Goal: Task Accomplishment & Management: Manage account settings

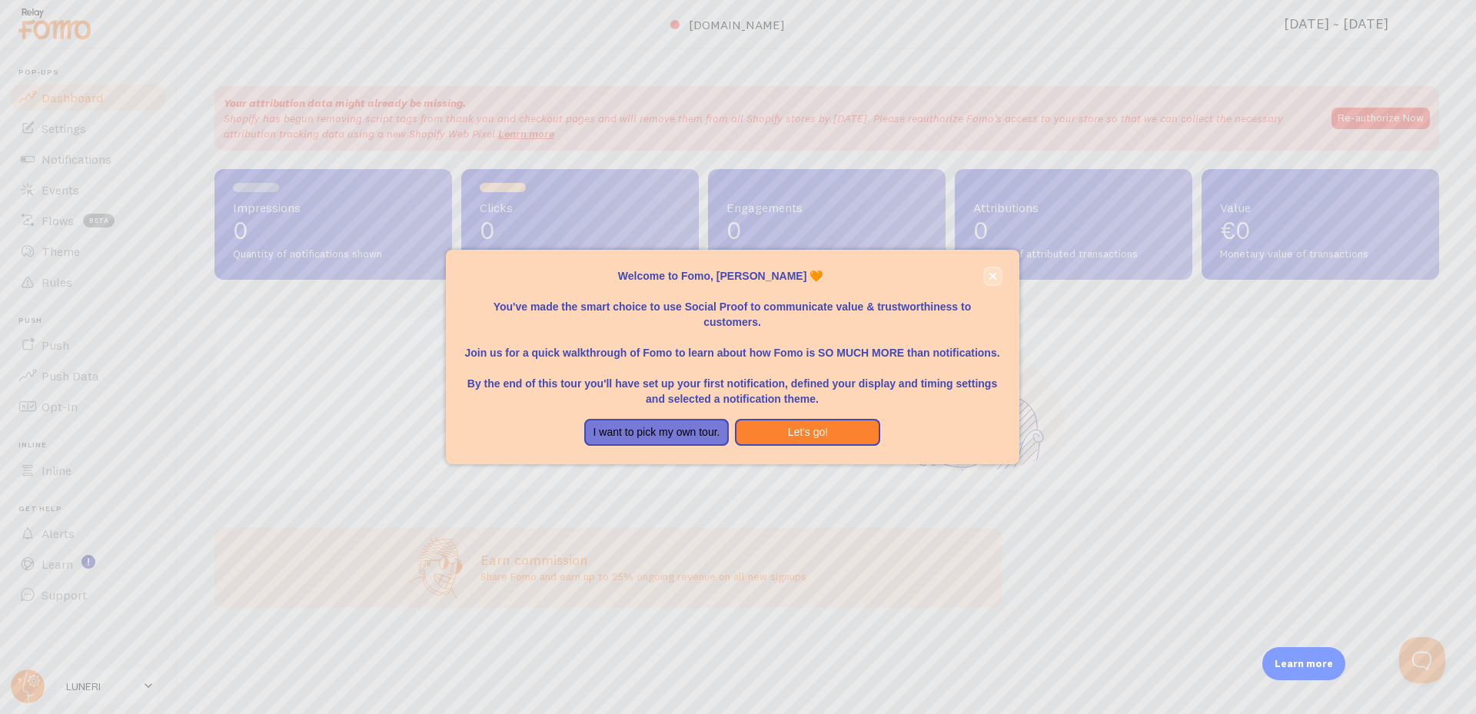
click at [988, 281] on button "close," at bounding box center [993, 276] width 16 height 16
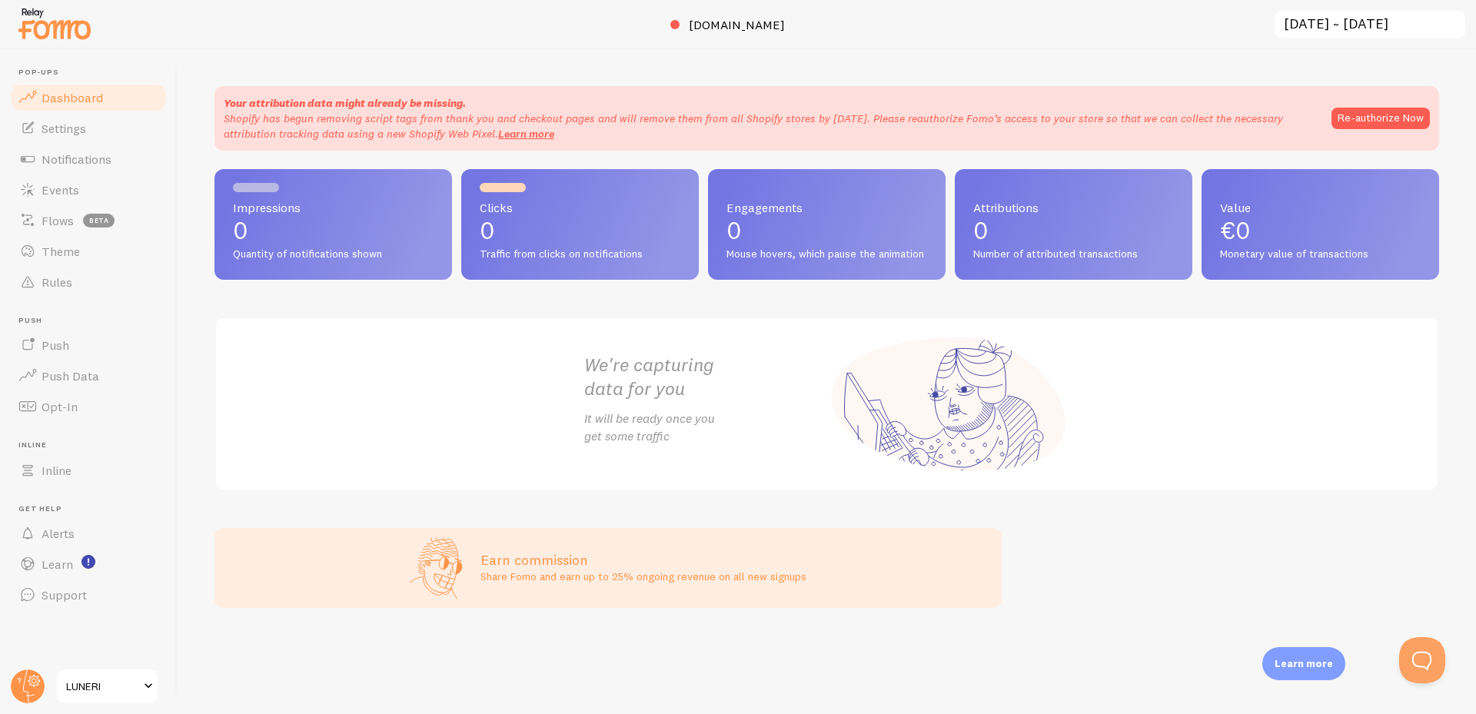
drag, startPoint x: 913, startPoint y: 33, endPoint x: 546, endPoint y: 12, distance: 367.4
click at [546, 12] on div at bounding box center [738, 24] width 1476 height 49
click at [571, 17] on div at bounding box center [738, 24] width 1476 height 49
drag, startPoint x: 682, startPoint y: 21, endPoint x: 1070, endPoint y: 51, distance: 389.5
click at [972, 32] on div at bounding box center [738, 24] width 1476 height 49
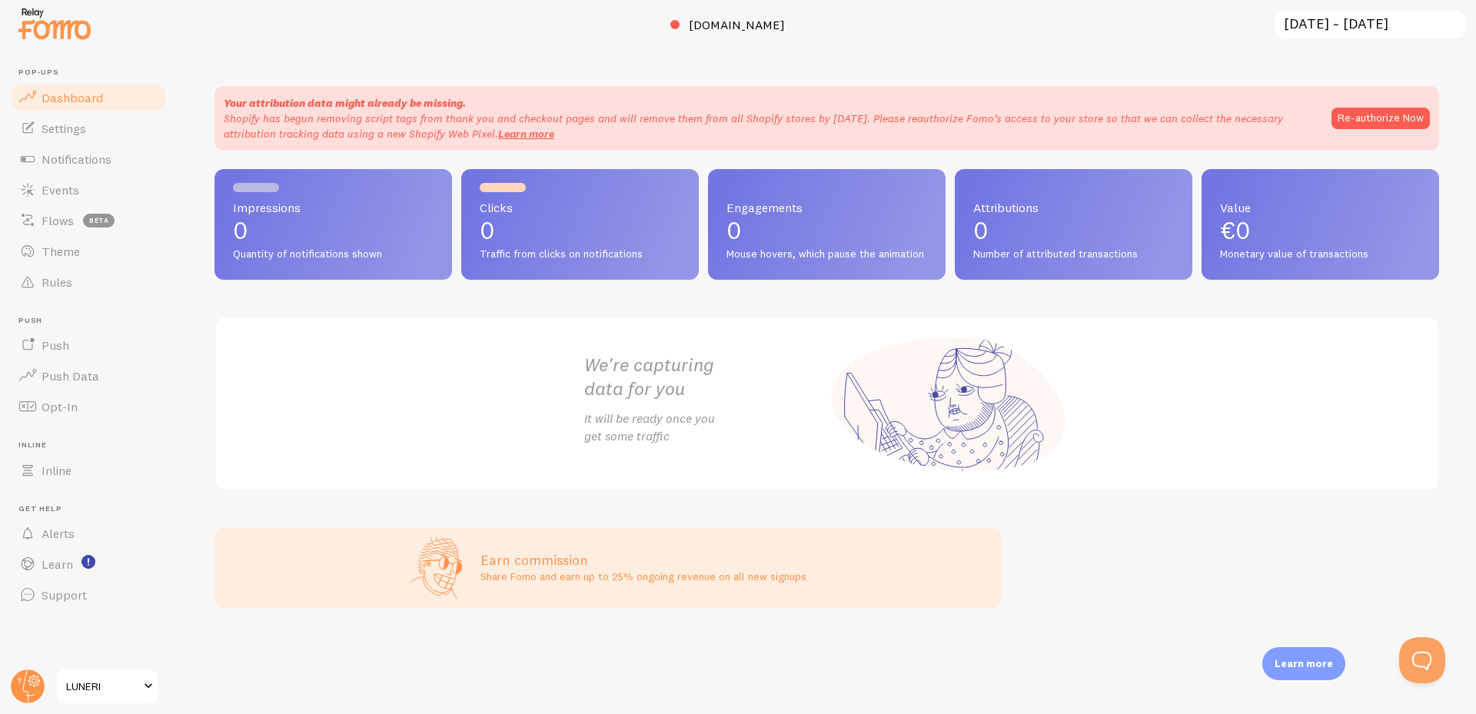
click at [1120, 57] on div "Your attribution data might already be missing. Shopify has begun removing scri…" at bounding box center [827, 381] width 1299 height 665
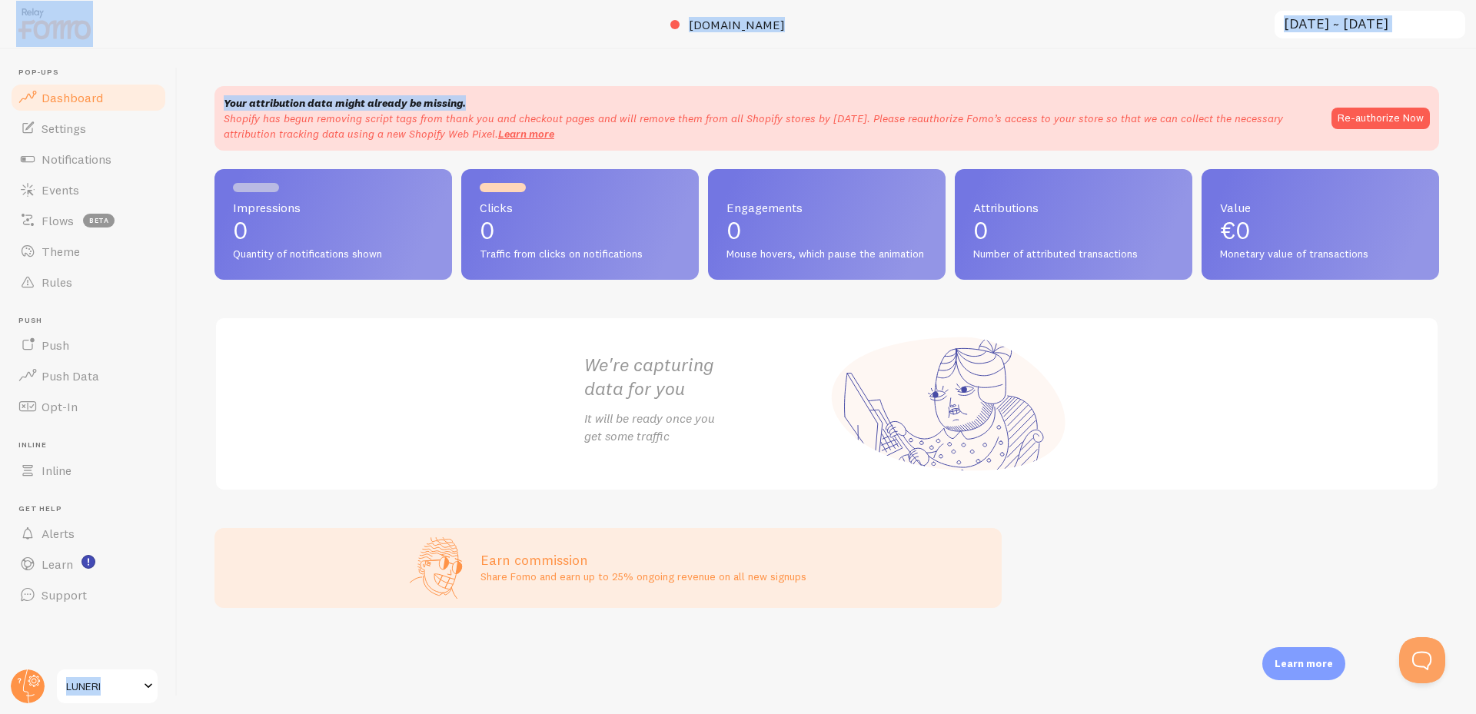
drag, startPoint x: 1045, startPoint y: 49, endPoint x: 469, endPoint y: 48, distance: 576.0
click at [511, 22] on div "Pop-ups Dashboard Settings Notifications Events Flows beta Theme Rules Push Pus…" at bounding box center [738, 357] width 1476 height 714
click at [468, 49] on div "Your attribution data might already be missing. Shopify has begun removing scri…" at bounding box center [827, 381] width 1299 height 665
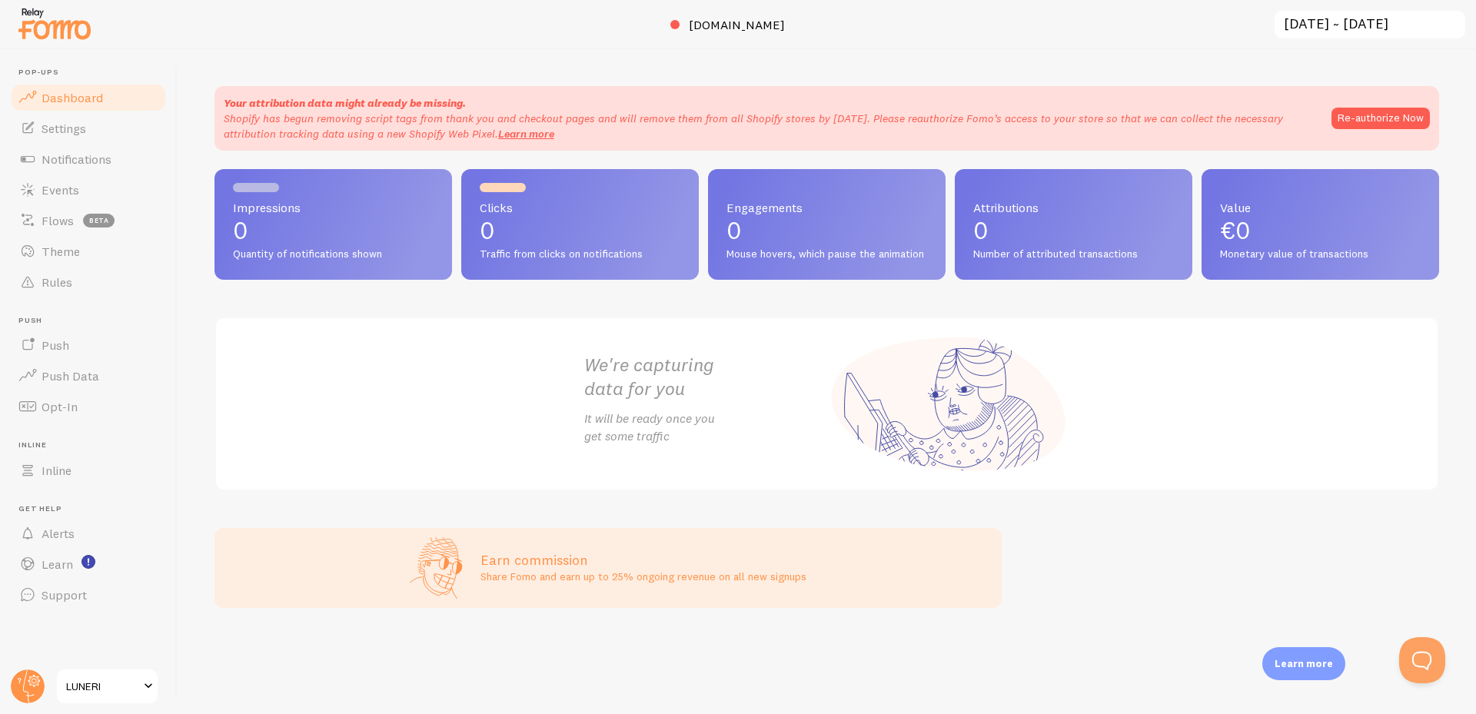
drag, startPoint x: 202, startPoint y: 378, endPoint x: 201, endPoint y: 353, distance: 24.7
click at [202, 377] on div "Your attribution data might already be missing. Shopify has begun removing scri…" at bounding box center [827, 381] width 1299 height 665
click at [85, 128] on span "Settings" at bounding box center [64, 128] width 45 height 15
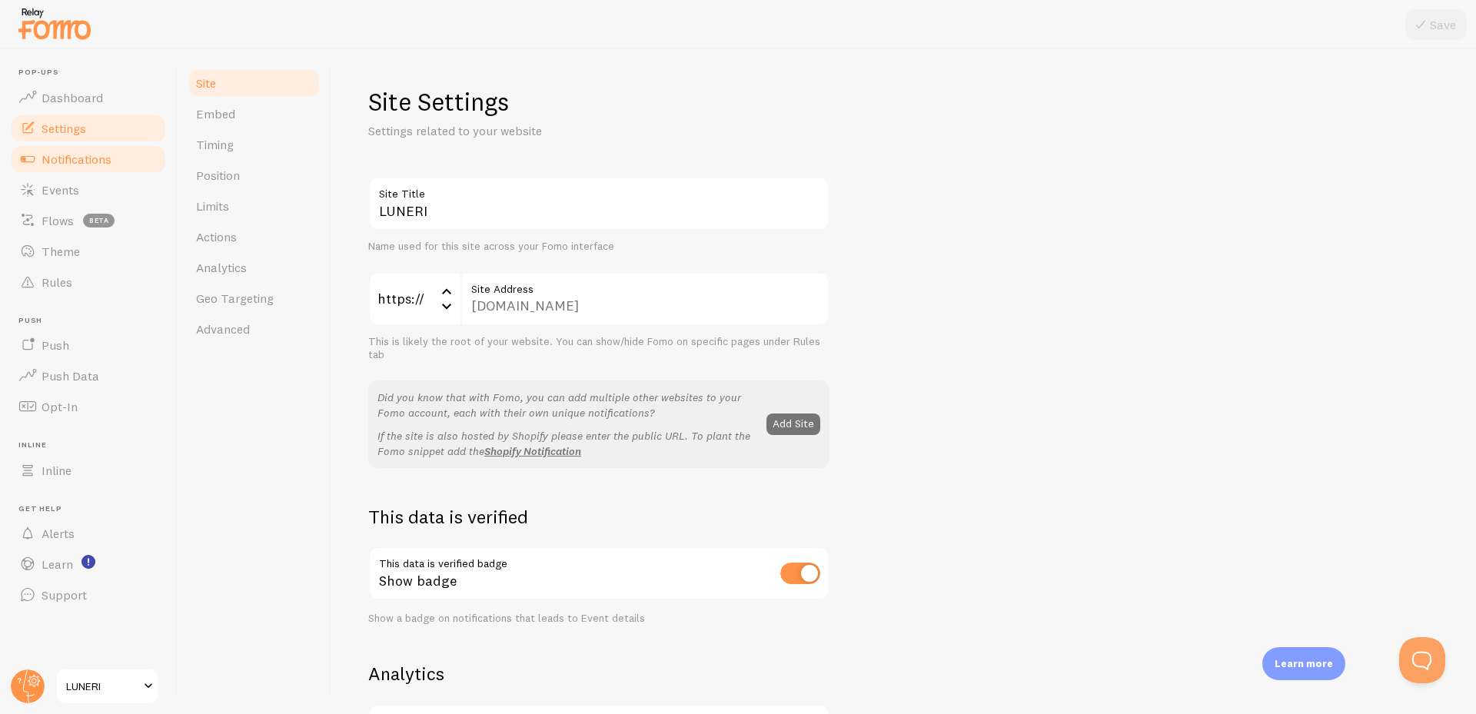
click at [104, 164] on span "Notifications" at bounding box center [77, 158] width 70 height 15
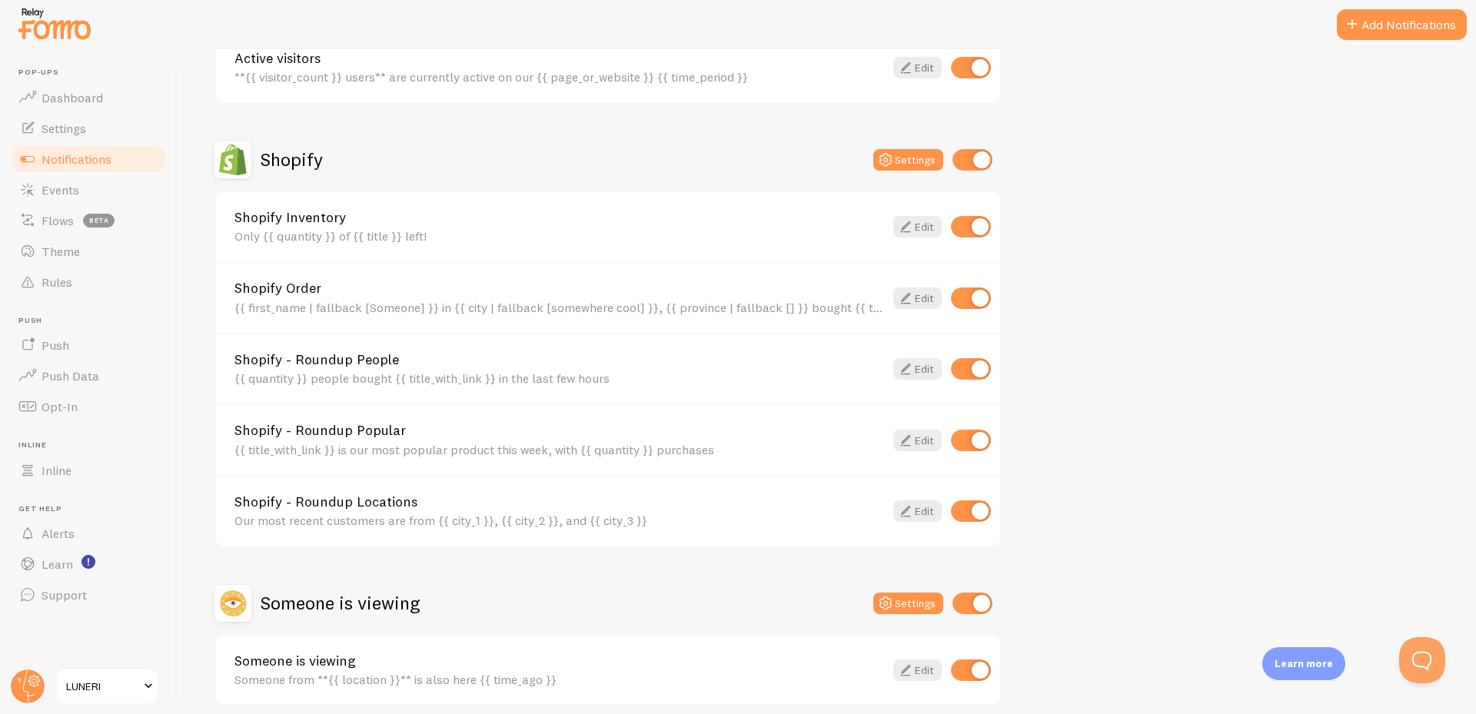
scroll to position [461, 0]
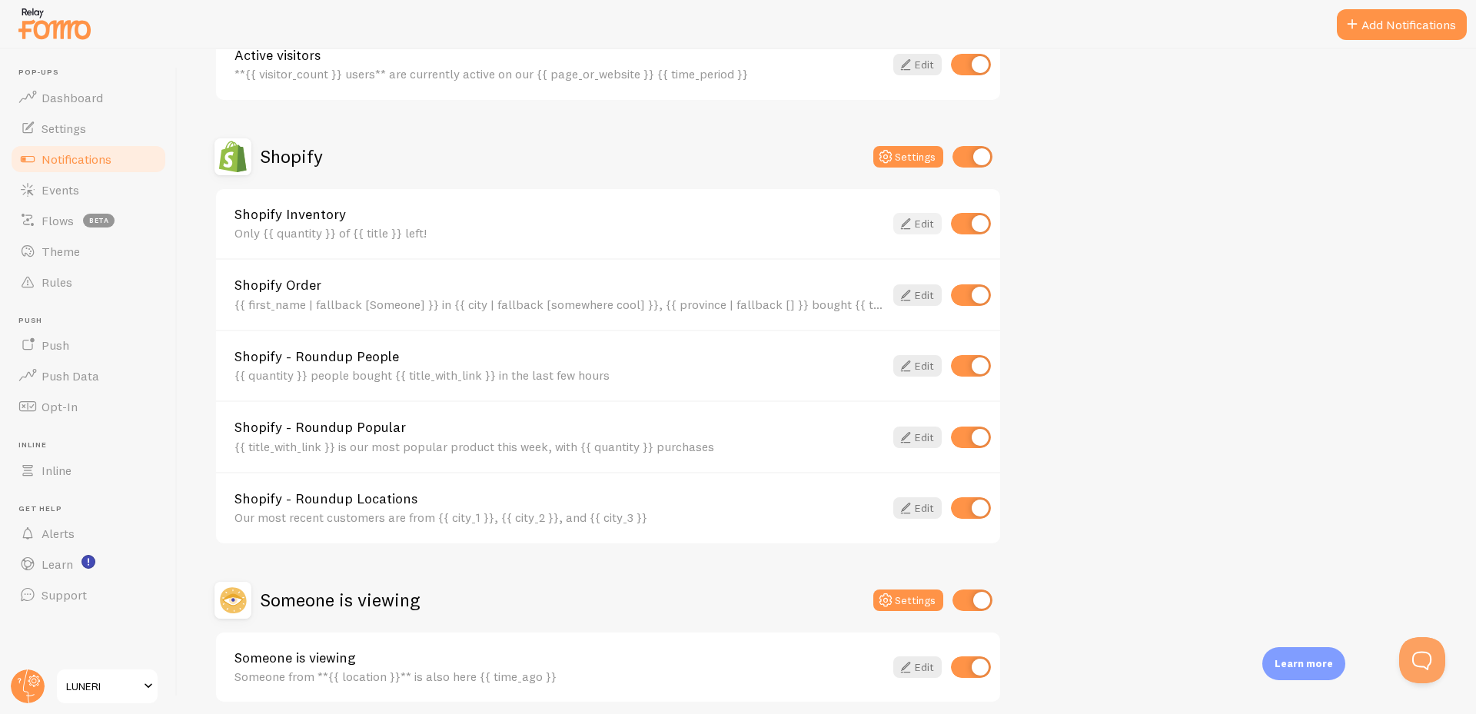
click at [903, 230] on icon at bounding box center [906, 224] width 18 height 18
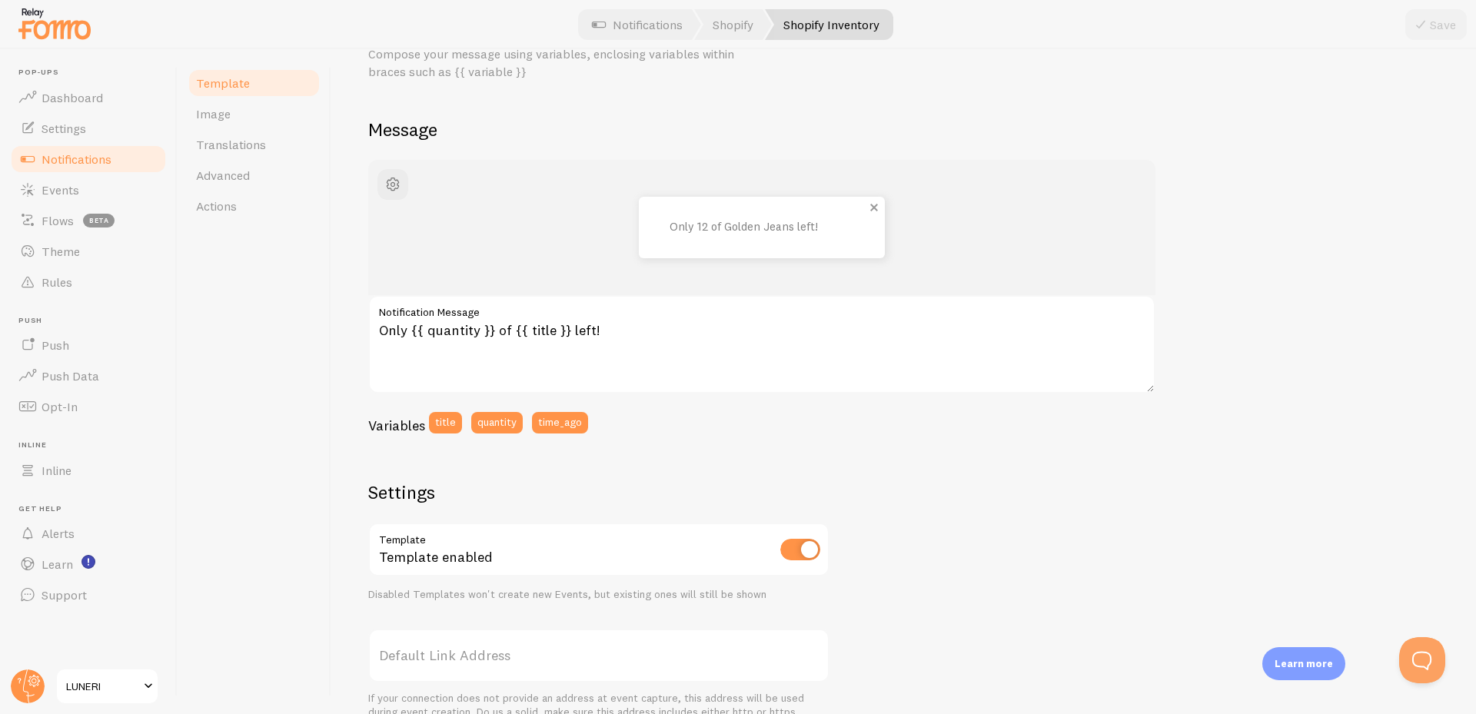
click at [787, 229] on p "Only 12 of Golden Jeans left!" at bounding box center [747, 227] width 154 height 13
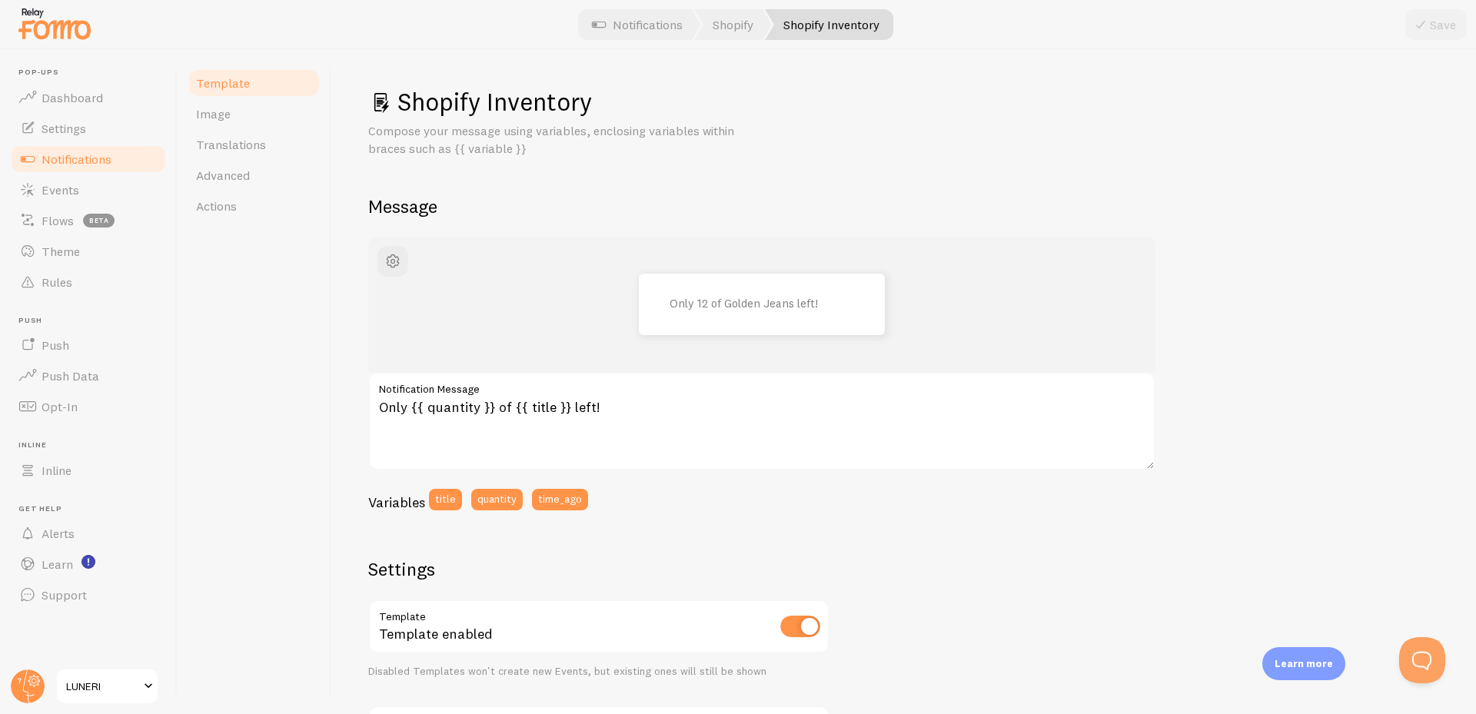
click at [1103, 275] on div "Only 12 of Golden Jeans left!" at bounding box center [762, 305] width 714 height 62
click at [711, 304] on p "Only 12 of Golden Jeans left!" at bounding box center [747, 304] width 154 height 13
drag, startPoint x: 710, startPoint y: 304, endPoint x: 742, endPoint y: 307, distance: 32.4
click at [713, 305] on p "Only 12 of Golden Jeans left!" at bounding box center [747, 304] width 154 height 13
click at [742, 307] on p "Only 12 of Golden Jeans left!" at bounding box center [747, 304] width 154 height 13
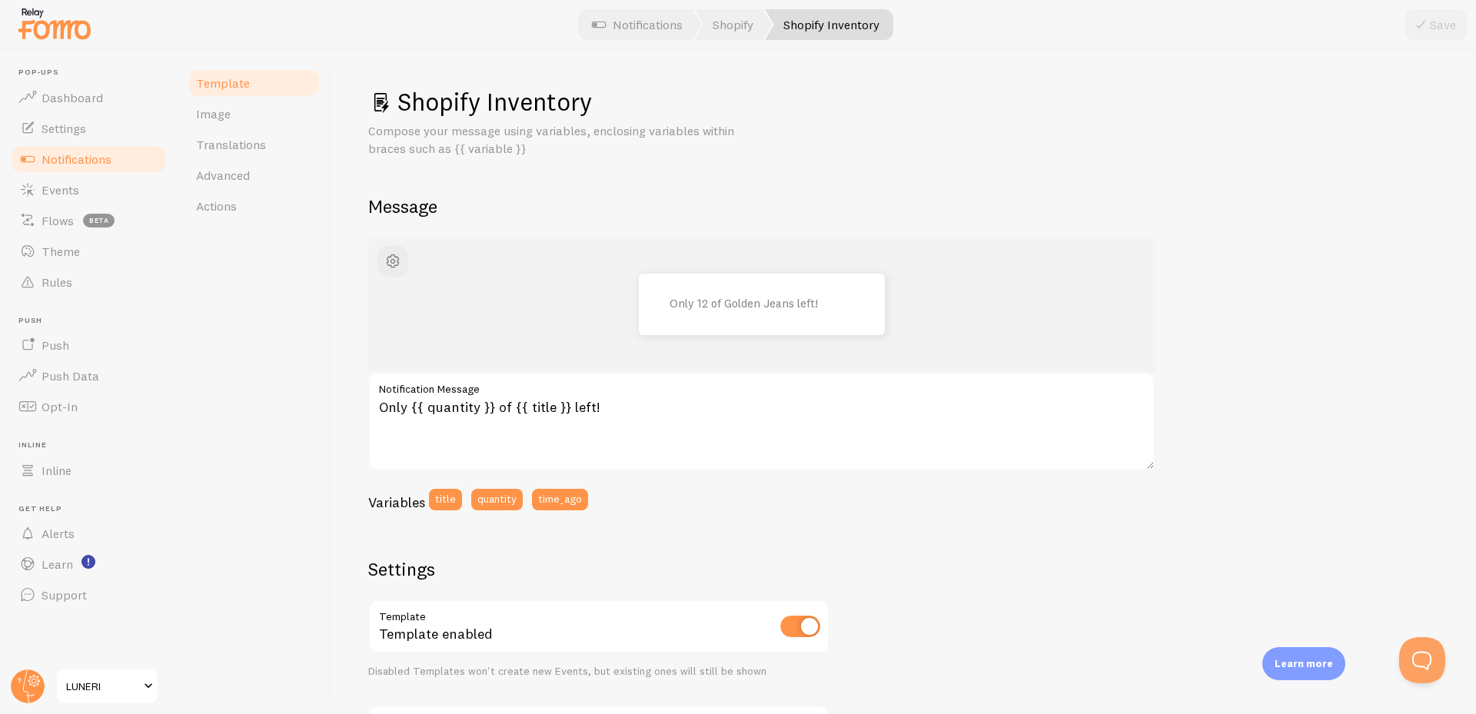
click at [1068, 324] on div "Only 12 of Golden Jeans left!" at bounding box center [762, 305] width 714 height 62
click at [653, 393] on label "Notification Message" at bounding box center [761, 385] width 787 height 26
click at [653, 393] on textarea "Only {{ quantity }} of {{ title }} left!" at bounding box center [761, 421] width 787 height 98
click at [632, 411] on textarea "Only {{ quantity }} of {{ title }} left!" at bounding box center [761, 421] width 787 height 98
drag, startPoint x: 682, startPoint y: 483, endPoint x: 673, endPoint y: 414, distance: 69.1
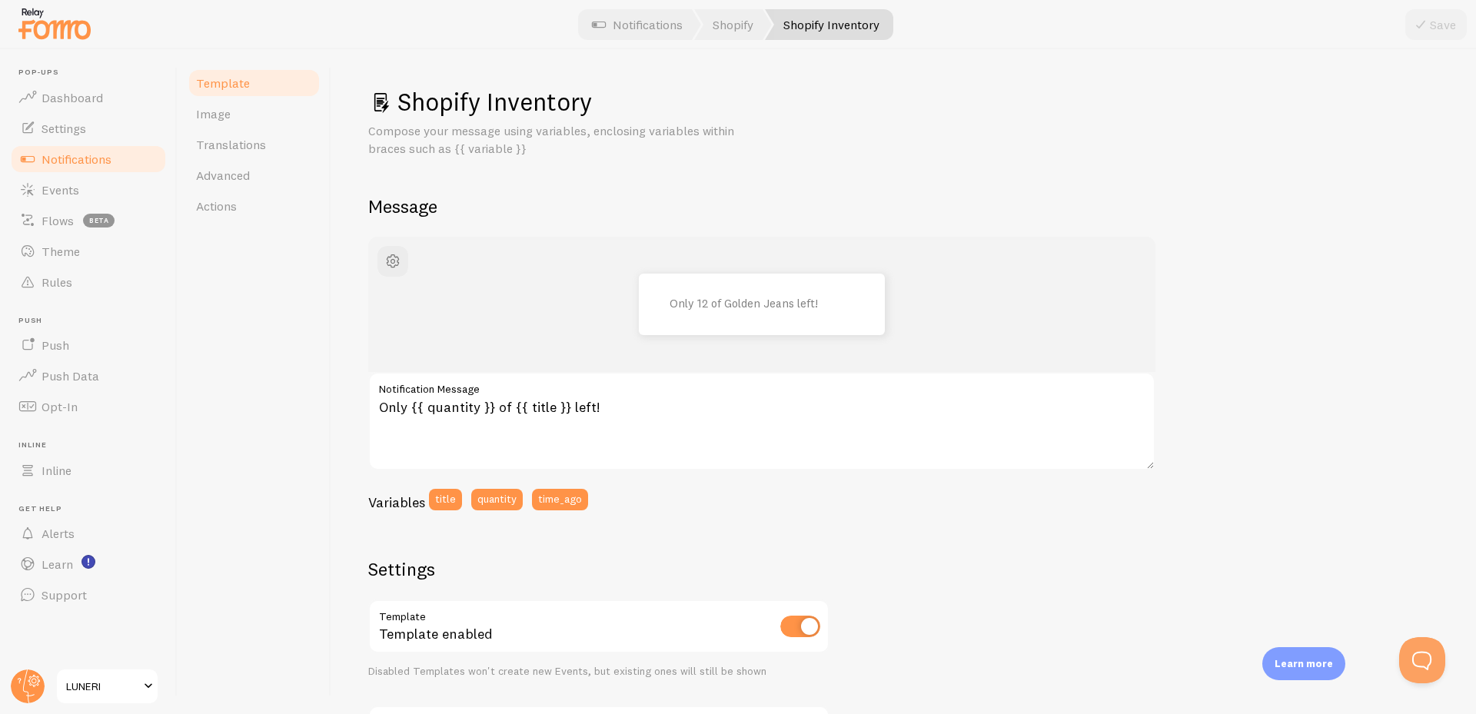
click at [683, 482] on div "Only 12 of Golden Jeans left! Only {{ quantity }} of {{ title }} left! Notifica…" at bounding box center [761, 379] width 787 height 285
click at [673, 414] on textarea "Only {{ quantity }} of {{ title }} left!" at bounding box center [761, 421] width 787 height 98
click at [666, 484] on div "Only 12 of Golden Jeans left! Only {{ quantity }} of {{ title }} left! Notifica…" at bounding box center [761, 379] width 787 height 285
drag, startPoint x: 666, startPoint y: 484, endPoint x: 671, endPoint y: 416, distance: 67.9
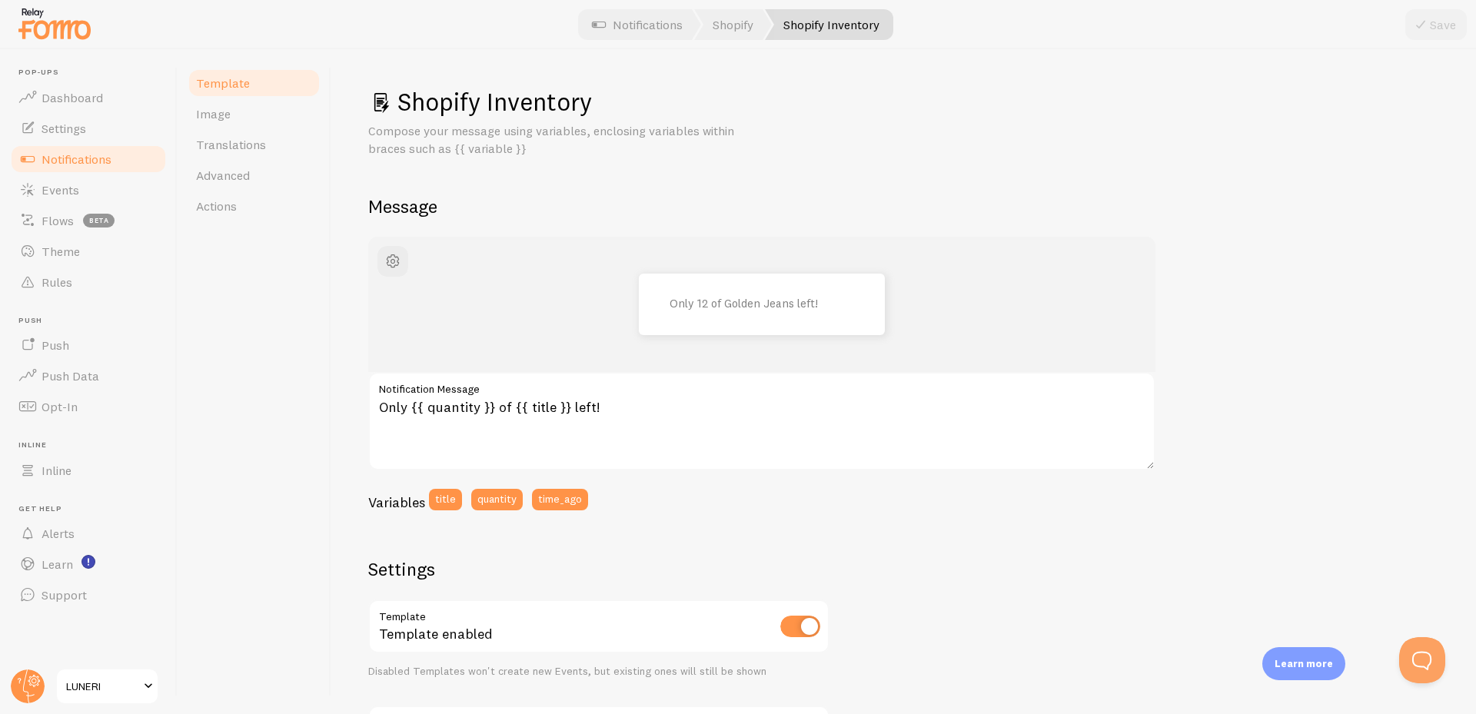
click at [666, 482] on div "Only 12 of Golden Jeans left! Only {{ quantity }} of {{ title }} left! Notifica…" at bounding box center [761, 379] width 787 height 285
click at [671, 414] on textarea "Only {{ quantity }} of {{ title }} left!" at bounding box center [761, 421] width 787 height 98
click at [673, 408] on textarea "Only {{ quantity }} of {{ title }} left!" at bounding box center [761, 421] width 787 height 98
click at [670, 478] on div "Only 12 of Golden Jeans left! Only {{ quantity }} of {{ title }} left! Notifica…" at bounding box center [761, 379] width 787 height 285
click at [671, 416] on textarea "Only {{ quantity }} of {{ title }} left!" at bounding box center [761, 421] width 787 height 98
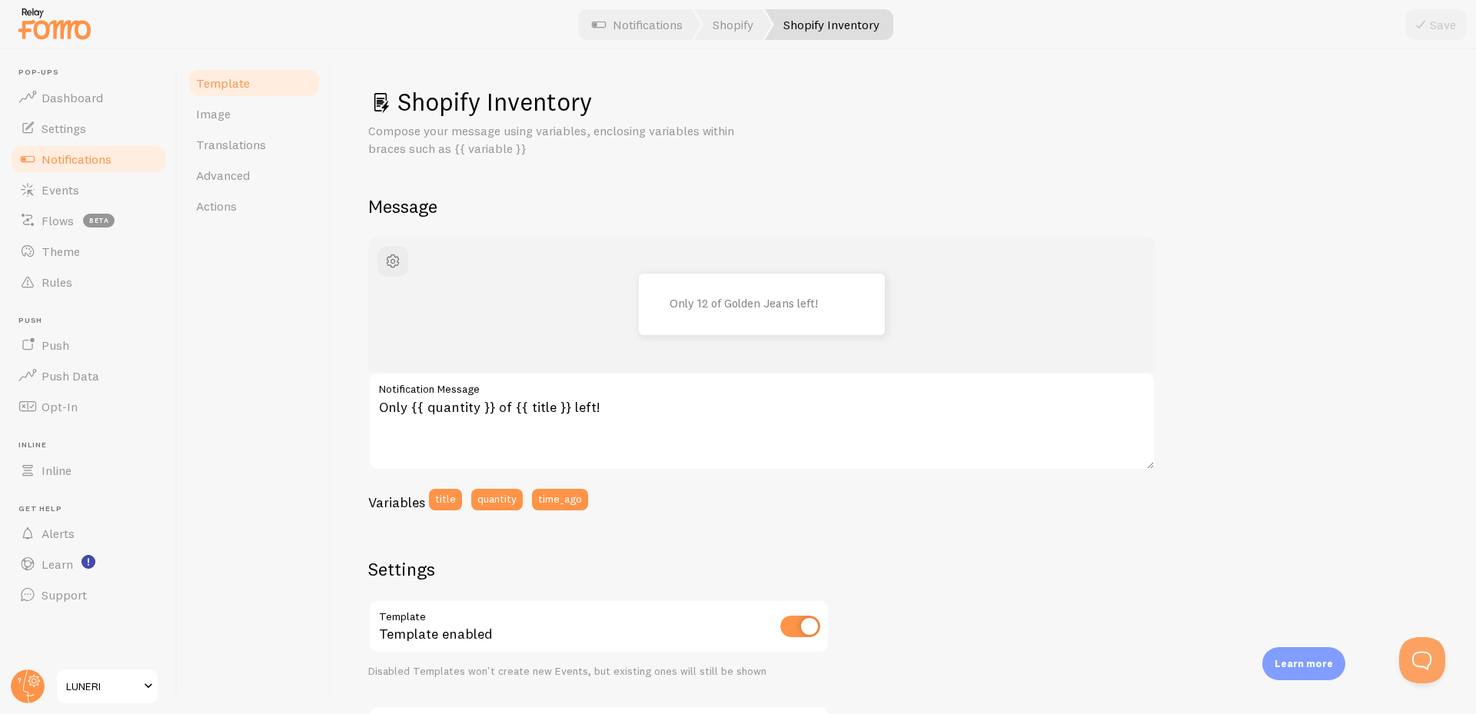
drag, startPoint x: 646, startPoint y: 485, endPoint x: 668, endPoint y: 404, distance: 83.8
click at [647, 484] on div "Only 12 of Golden Jeans left! Only {{ quantity }} of {{ title }} left! Notifica…" at bounding box center [761, 379] width 787 height 285
drag, startPoint x: 669, startPoint y: 403, endPoint x: 657, endPoint y: 475, distance: 73.2
click at [670, 408] on textarea "Only {{ quantity }} of {{ title }} left!" at bounding box center [761, 421] width 787 height 98
drag, startPoint x: 657, startPoint y: 475, endPoint x: 667, endPoint y: 417, distance: 59.3
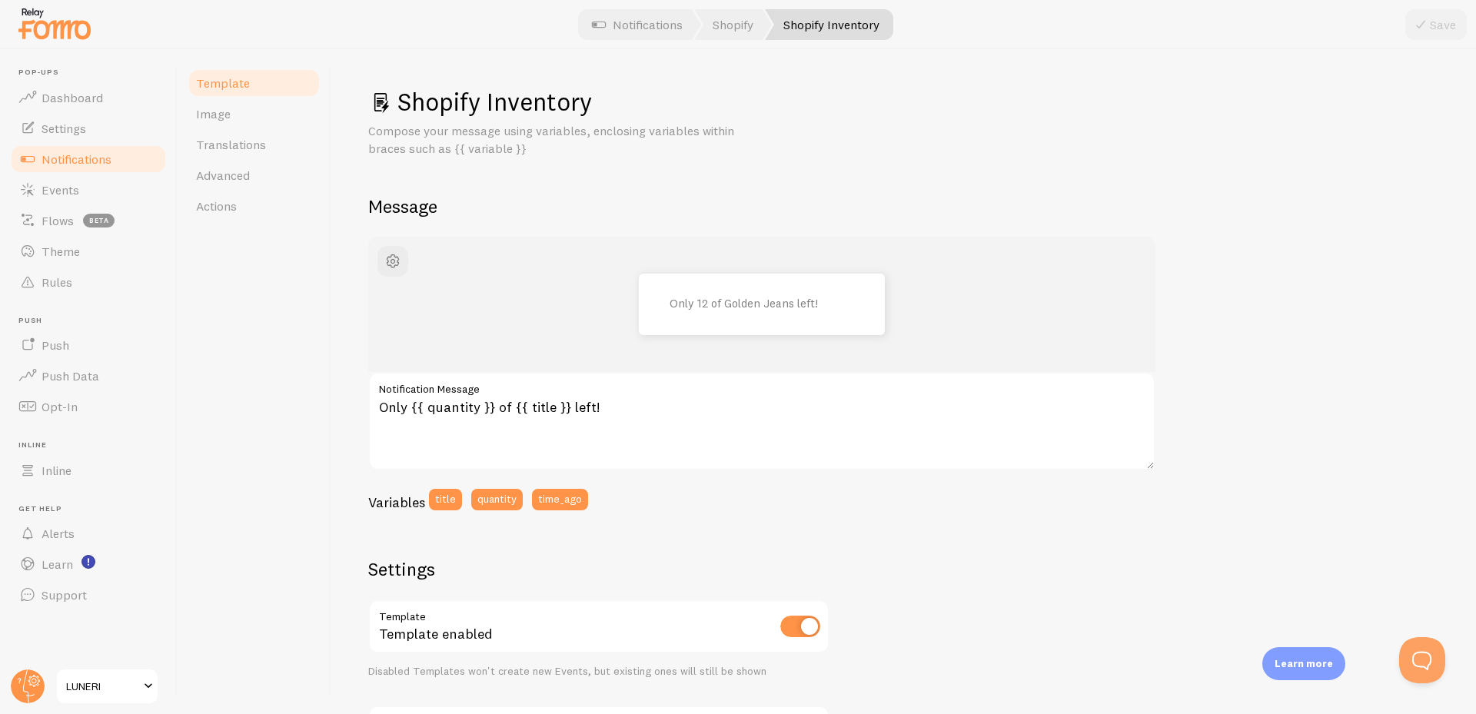
click at [657, 473] on div "Only 12 of Golden Jeans left! Only {{ quantity }} of {{ title }} left! Notifica…" at bounding box center [761, 379] width 787 height 285
click at [667, 416] on textarea "Only {{ quantity }} of {{ title }} left!" at bounding box center [761, 421] width 787 height 98
drag, startPoint x: 655, startPoint y: 471, endPoint x: 653, endPoint y: 479, distance: 8.0
click at [655, 472] on div "Only 12 of Golden Jeans left! Only {{ quantity }} of {{ title }} left! Notifica…" at bounding box center [761, 379] width 787 height 285
click at [653, 479] on div "Only 12 of Golden Jeans left! Only {{ quantity }} of {{ title }} left! Notifica…" at bounding box center [761, 379] width 787 height 285
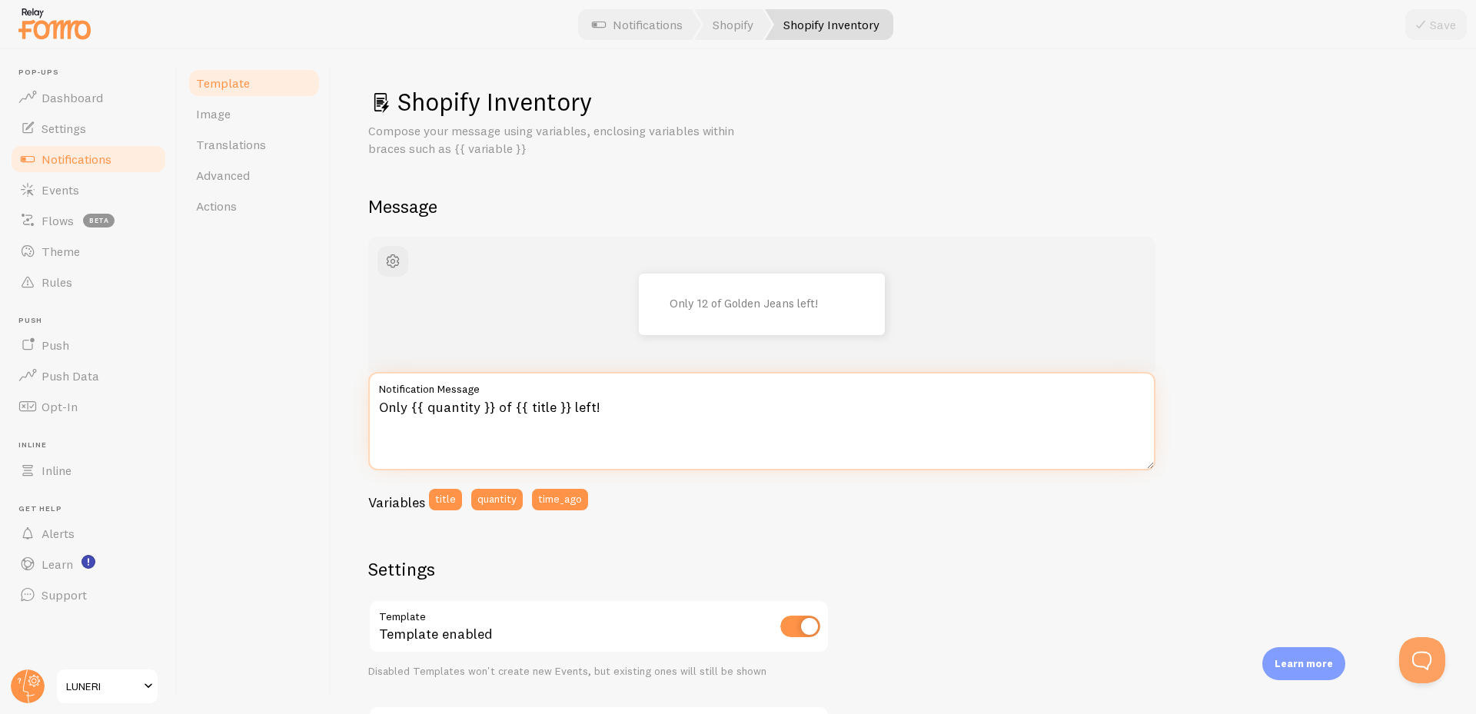
click at [662, 421] on textarea "Only {{ quantity }} of {{ title }} left!" at bounding box center [761, 421] width 787 height 98
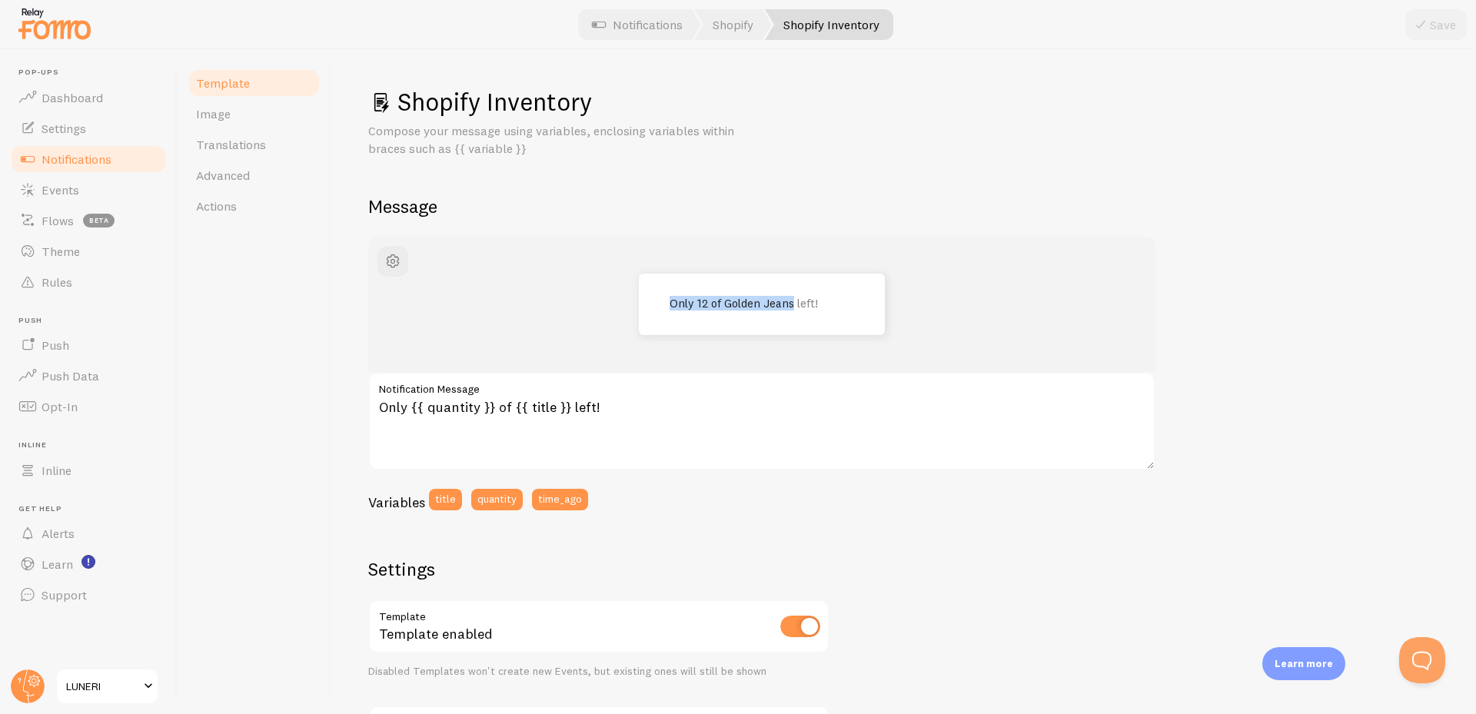
drag, startPoint x: 677, startPoint y: 302, endPoint x: 869, endPoint y: 335, distance: 194.3
click at [836, 317] on div "Only 12 of Golden Jeans left!" at bounding box center [762, 305] width 246 height 62
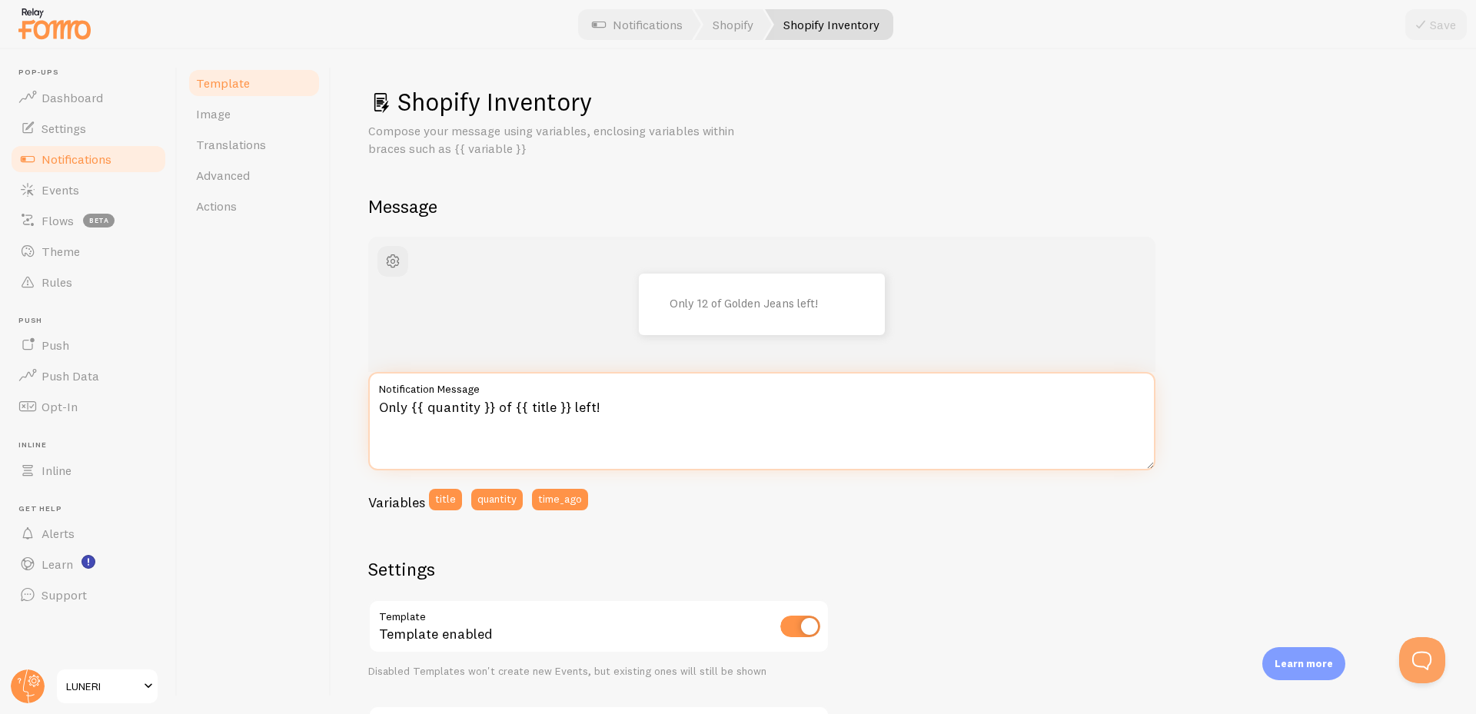
click at [808, 468] on textarea "Only {{ quantity }} of {{ title }} left!" at bounding box center [761, 421] width 787 height 98
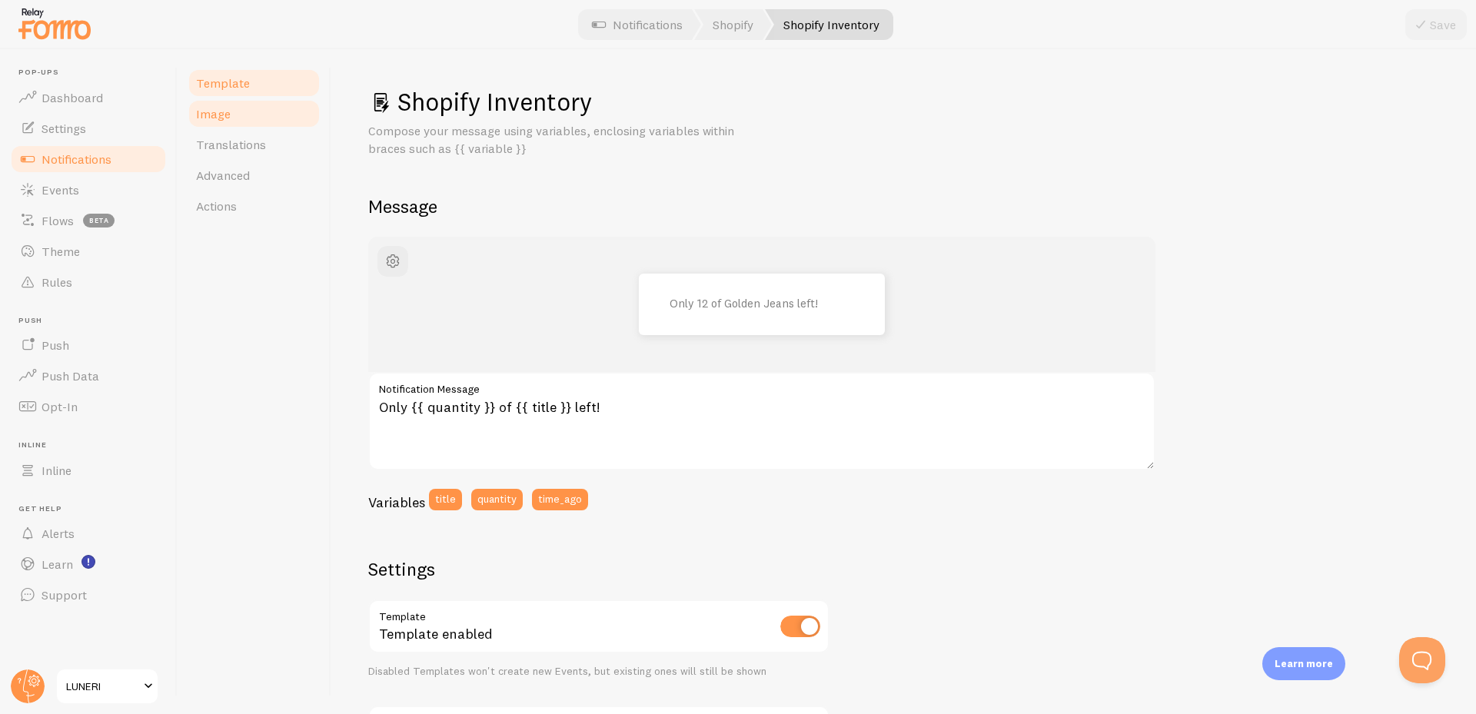
click at [243, 115] on link "Image" at bounding box center [254, 113] width 135 height 31
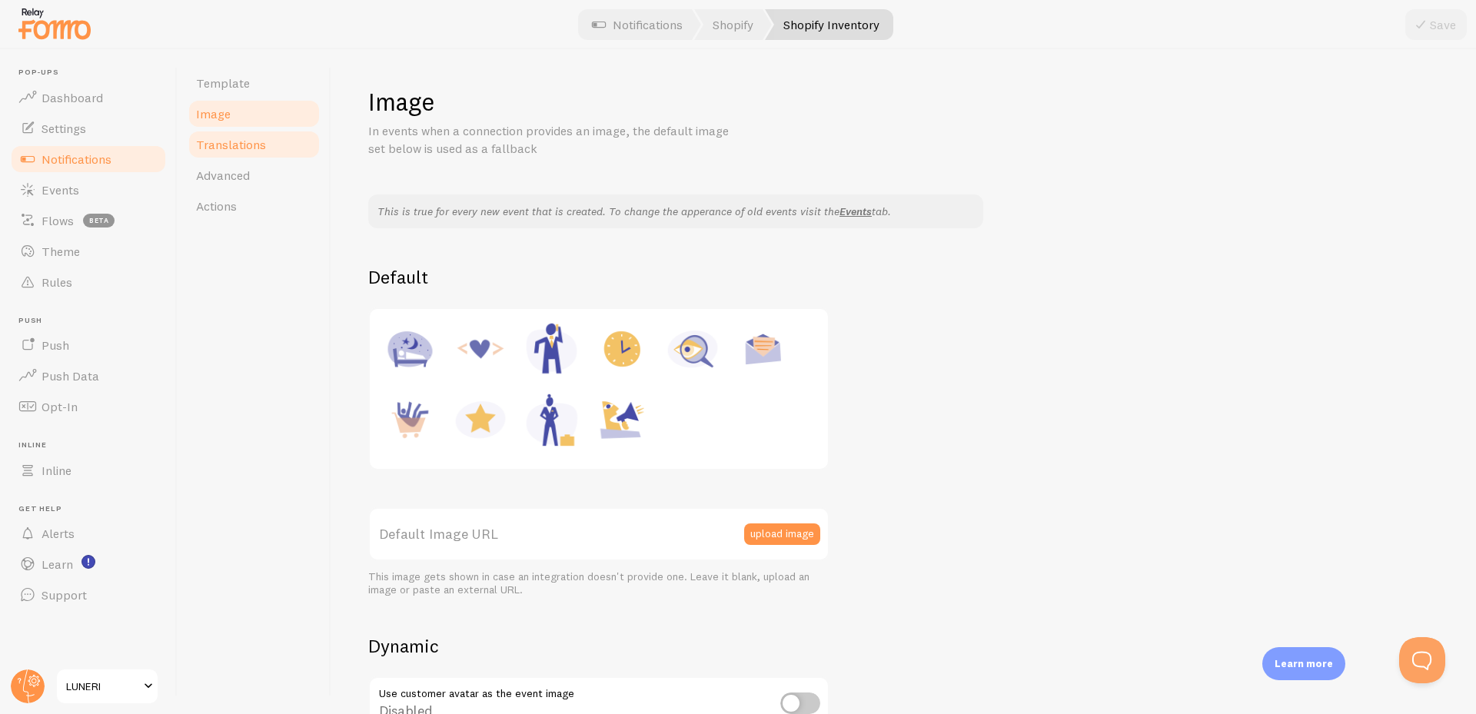
click at [248, 147] on span "Translations" at bounding box center [231, 144] width 70 height 15
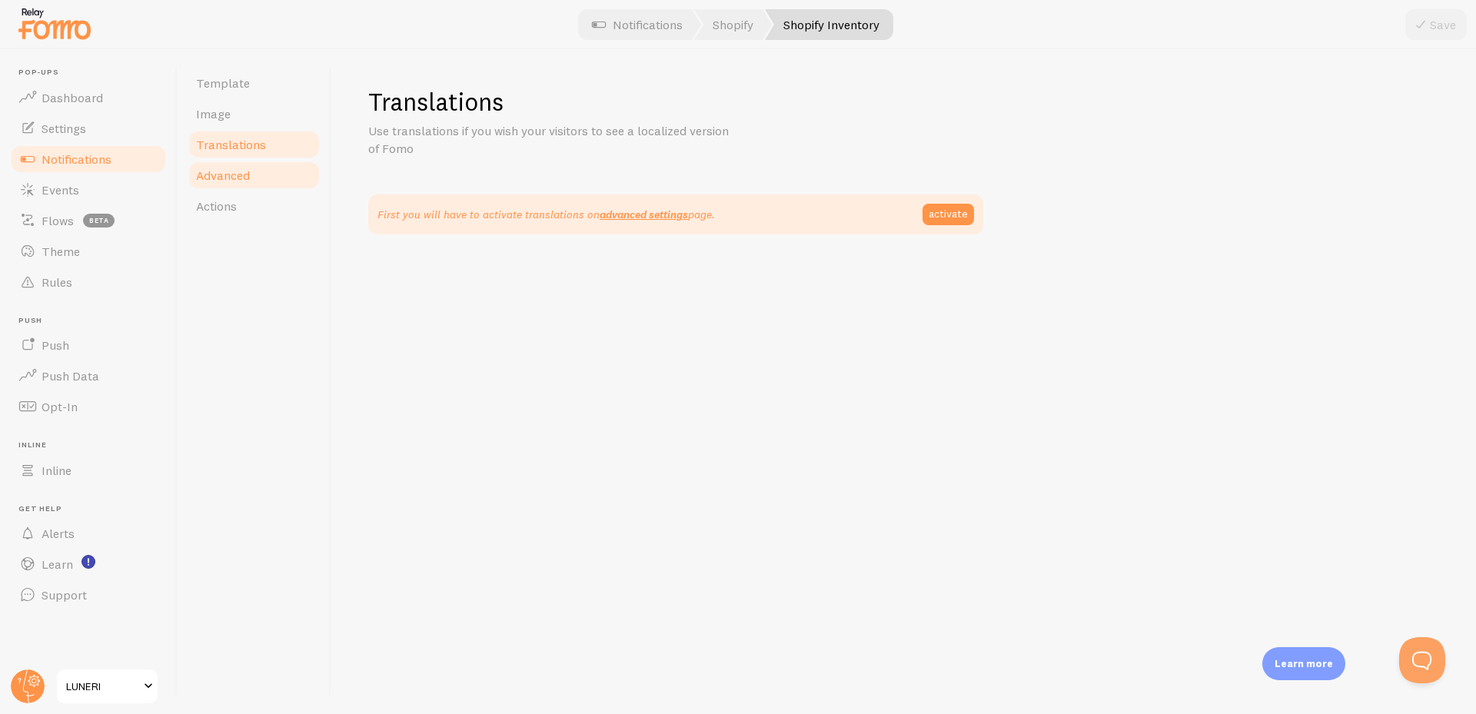
click at [245, 173] on span "Advanced" at bounding box center [223, 175] width 54 height 15
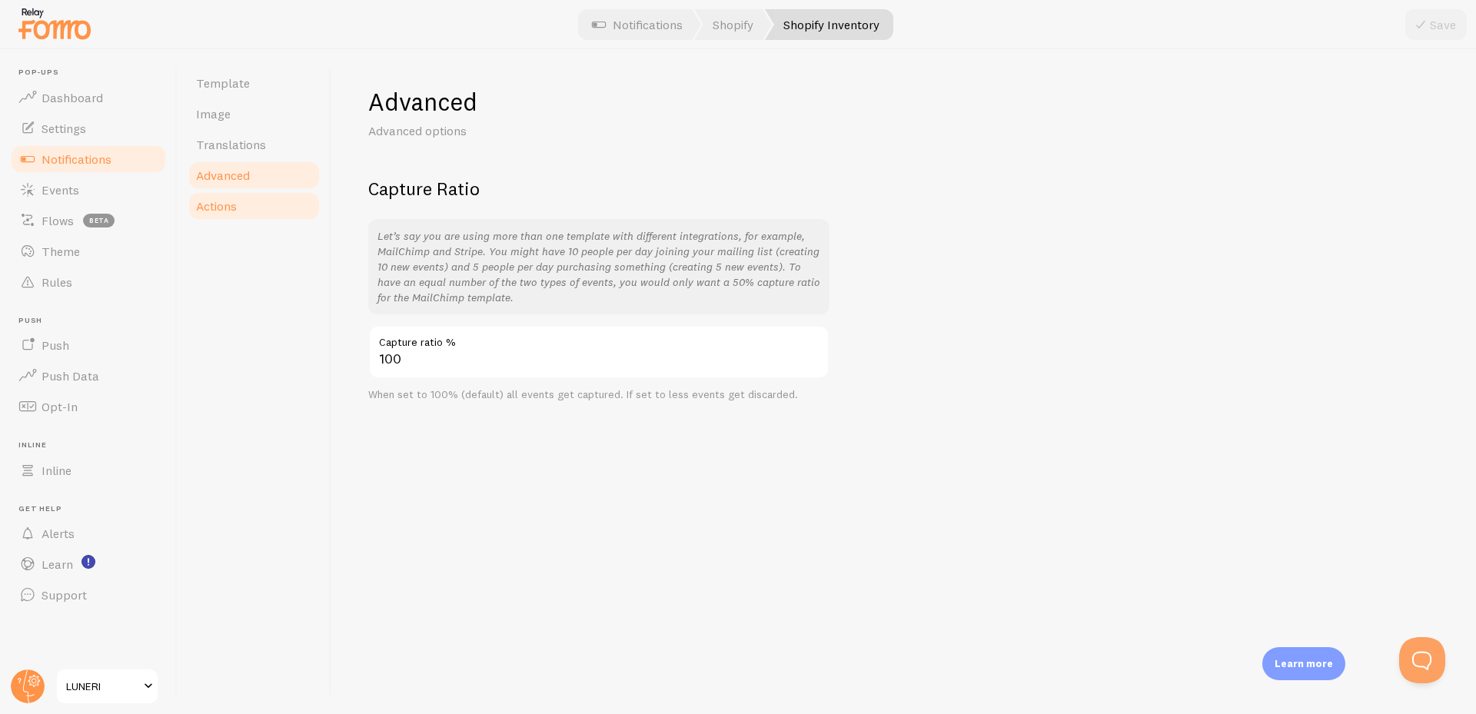
click at [238, 213] on link "Actions" at bounding box center [254, 206] width 135 height 31
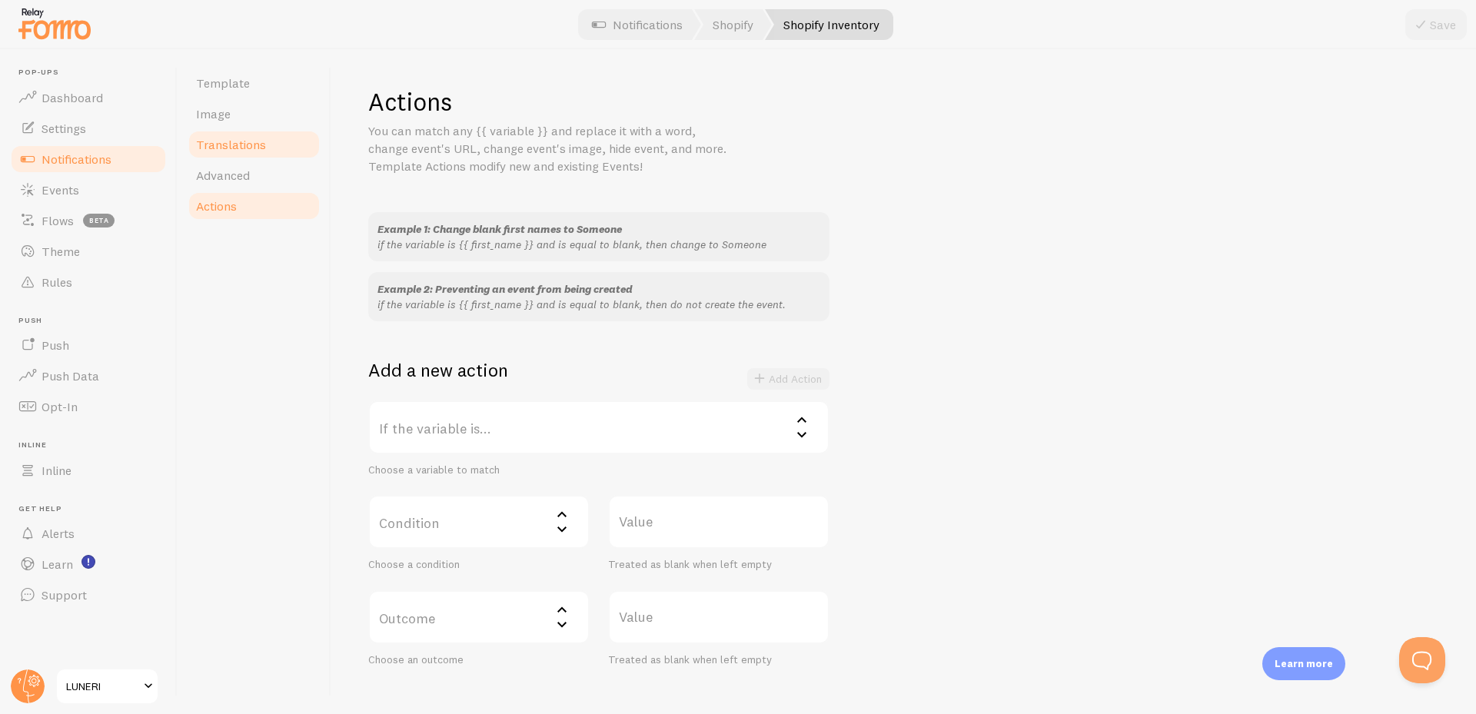
click at [247, 131] on link "Translations" at bounding box center [254, 144] width 135 height 31
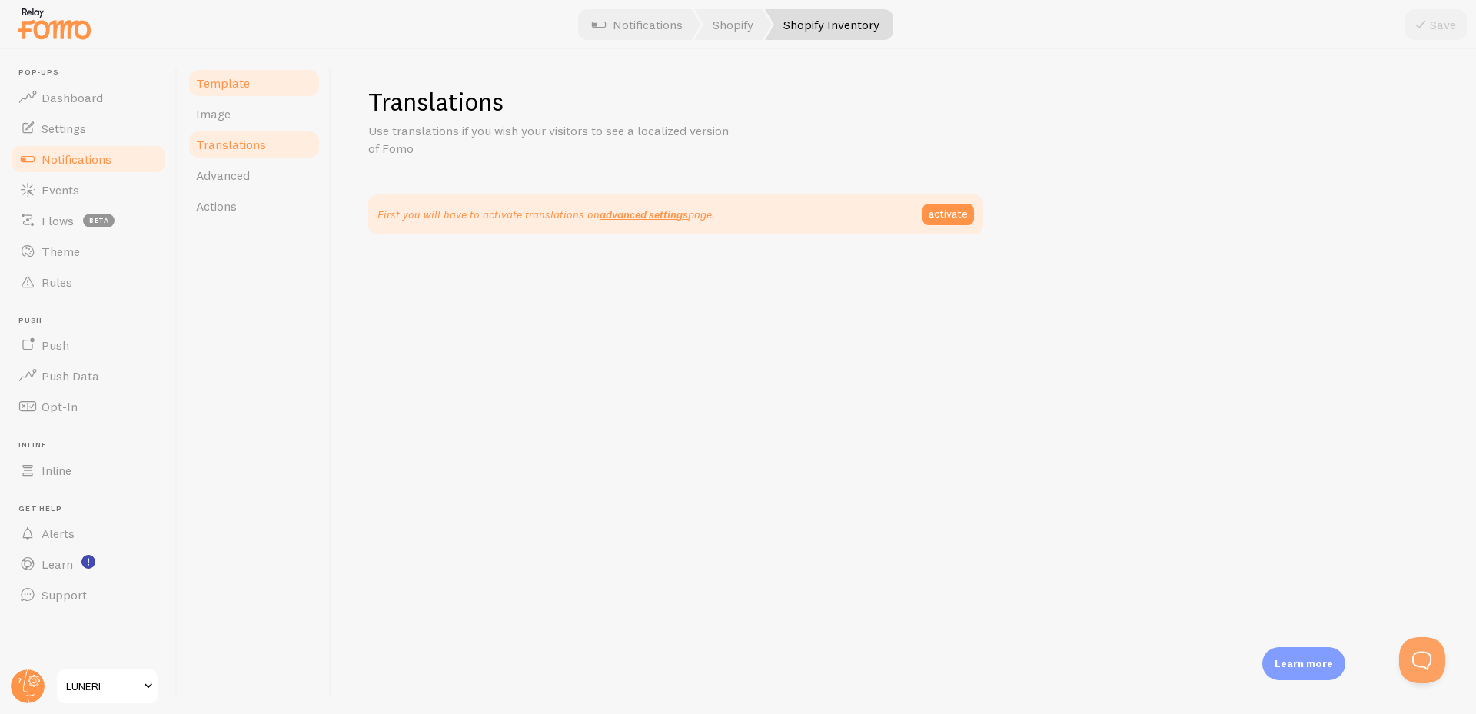
click at [237, 95] on link "Template" at bounding box center [254, 83] width 135 height 31
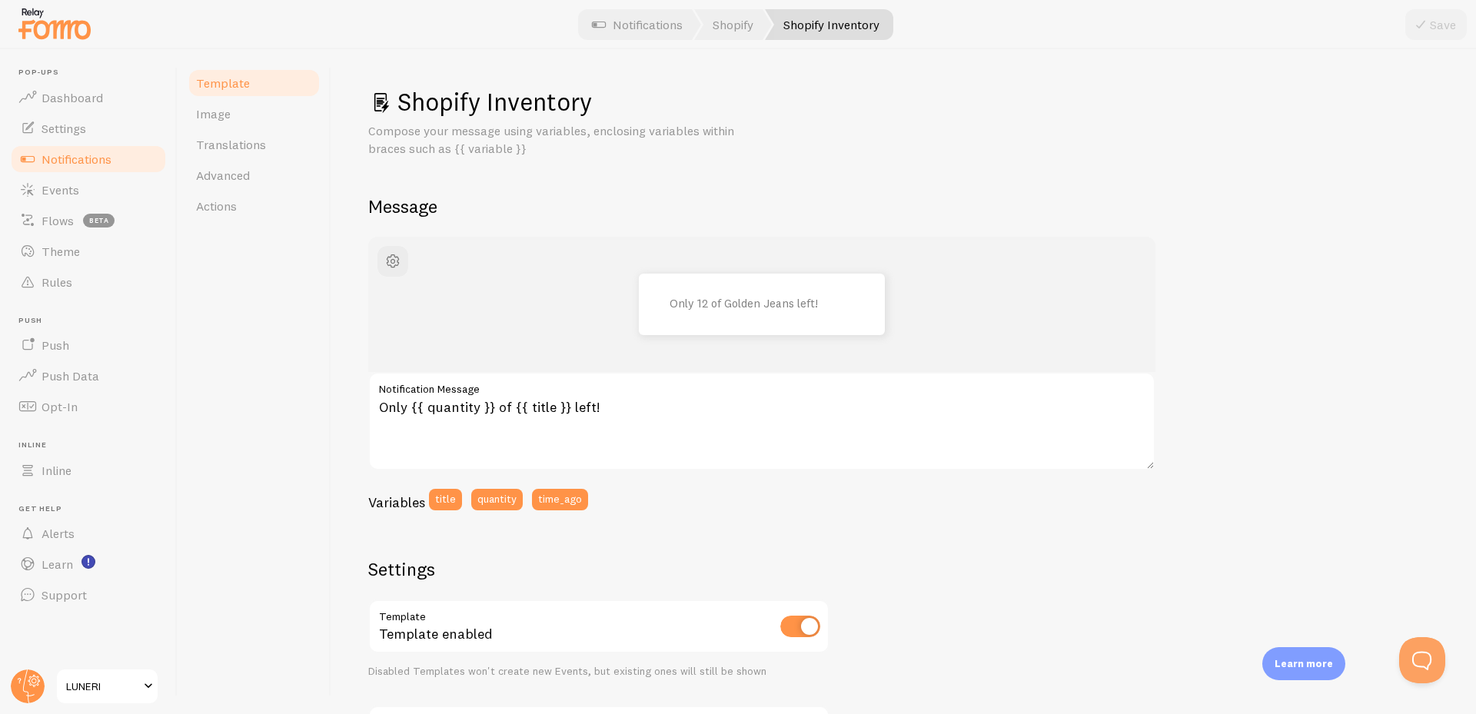
click at [100, 680] on span "LUNERI" at bounding box center [102, 686] width 73 height 18
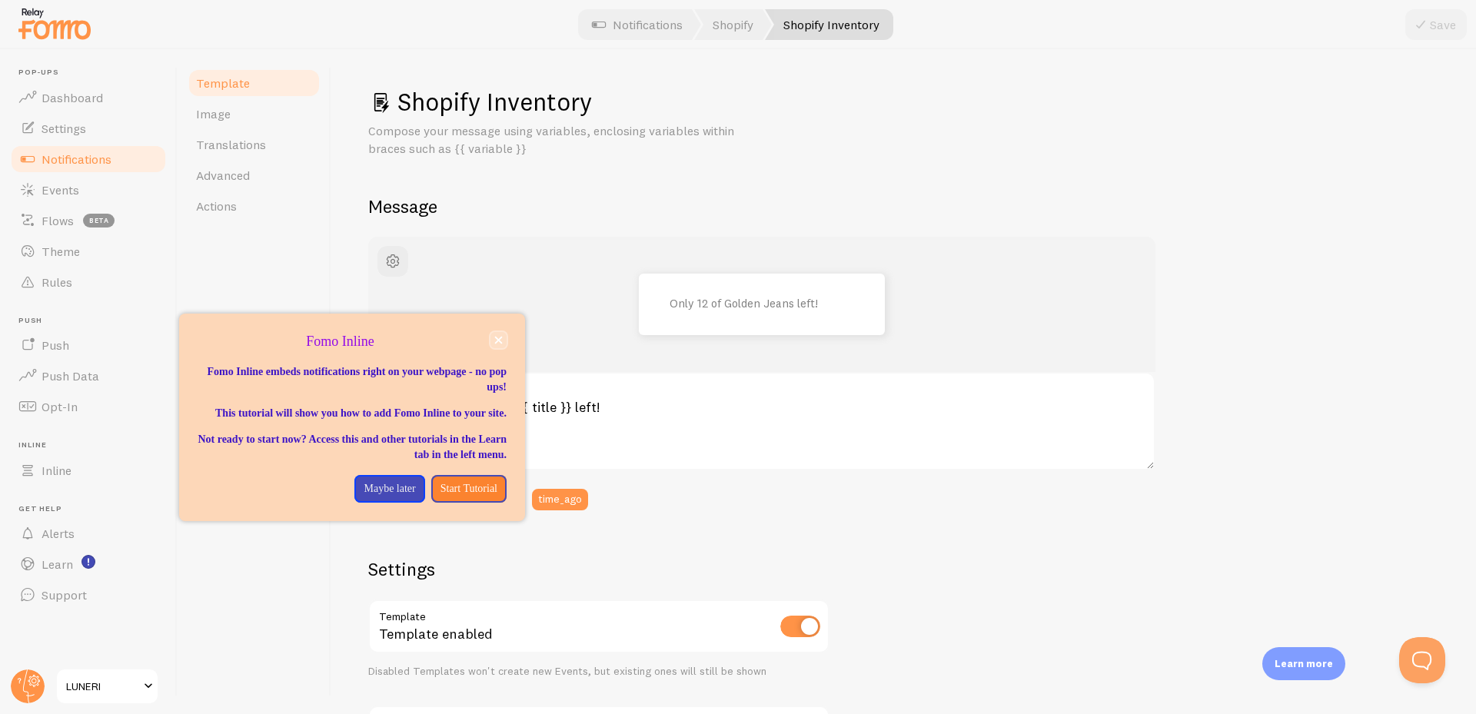
click at [499, 344] on icon "close," at bounding box center [498, 340] width 8 height 8
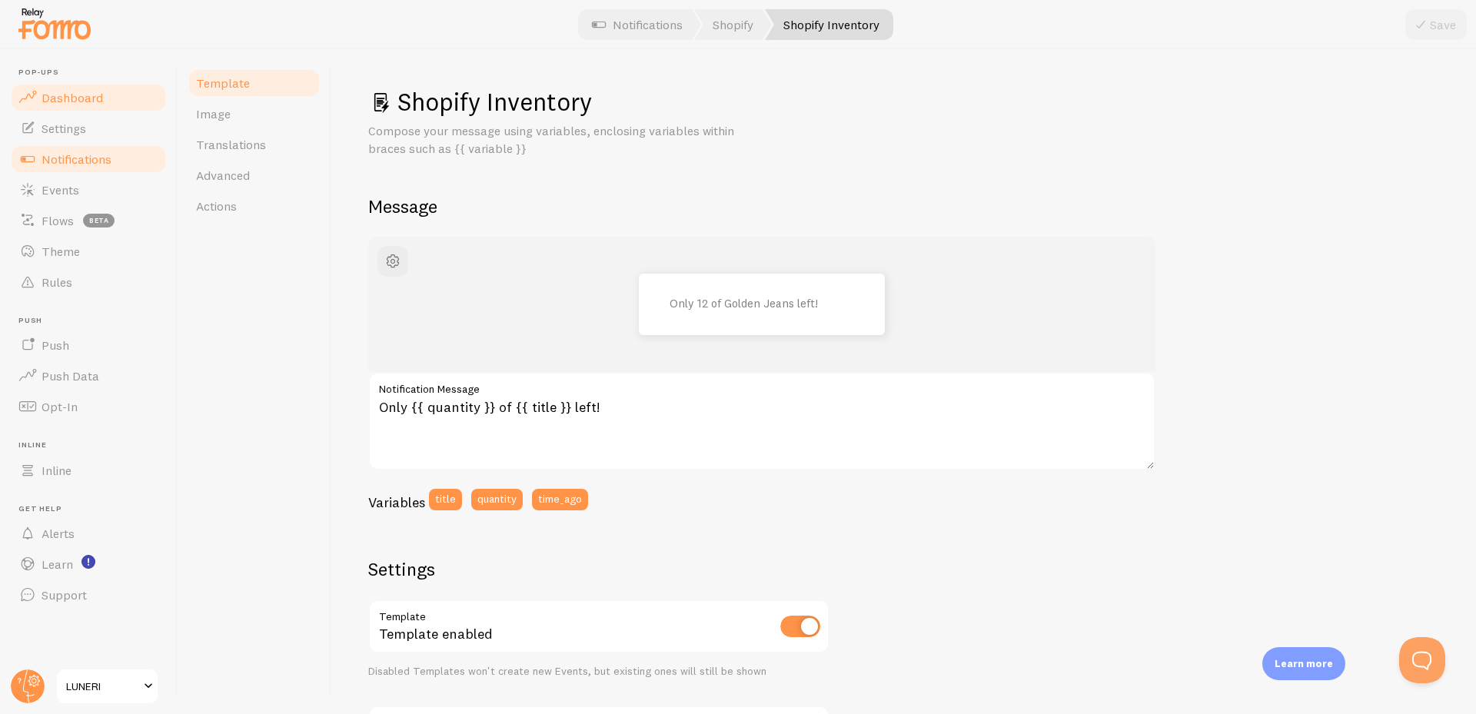
click at [88, 95] on span "Dashboard" at bounding box center [73, 97] width 62 height 15
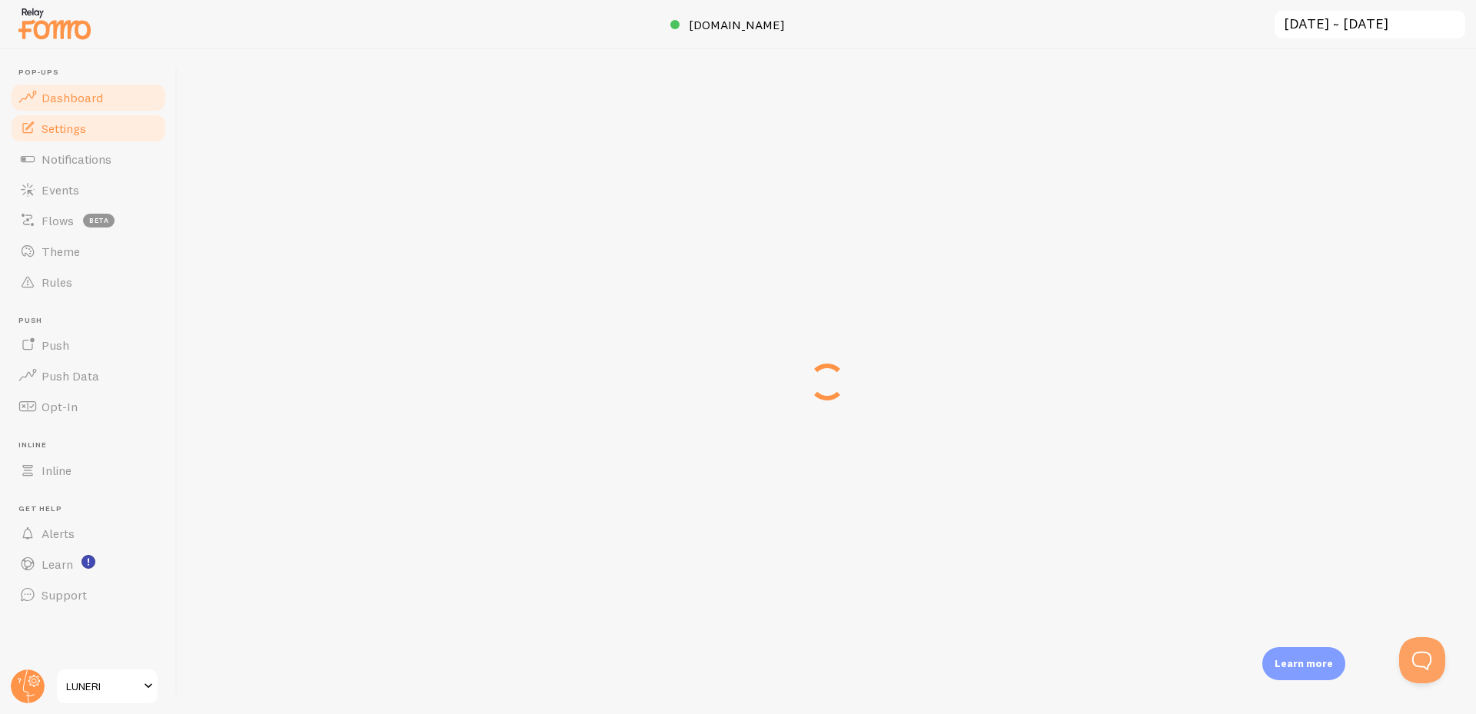
click at [80, 140] on link "Settings" at bounding box center [88, 128] width 158 height 31
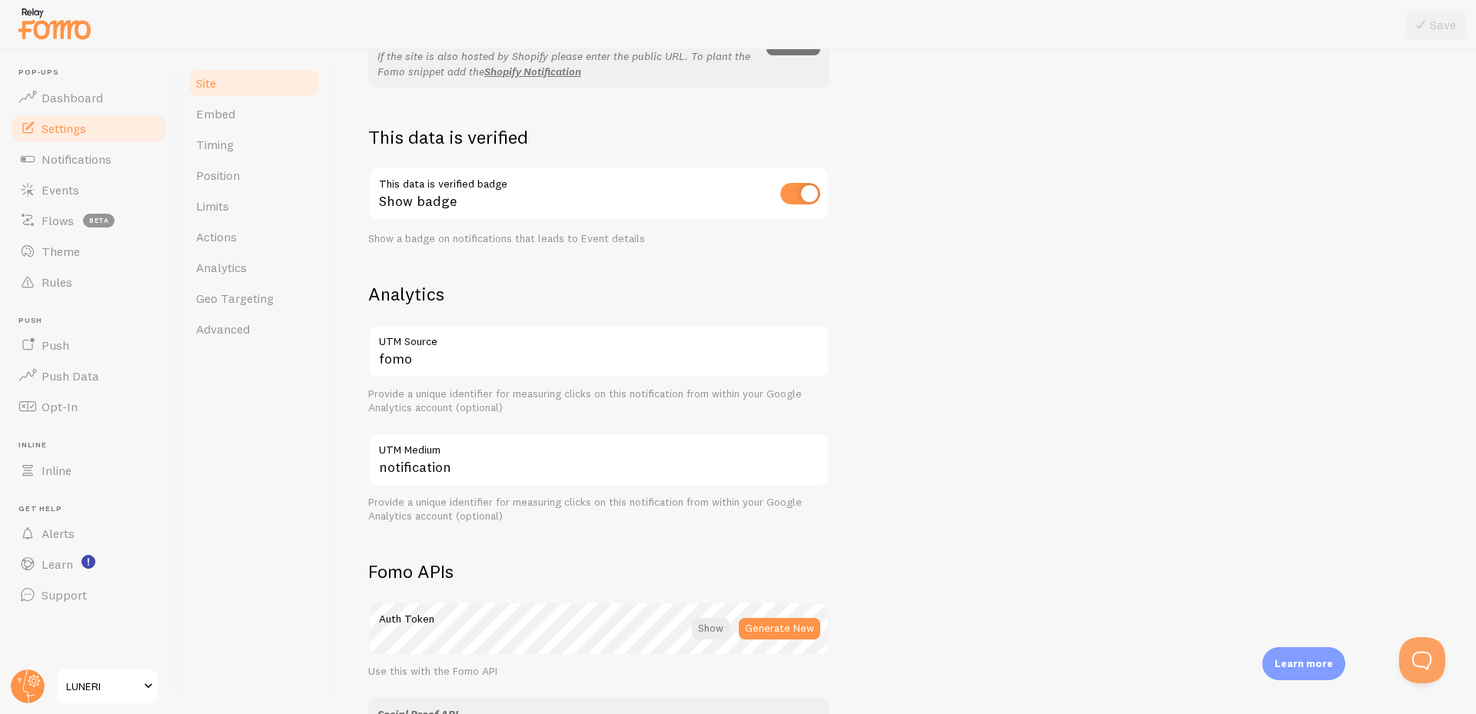
scroll to position [353, 0]
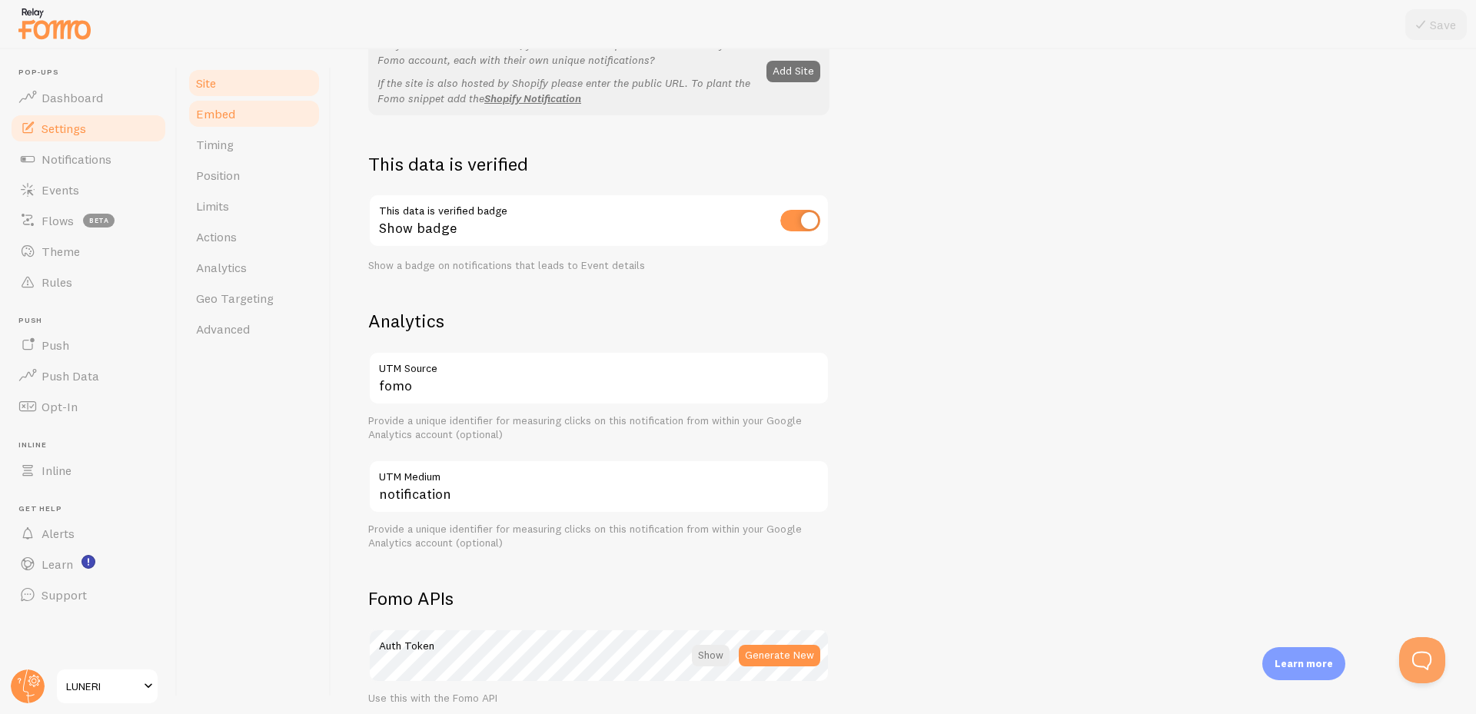
click at [231, 113] on span "Embed" at bounding box center [215, 113] width 39 height 15
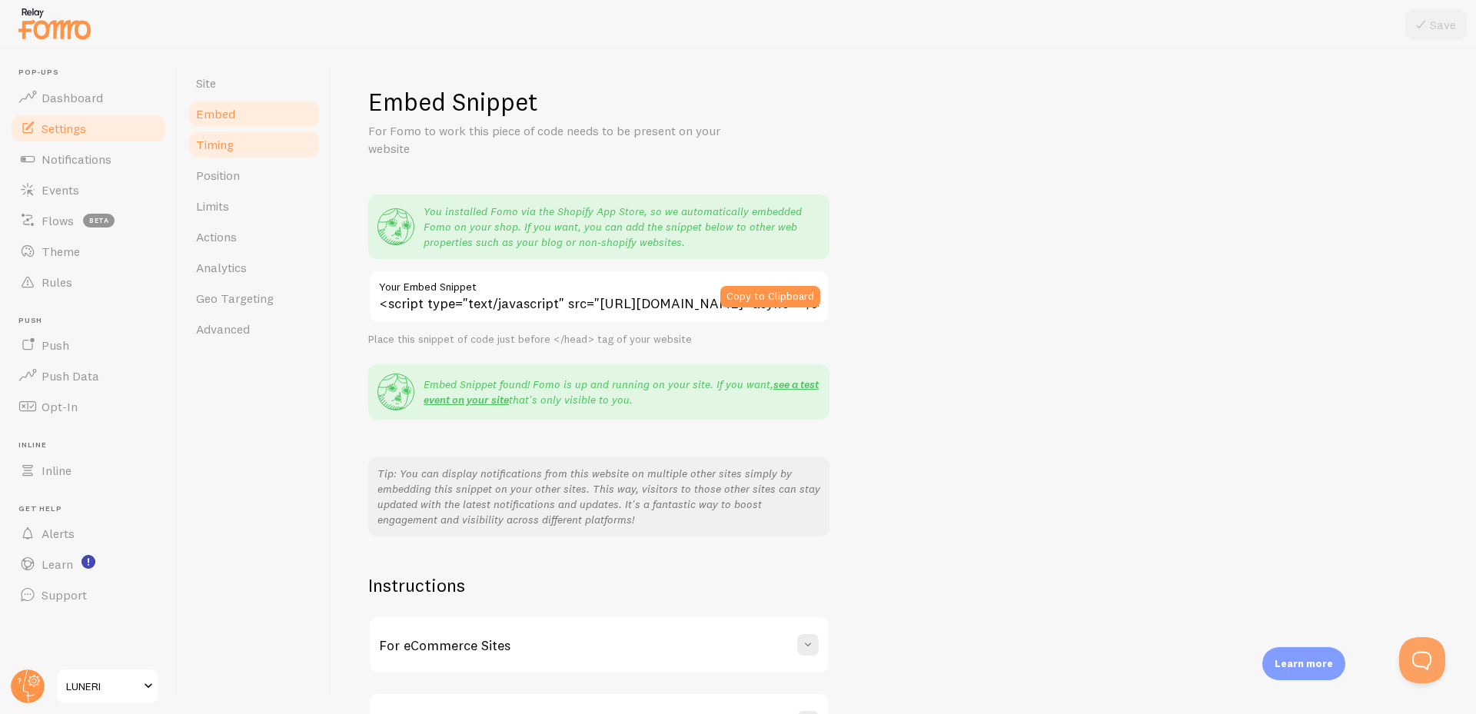
click at [240, 148] on link "Timing" at bounding box center [254, 144] width 135 height 31
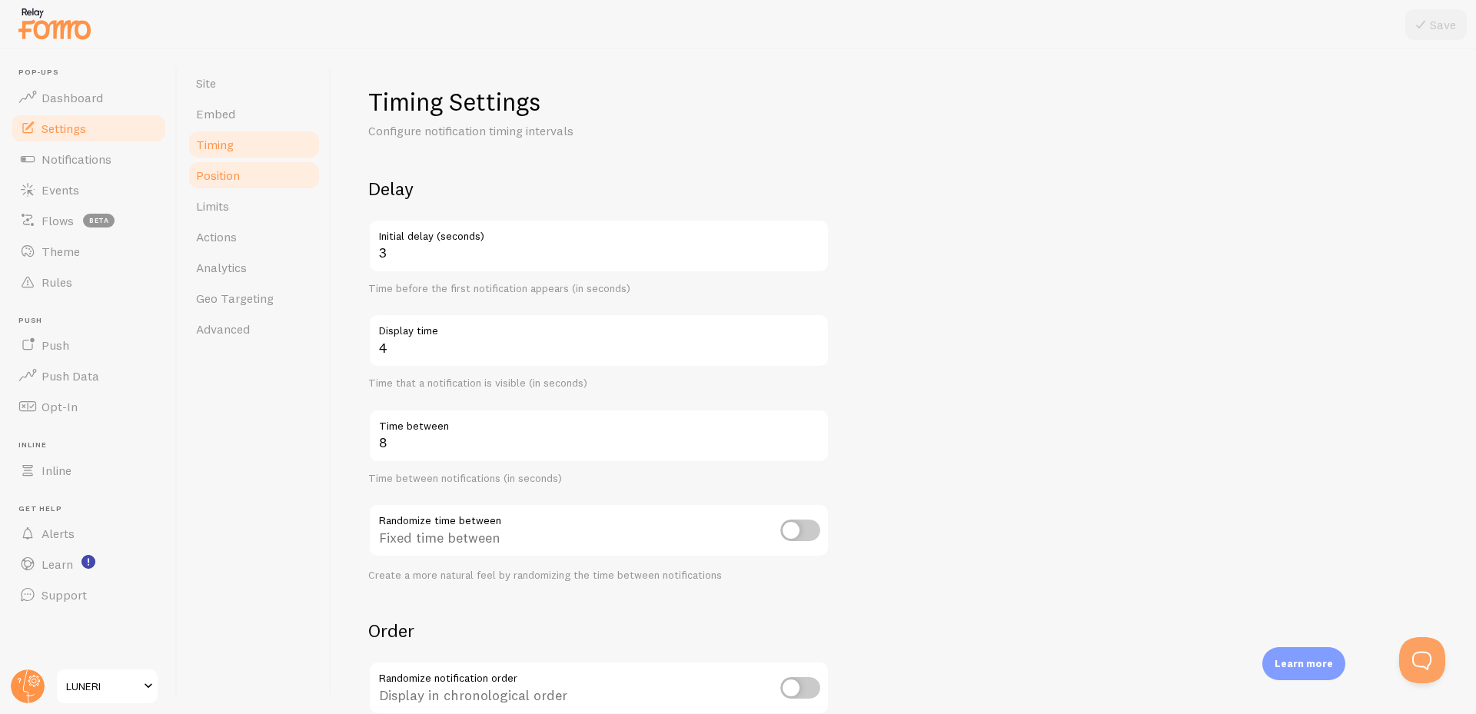
click at [251, 183] on link "Position" at bounding box center [254, 175] width 135 height 31
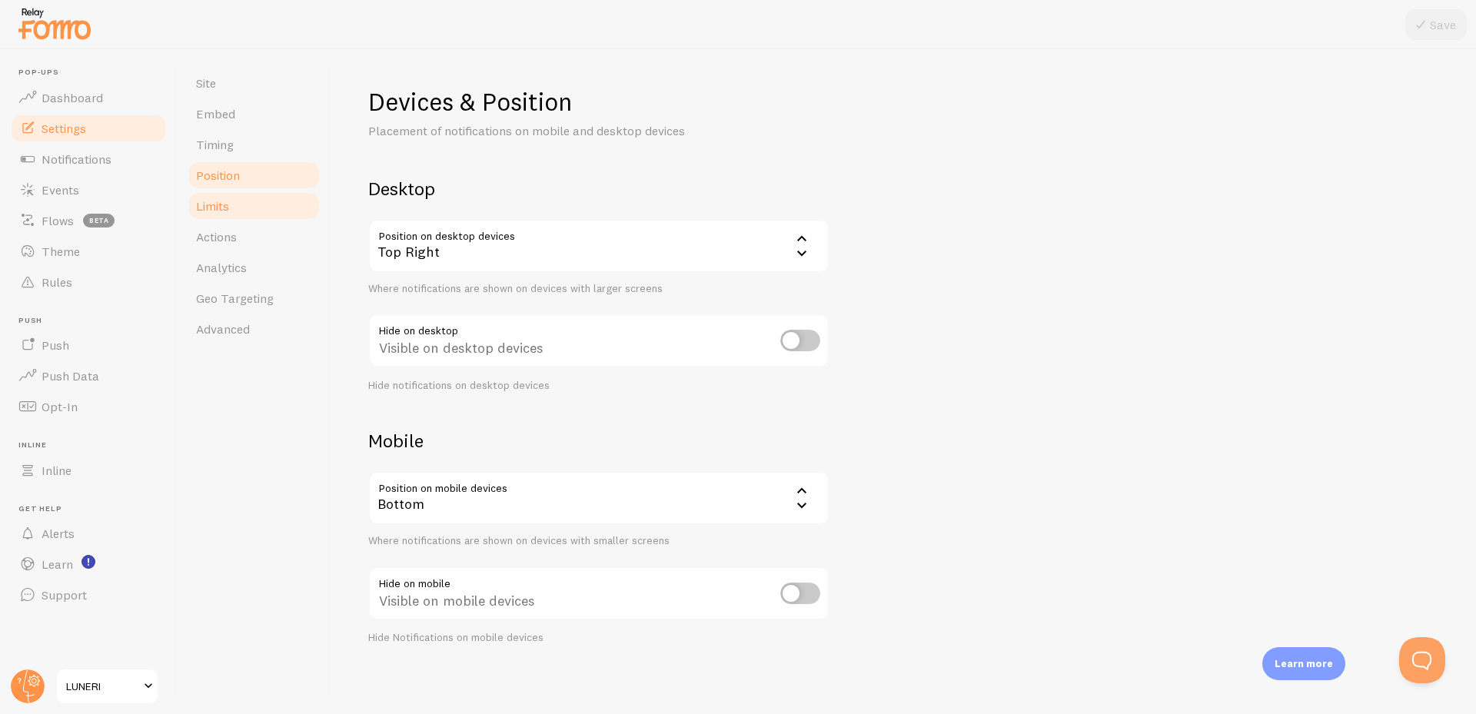
click at [243, 204] on link "Limits" at bounding box center [254, 206] width 135 height 31
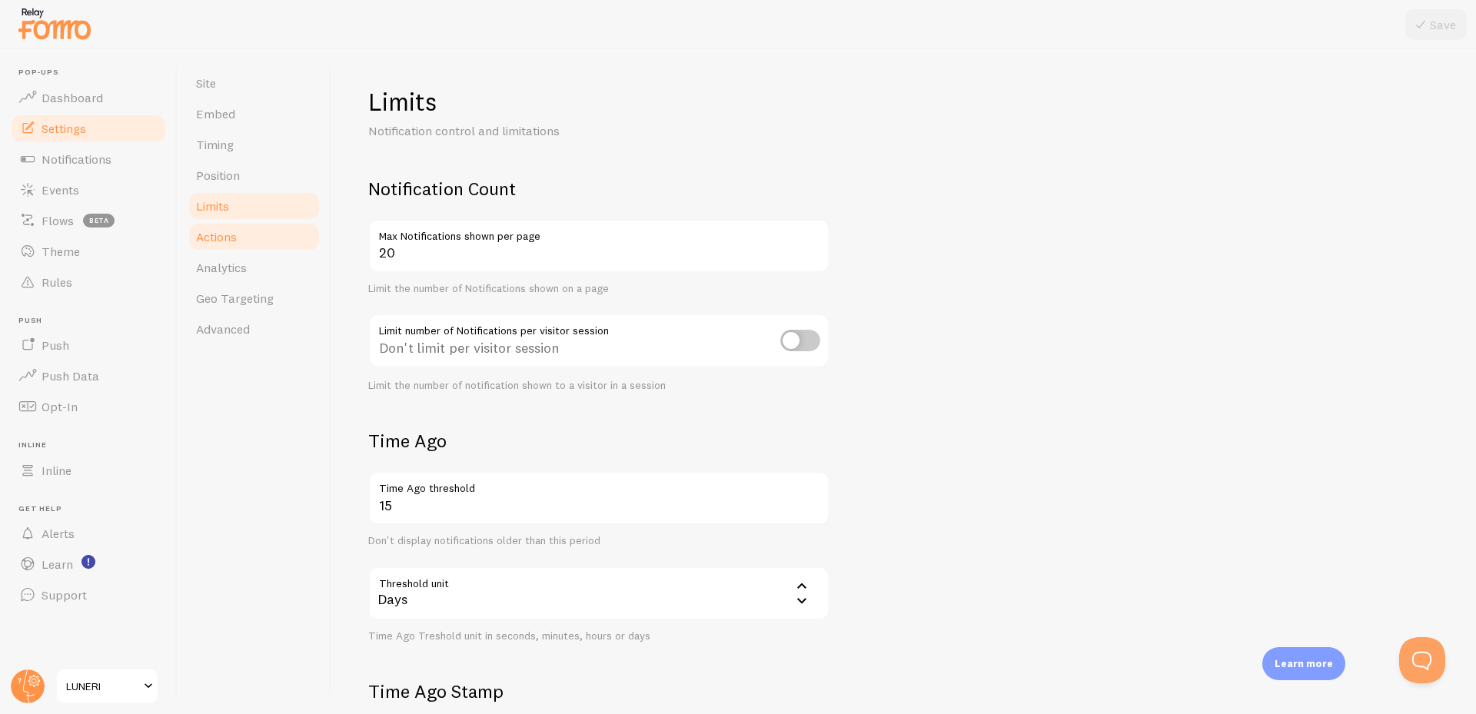
click at [238, 232] on link "Actions" at bounding box center [254, 236] width 135 height 31
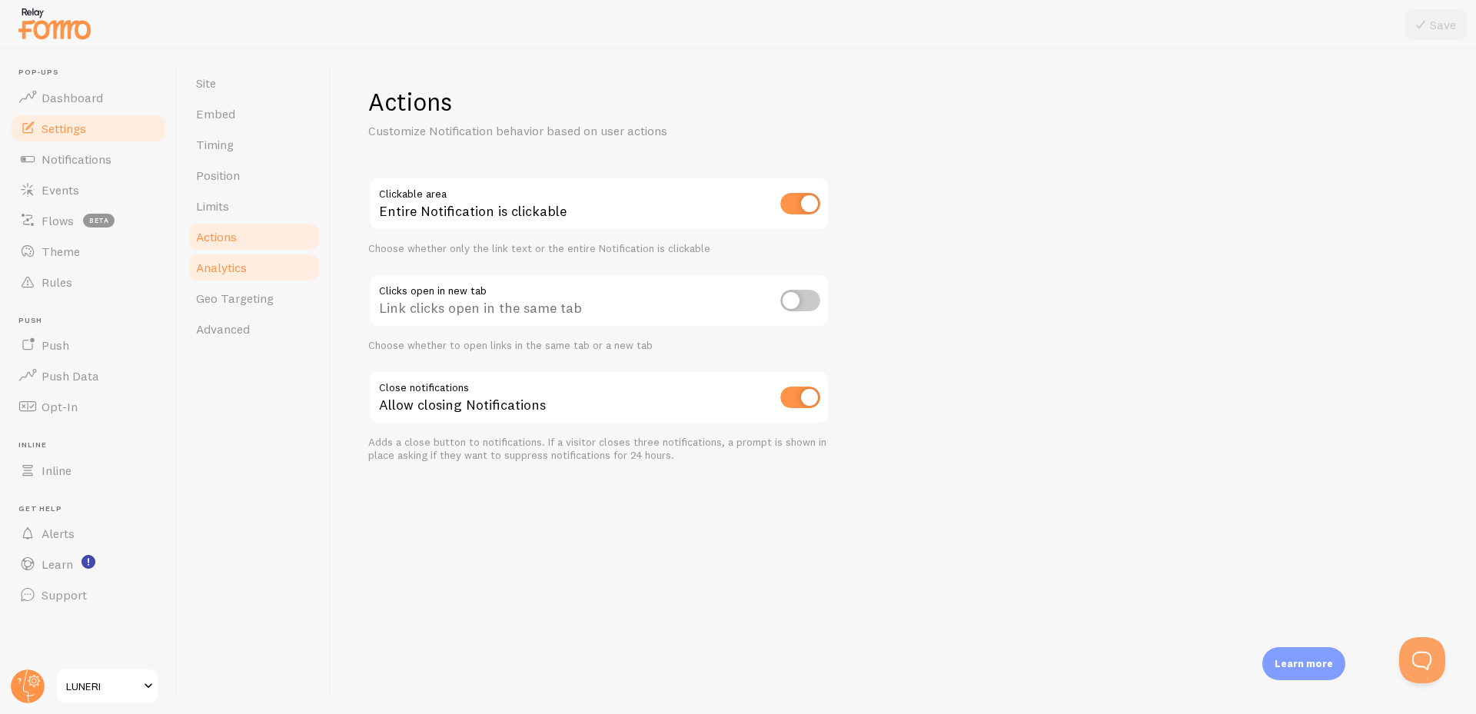
click at [244, 268] on span "Analytics" at bounding box center [221, 267] width 51 height 15
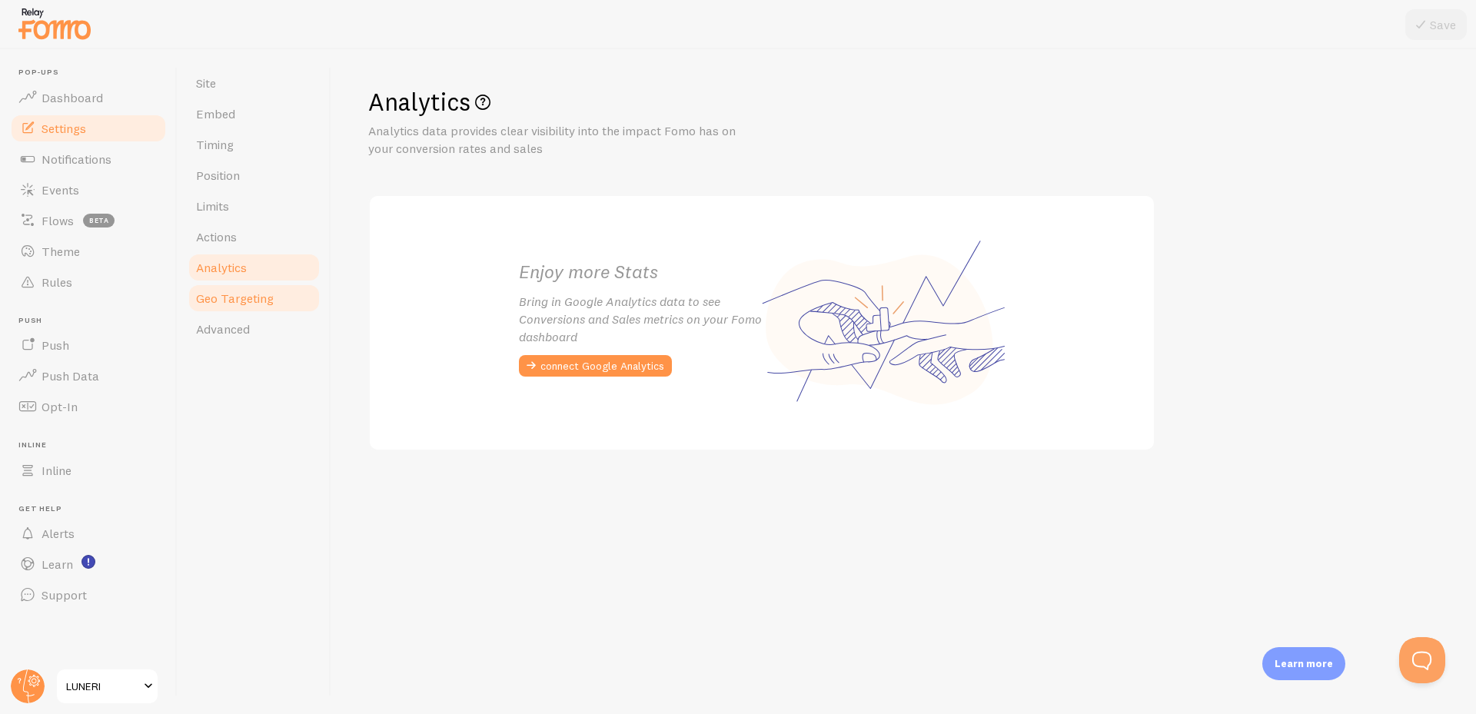
click at [255, 295] on span "Geo Targeting" at bounding box center [235, 298] width 78 height 15
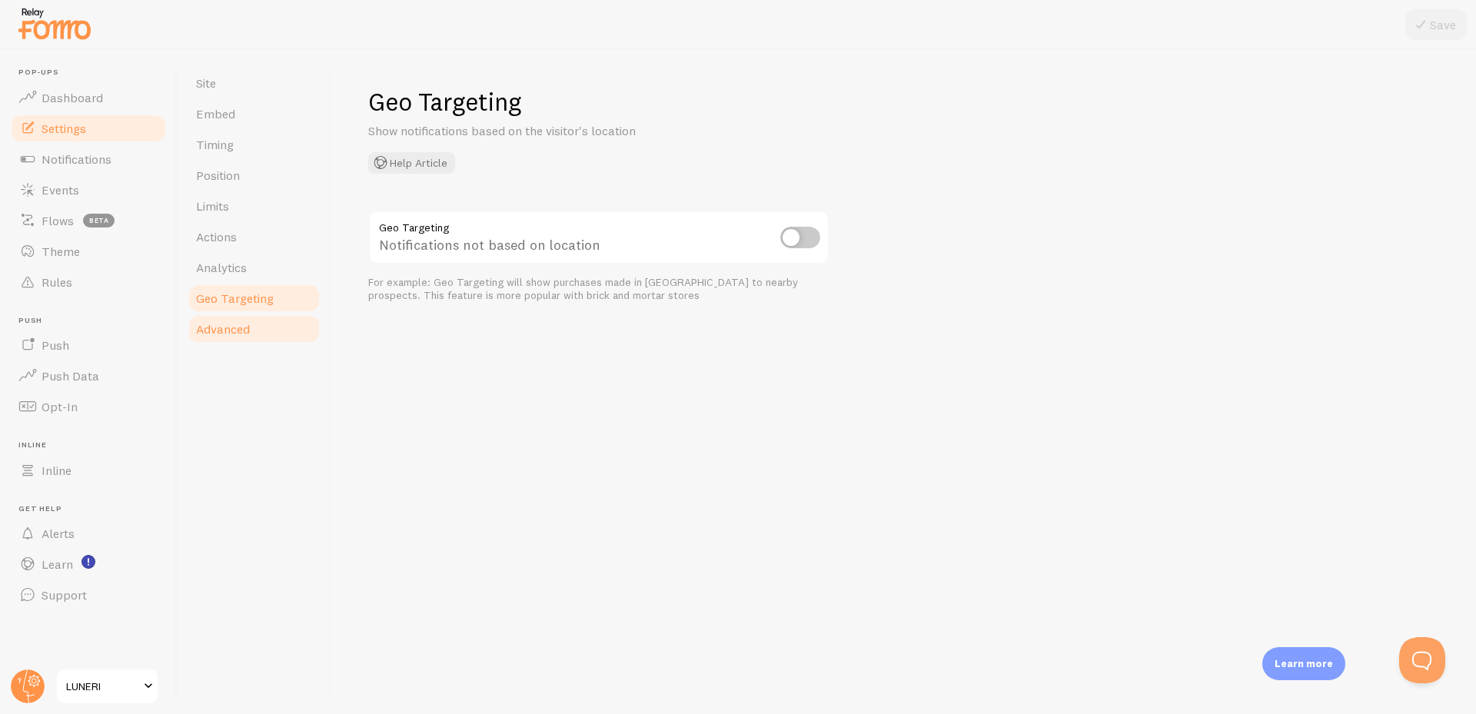
click at [258, 329] on link "Advanced" at bounding box center [254, 329] width 135 height 31
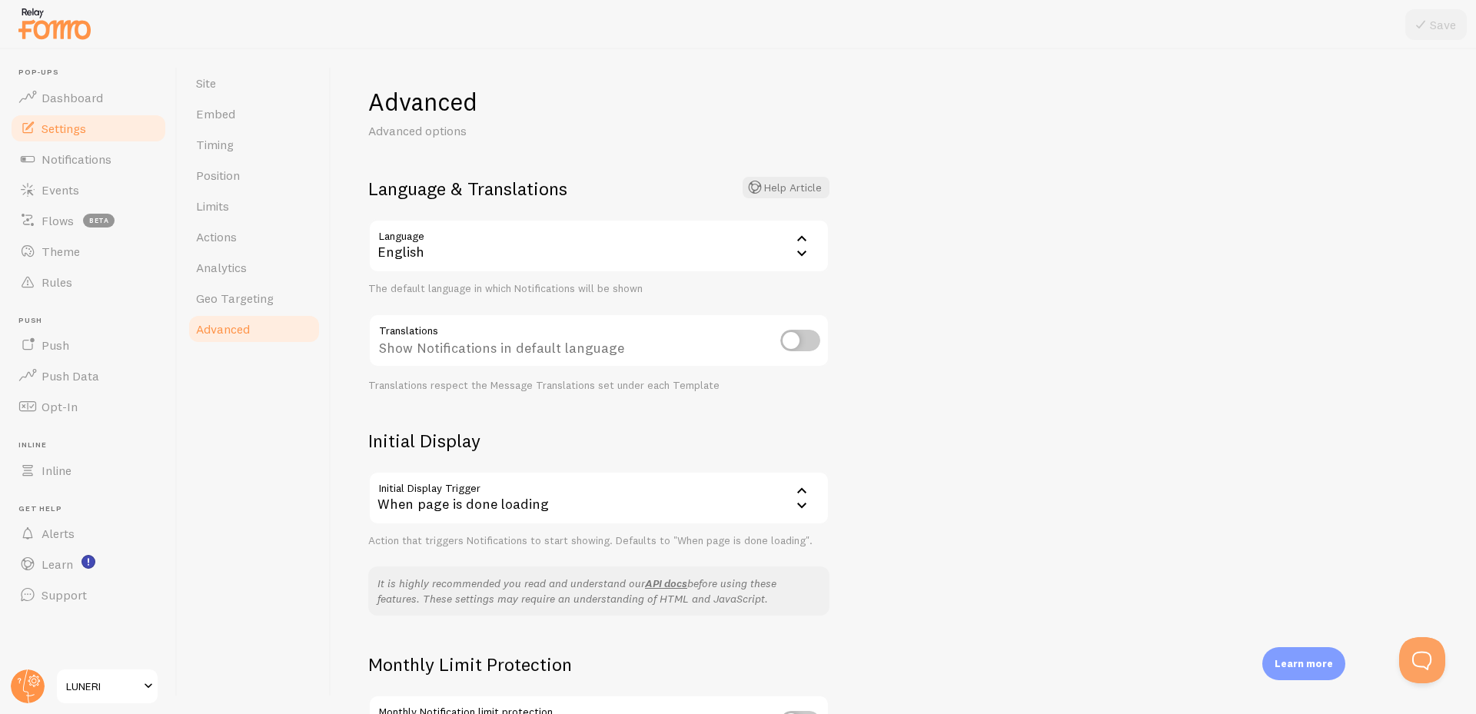
click at [491, 267] on div "English" at bounding box center [598, 246] width 461 height 54
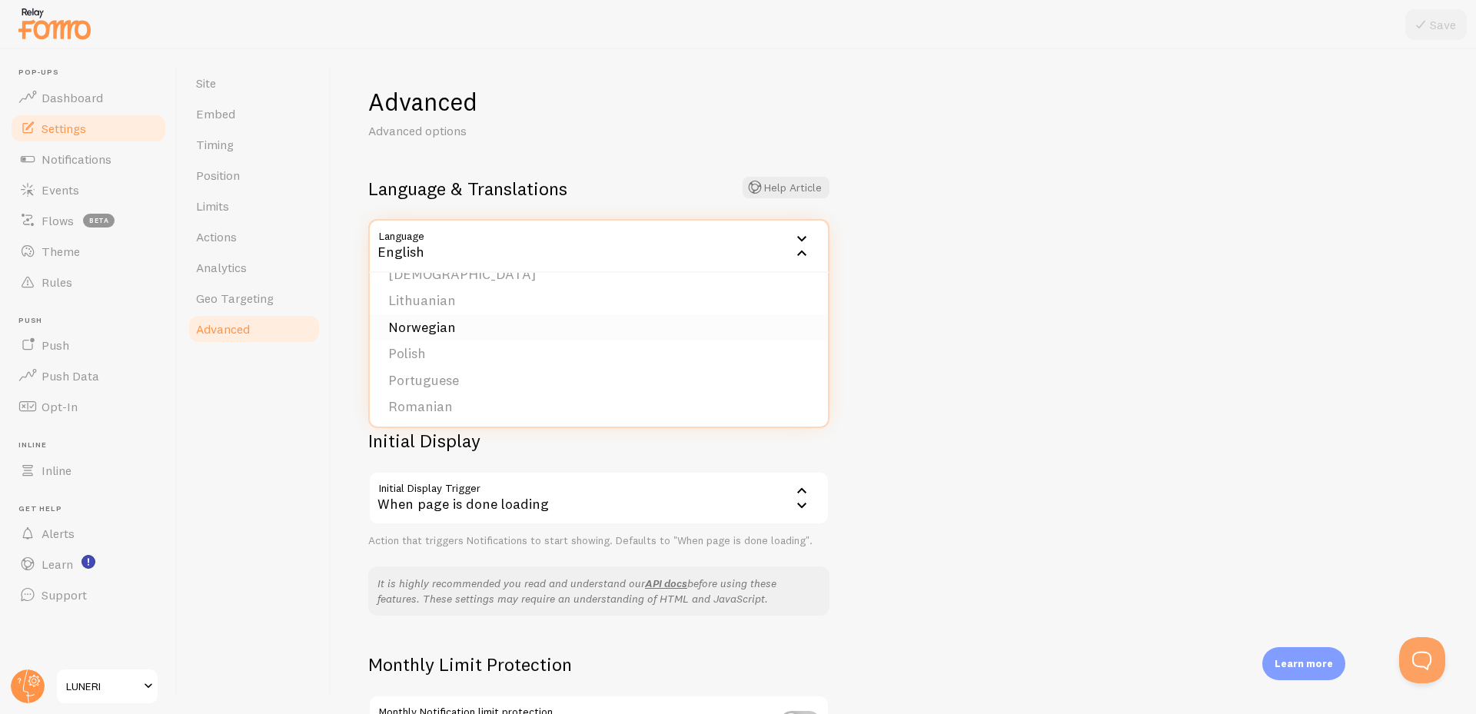
scroll to position [480, 0]
click at [494, 351] on li "Portuguese" at bounding box center [599, 346] width 458 height 27
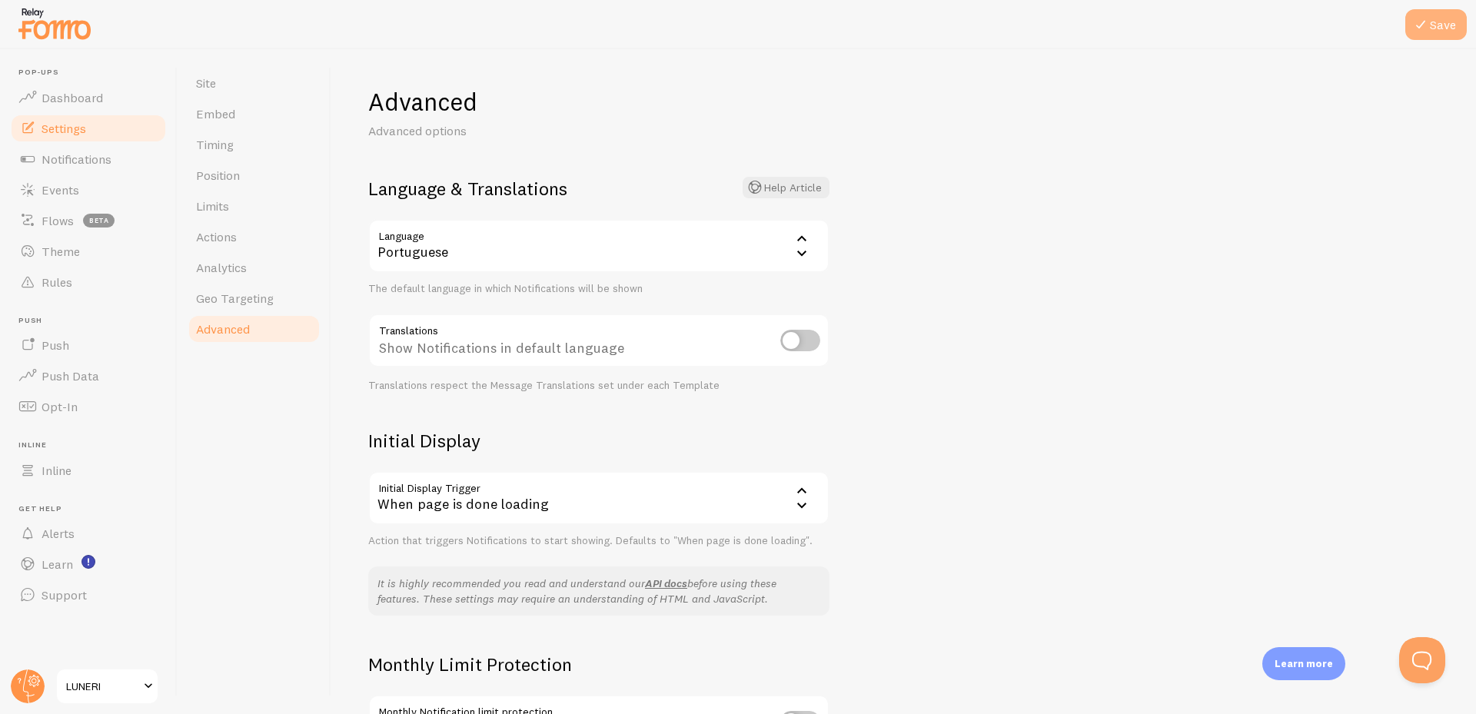
click at [1441, 36] on button "Save" at bounding box center [1437, 24] width 62 height 31
click at [784, 348] on input "checkbox" at bounding box center [800, 341] width 40 height 22
click at [798, 346] on input "checkbox" at bounding box center [800, 341] width 40 height 22
checkbox input "false"
click at [699, 263] on div "Portuguese" at bounding box center [598, 246] width 461 height 54
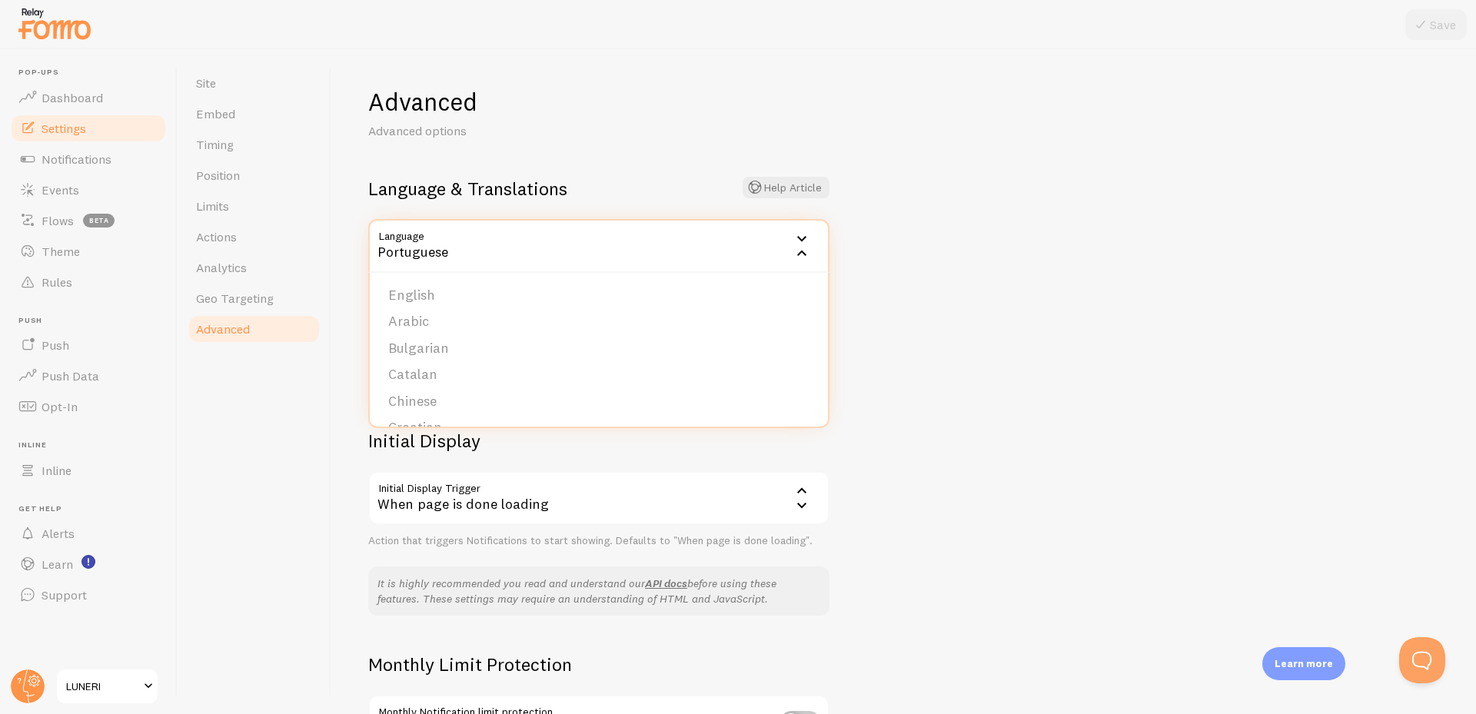
drag, startPoint x: 931, startPoint y: 341, endPoint x: 910, endPoint y: 342, distance: 21.6
click at [934, 340] on div "Advanced Advanced options Language & Translations Help Article Language pt Port…" at bounding box center [903, 381] width 1145 height 665
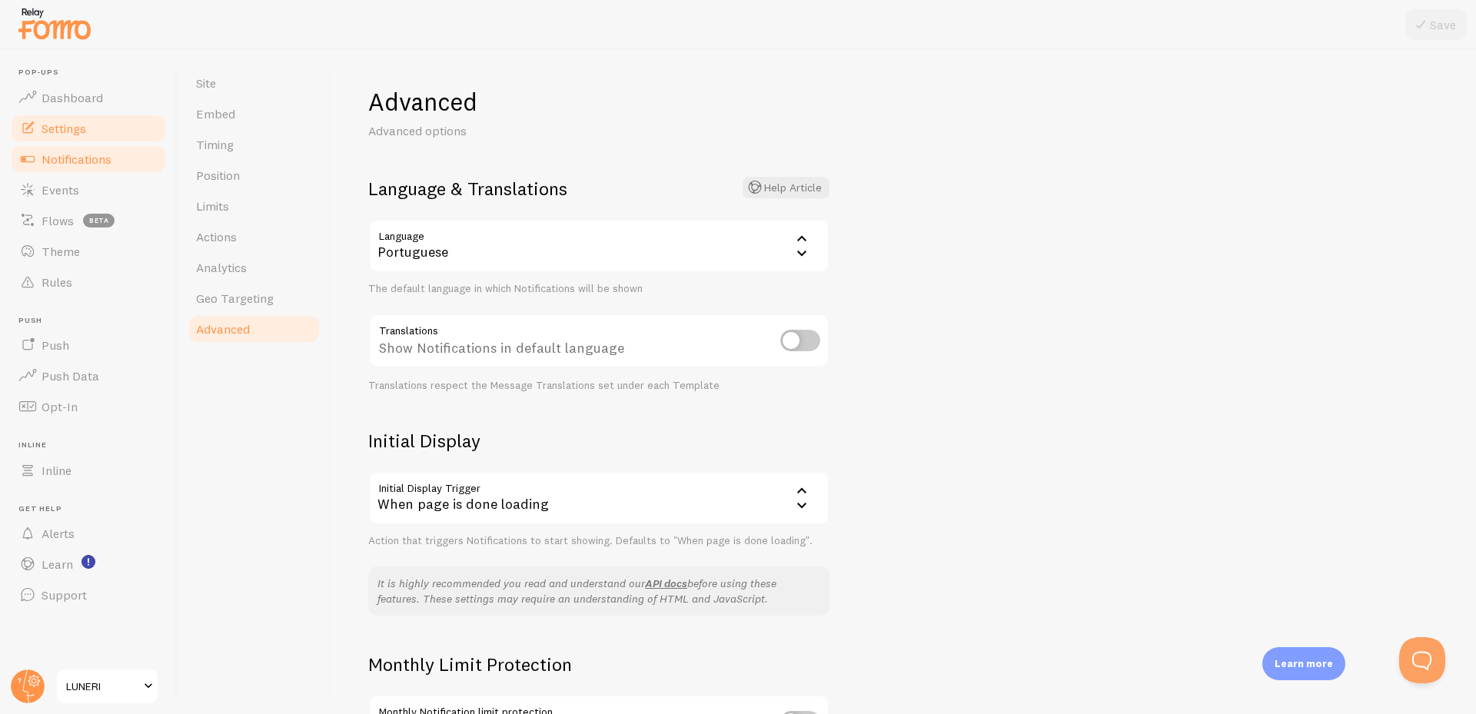
click at [111, 157] on span "Notifications" at bounding box center [77, 158] width 70 height 15
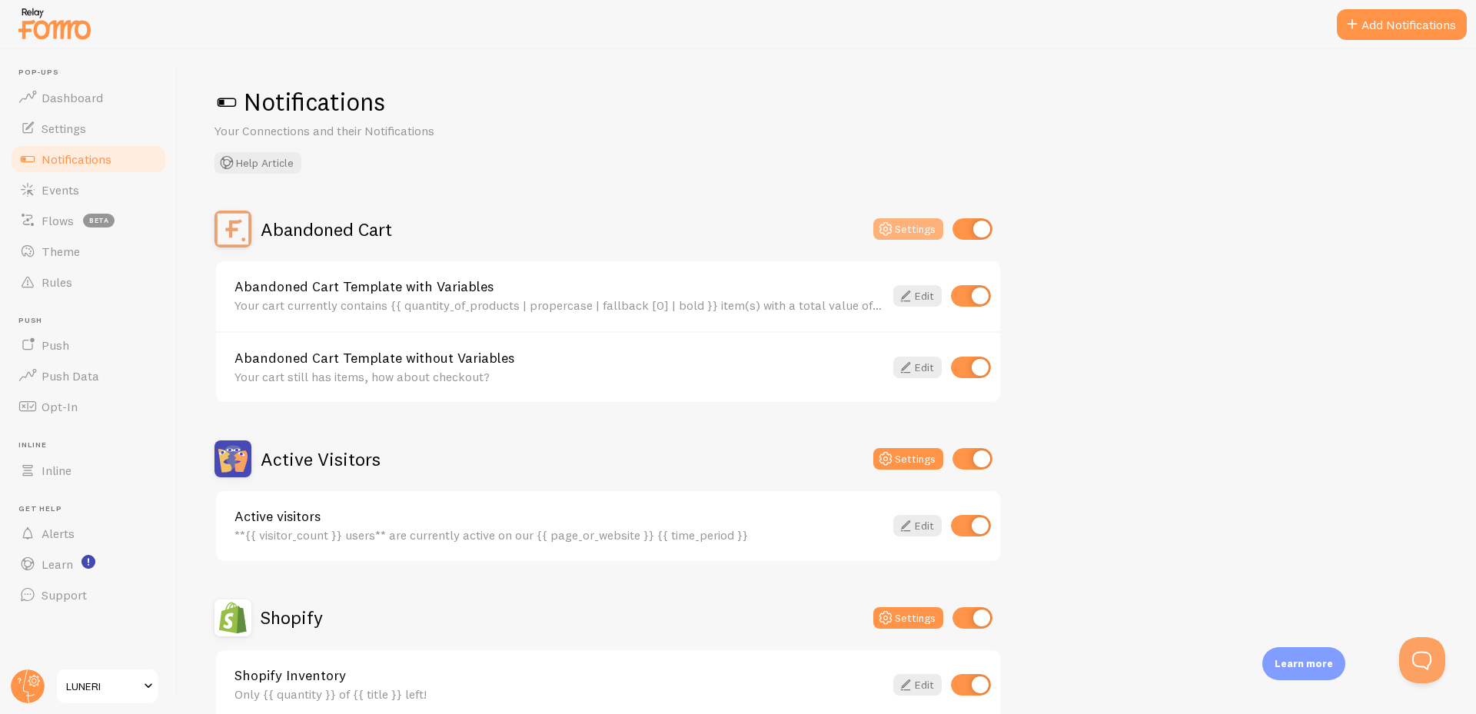
click at [902, 223] on button "Settings" at bounding box center [909, 229] width 70 height 22
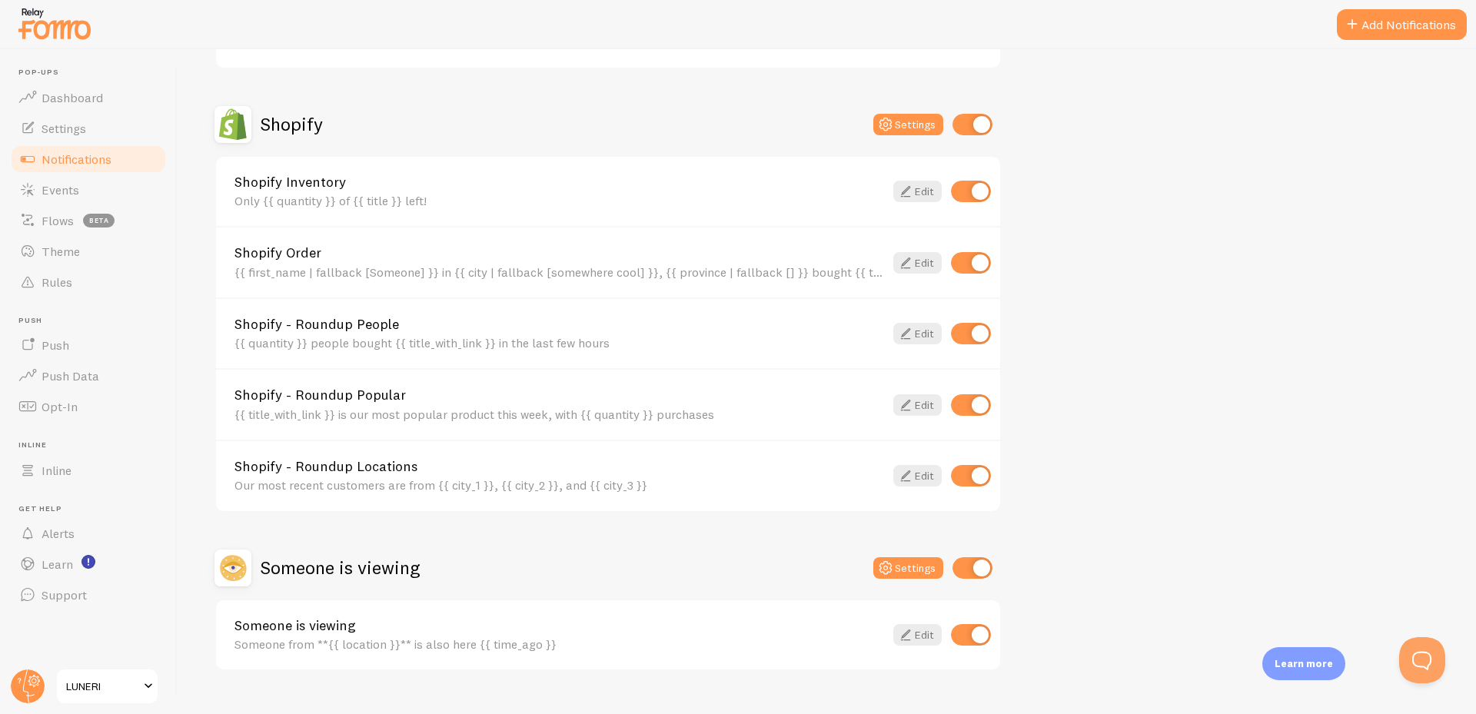
scroll to position [524, 0]
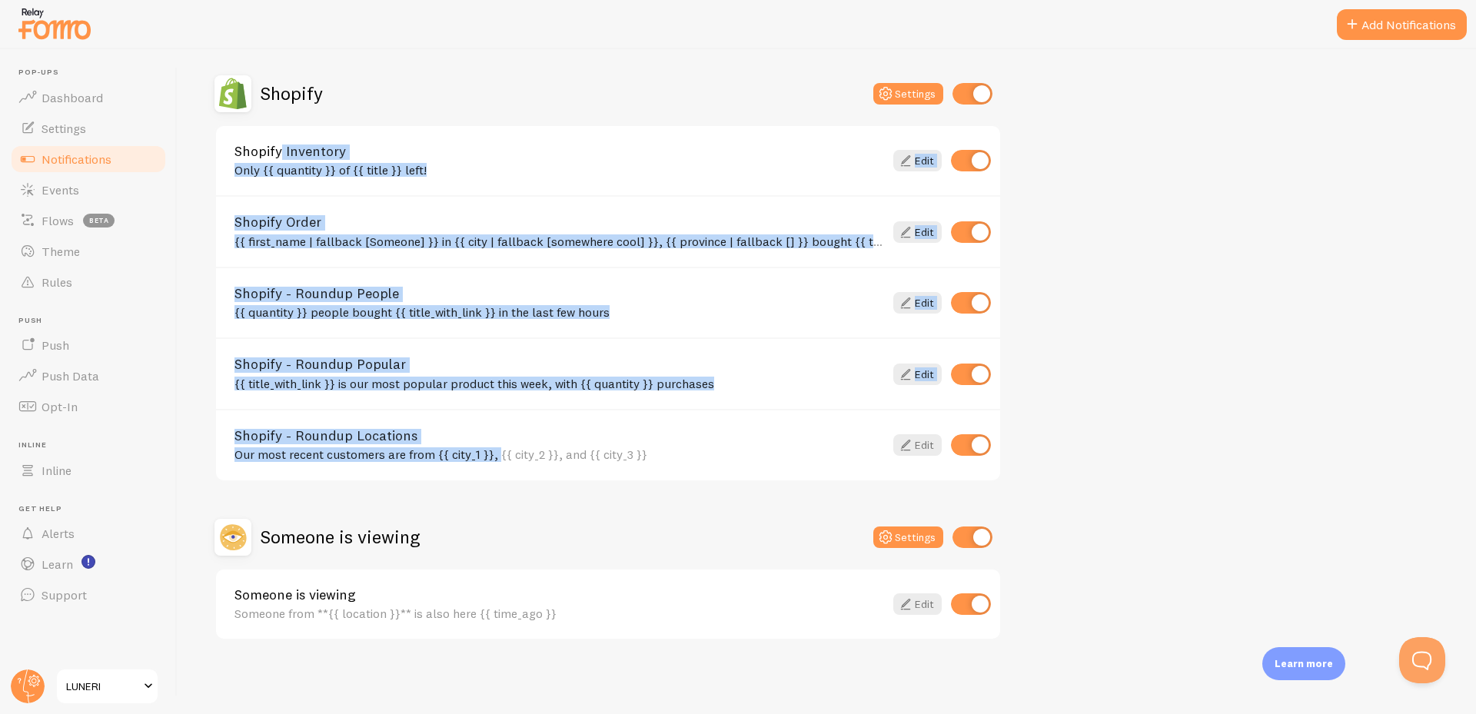
drag, startPoint x: 243, startPoint y: 165, endPoint x: 460, endPoint y: 410, distance: 327.4
click at [468, 447] on div "Shopify Inventory Only {{ quantity }} of {{ title }} left! Edit Shopify Order {…" at bounding box center [608, 304] width 787 height 358
click at [1178, 308] on div "Abandoned Cart Settings Abandoned Cart Template with Variables Your cart curren…" at bounding box center [827, 163] width 1225 height 954
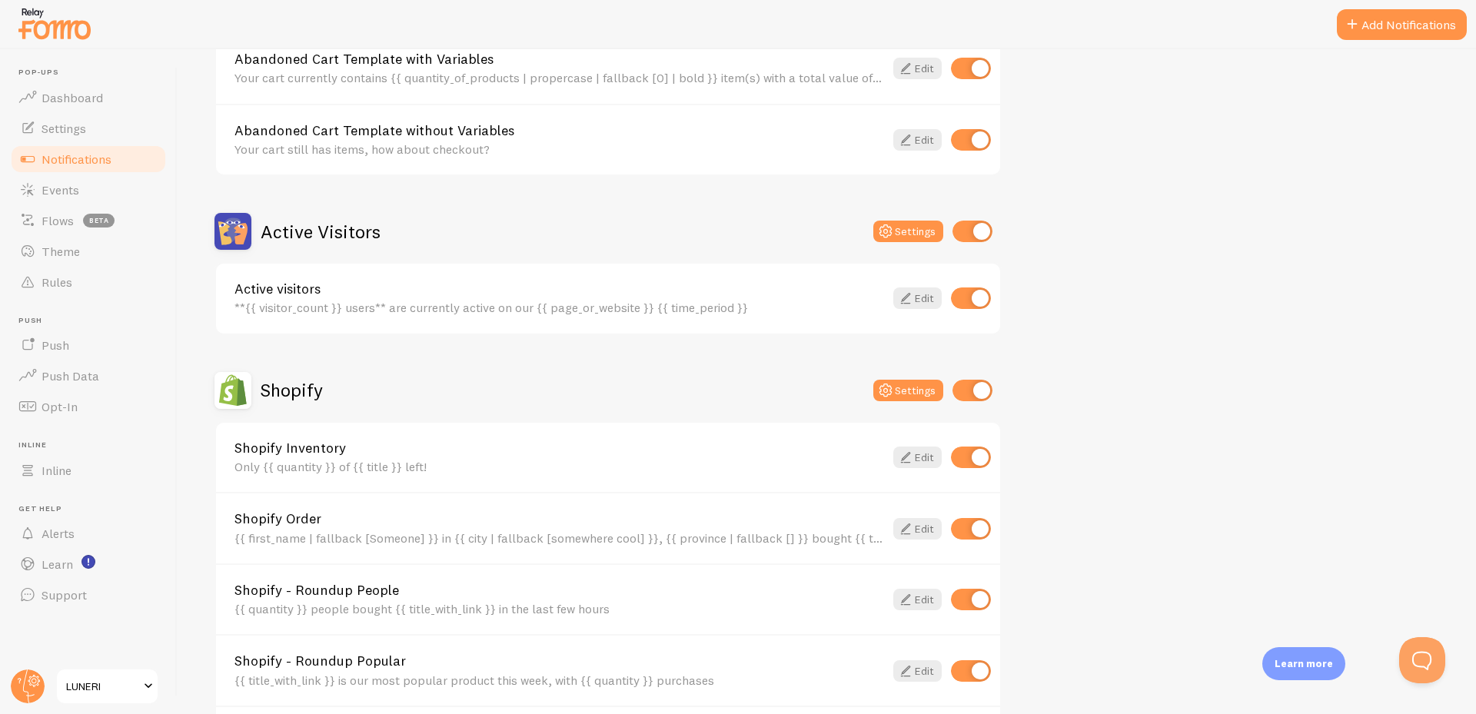
scroll to position [217, 0]
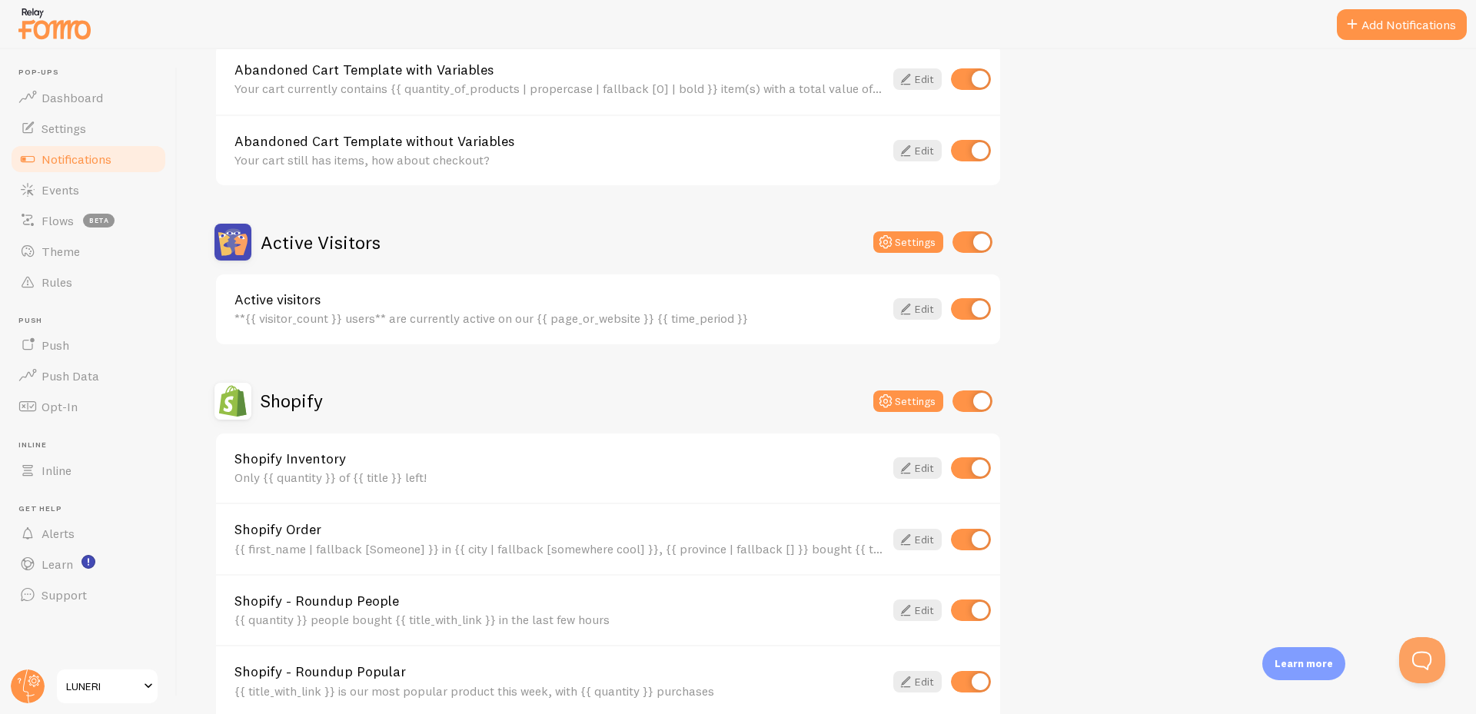
click at [587, 375] on div "Abandoned Cart Settings Abandoned Cart Template with Variables Your cart curren…" at bounding box center [608, 471] width 787 height 954
click at [582, 240] on div "Active Visitors Settings" at bounding box center [608, 242] width 787 height 37
click at [67, 124] on span "Settings" at bounding box center [64, 128] width 45 height 15
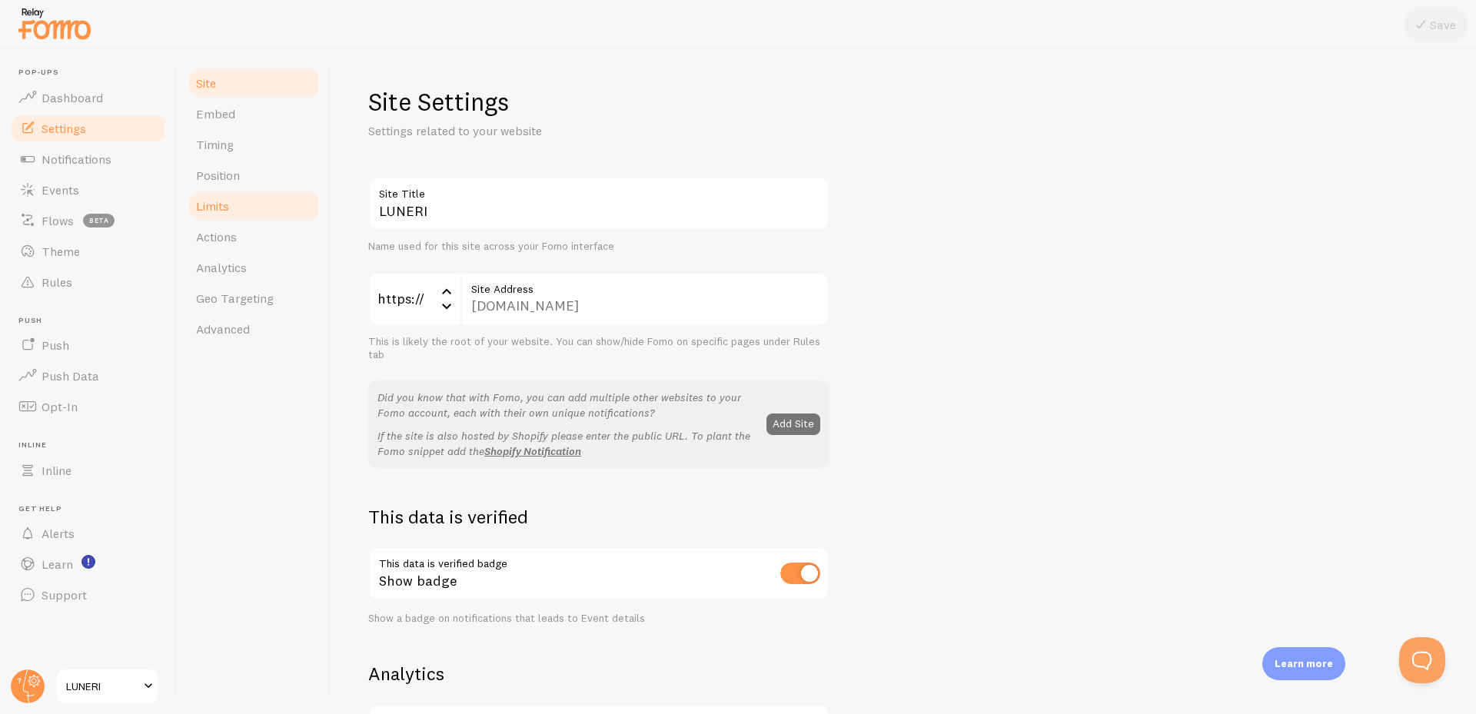
click at [230, 220] on link "Limits" at bounding box center [254, 206] width 135 height 31
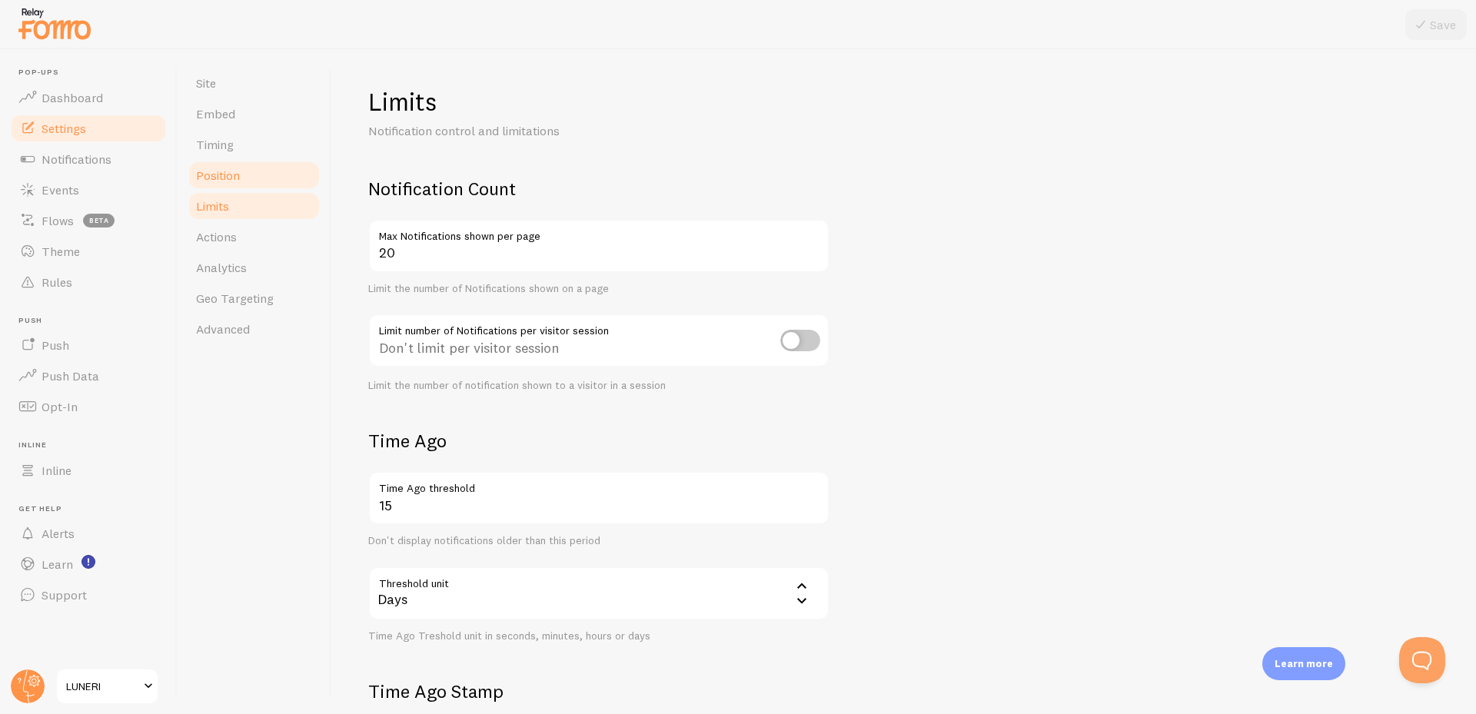
click at [242, 186] on link "Position" at bounding box center [254, 175] width 135 height 31
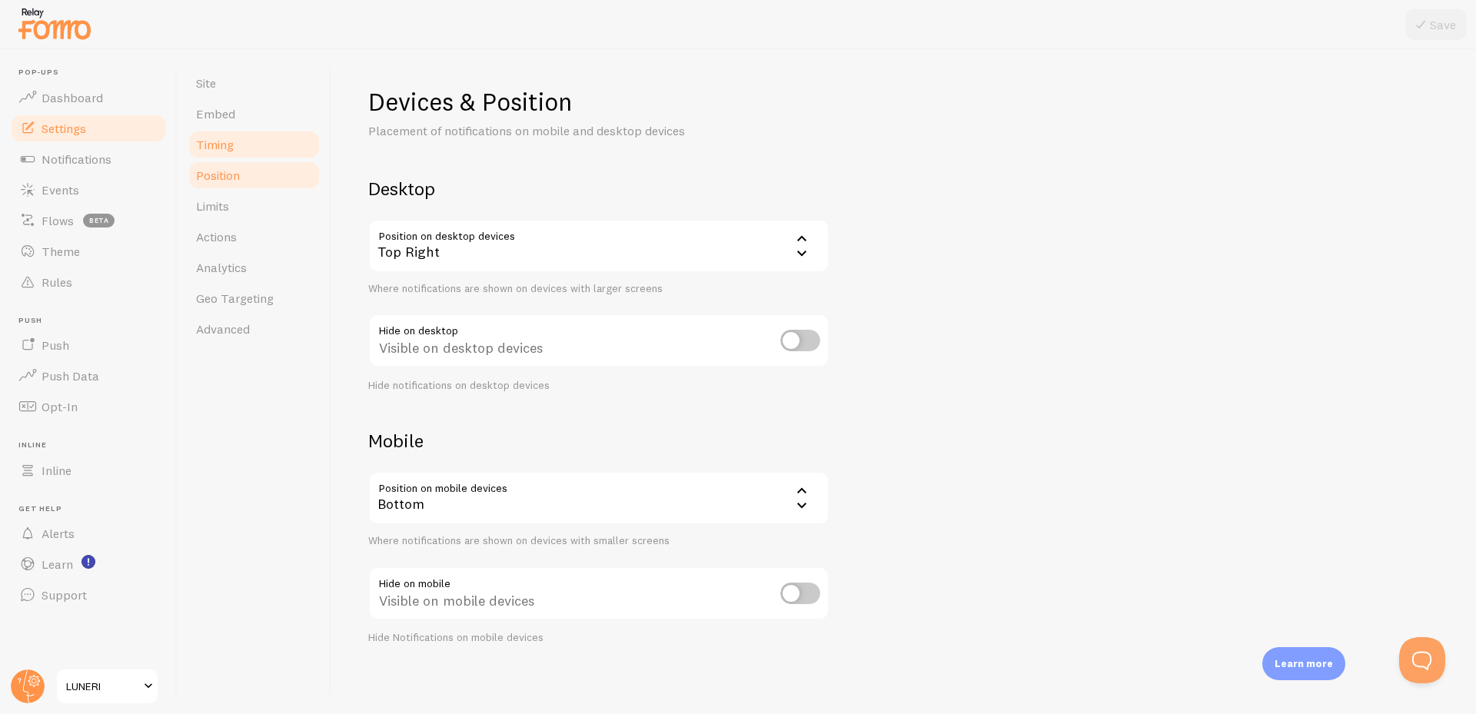
click at [251, 157] on link "Timing" at bounding box center [254, 144] width 135 height 31
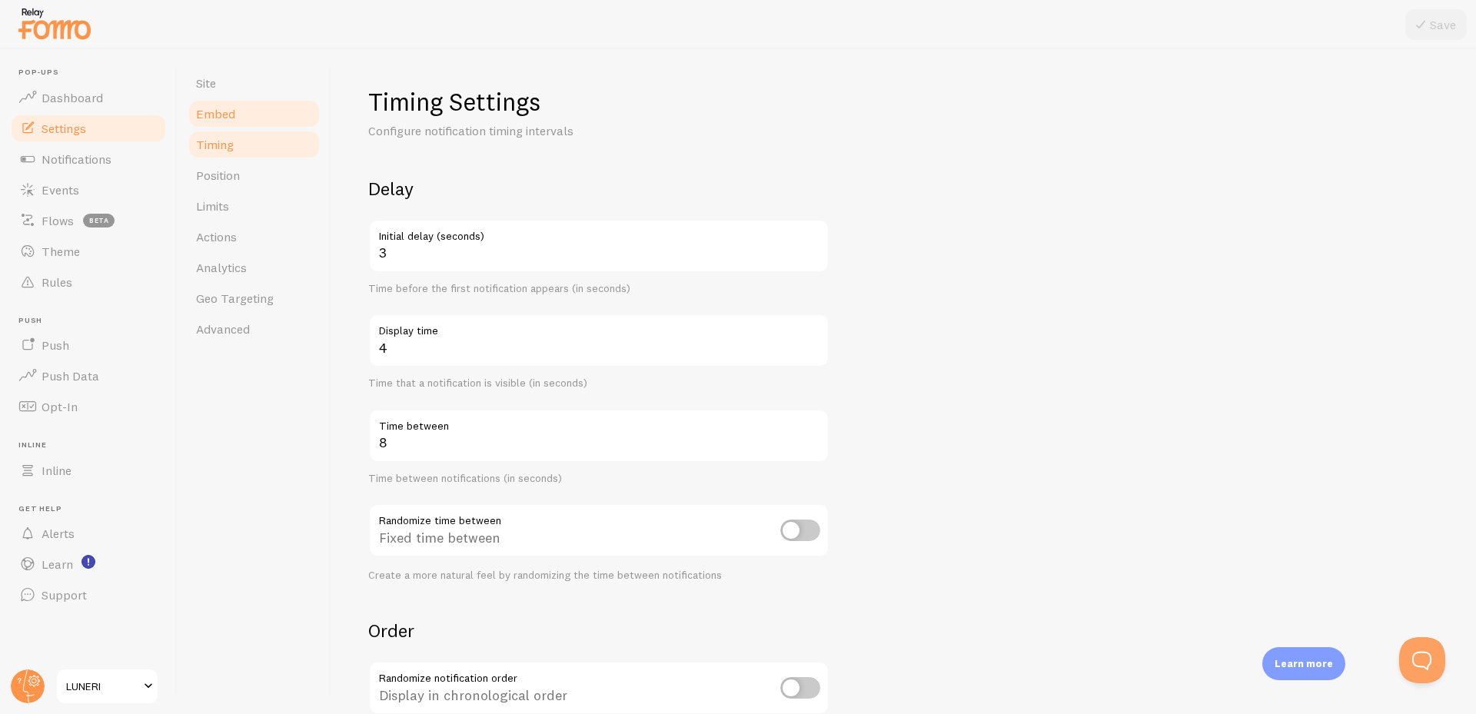
click at [249, 125] on link "Embed" at bounding box center [254, 113] width 135 height 31
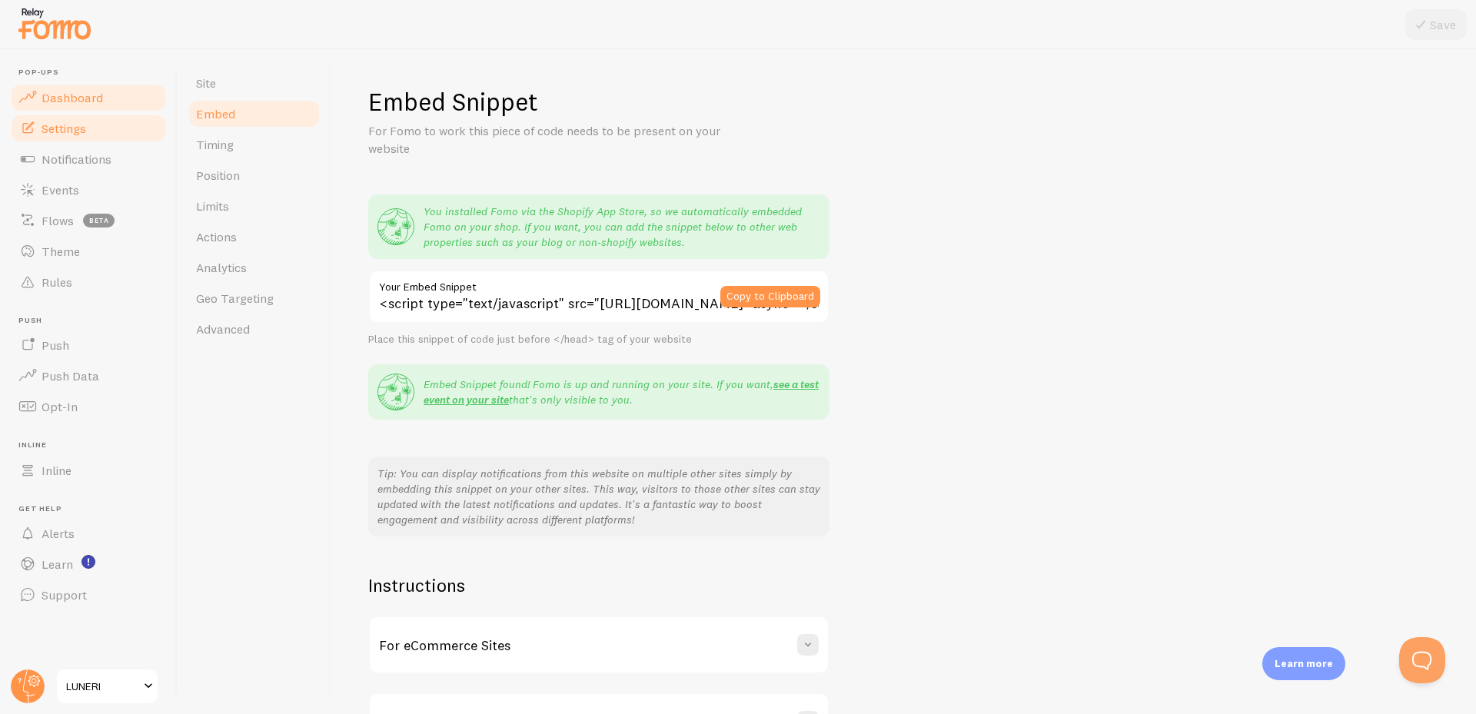
click at [108, 97] on link "Dashboard" at bounding box center [88, 97] width 158 height 31
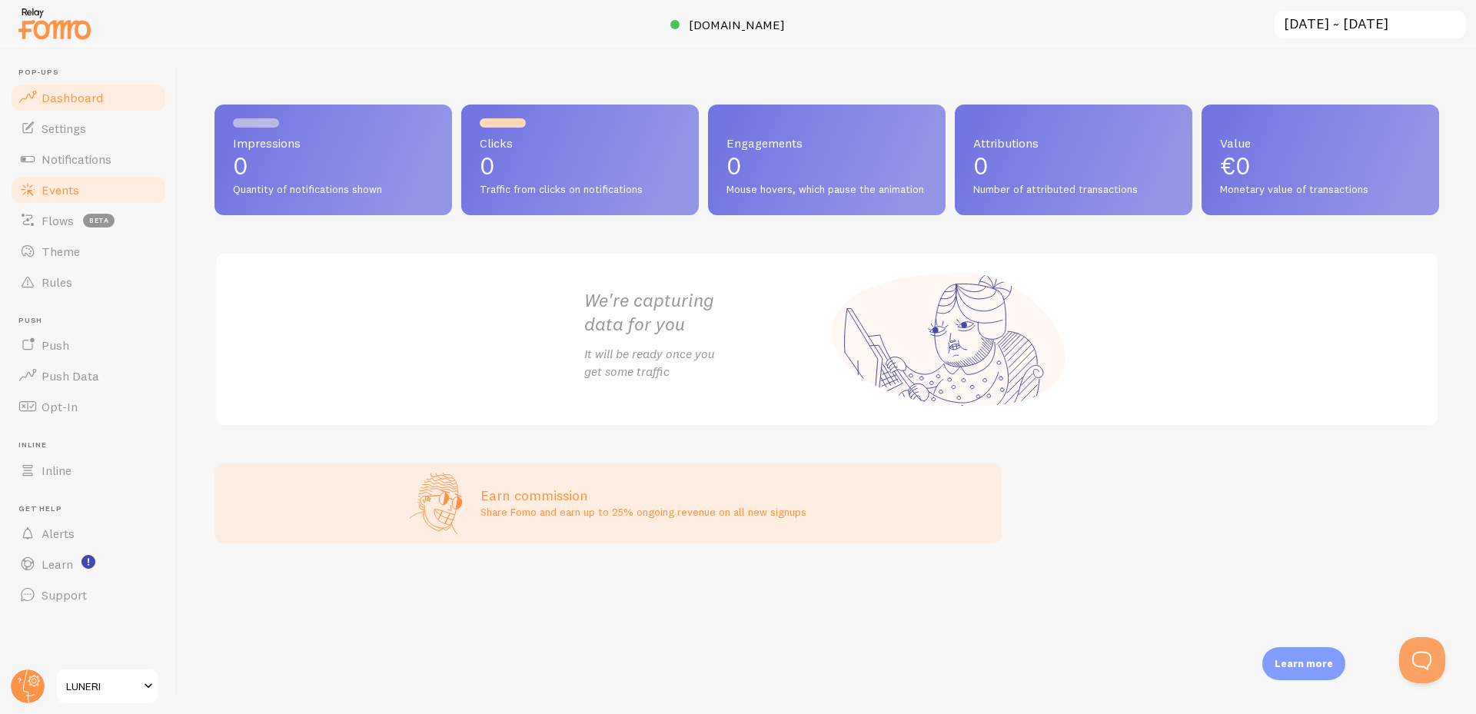
click at [116, 192] on link "Events" at bounding box center [88, 190] width 158 height 31
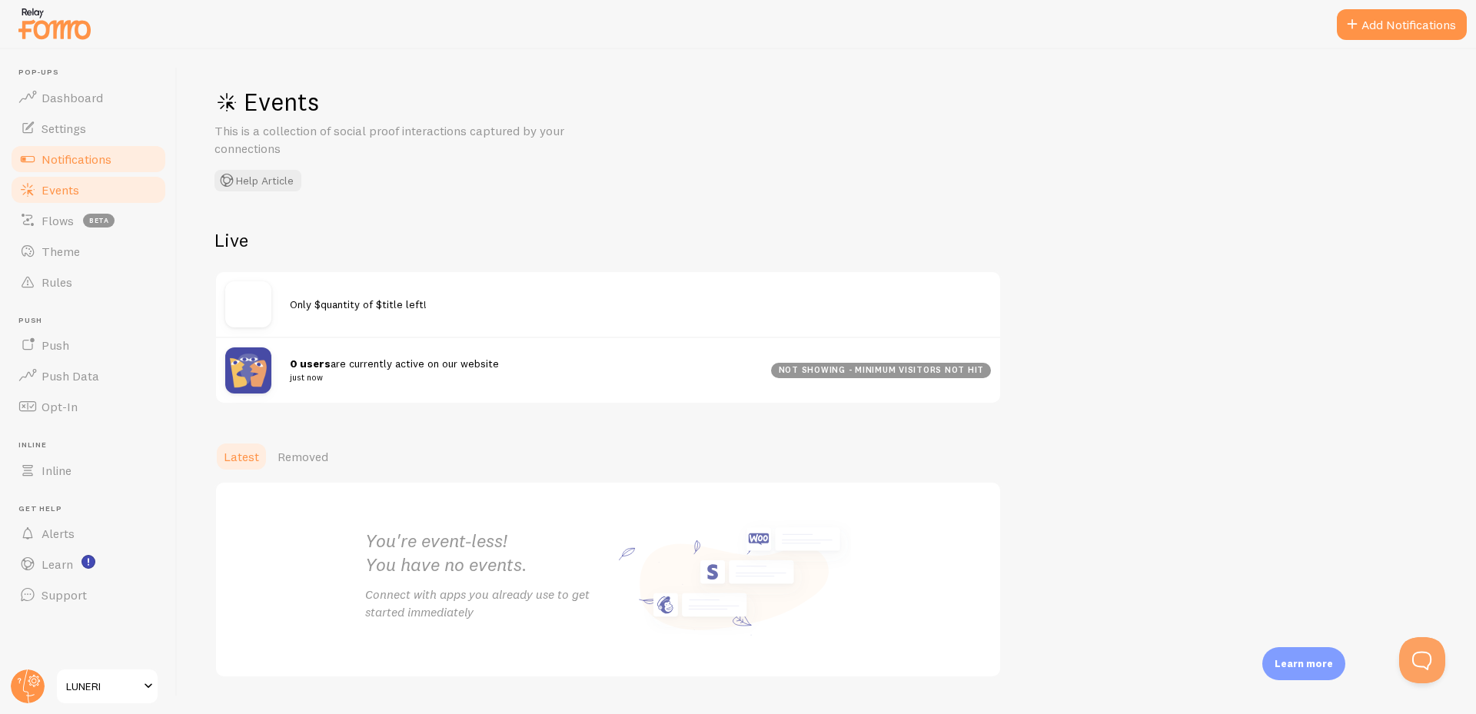
click at [120, 166] on link "Notifications" at bounding box center [88, 159] width 158 height 31
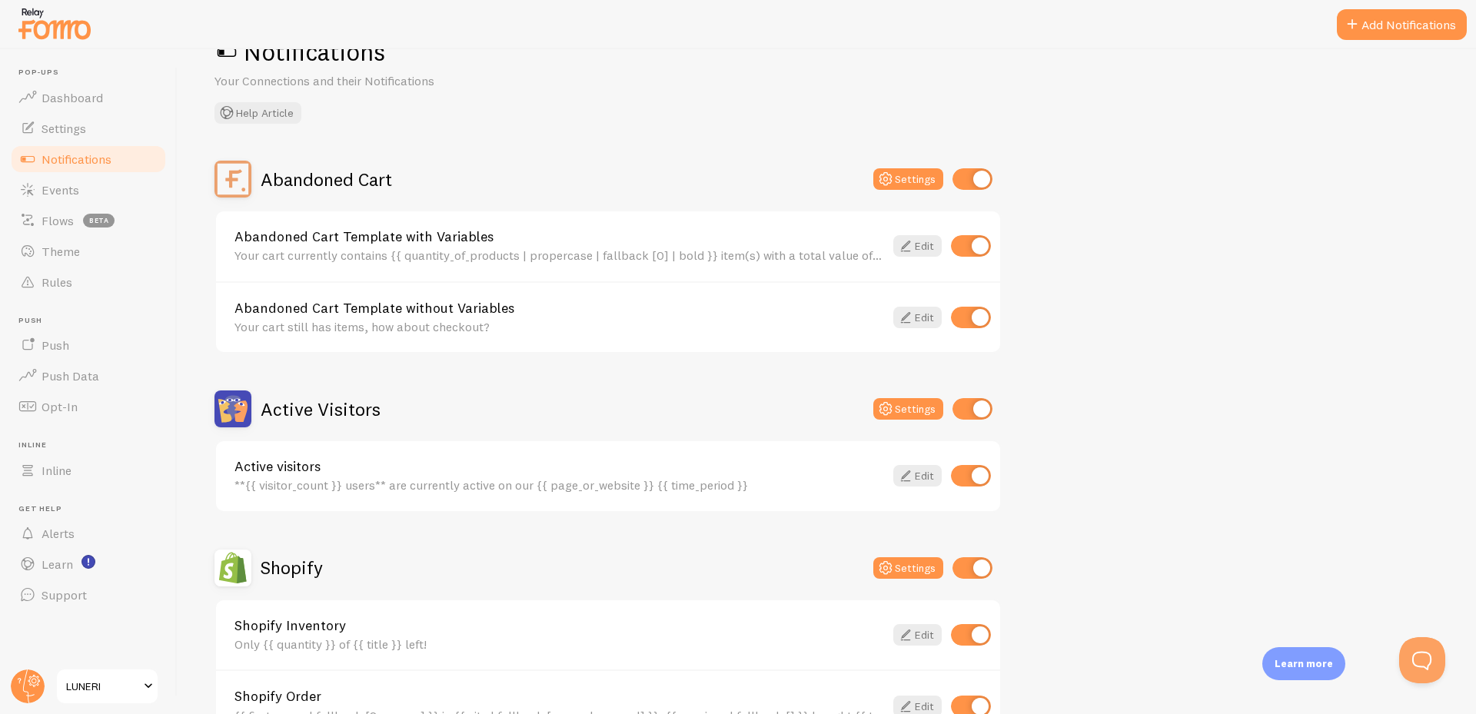
scroll to position [77, 0]
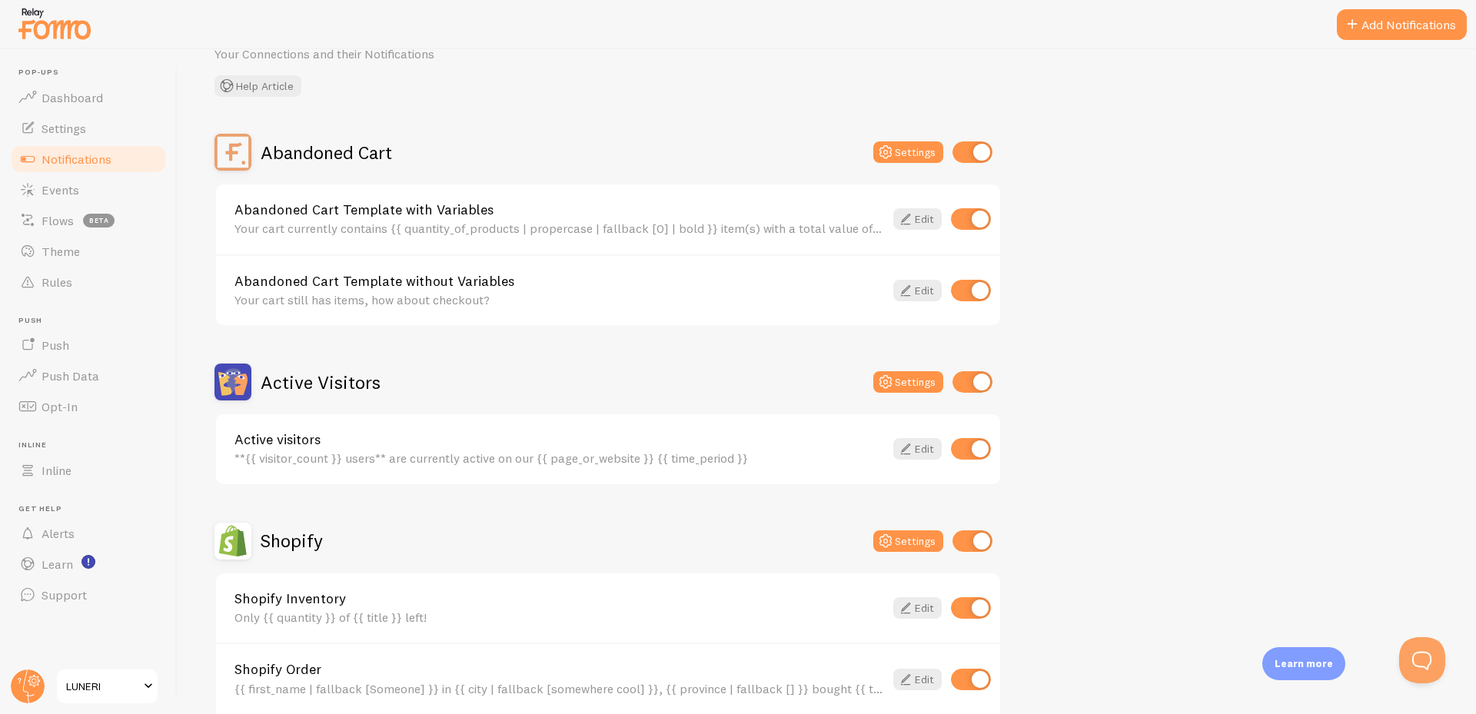
click at [978, 156] on input "checkbox" at bounding box center [973, 152] width 40 height 22
checkbox input "false"
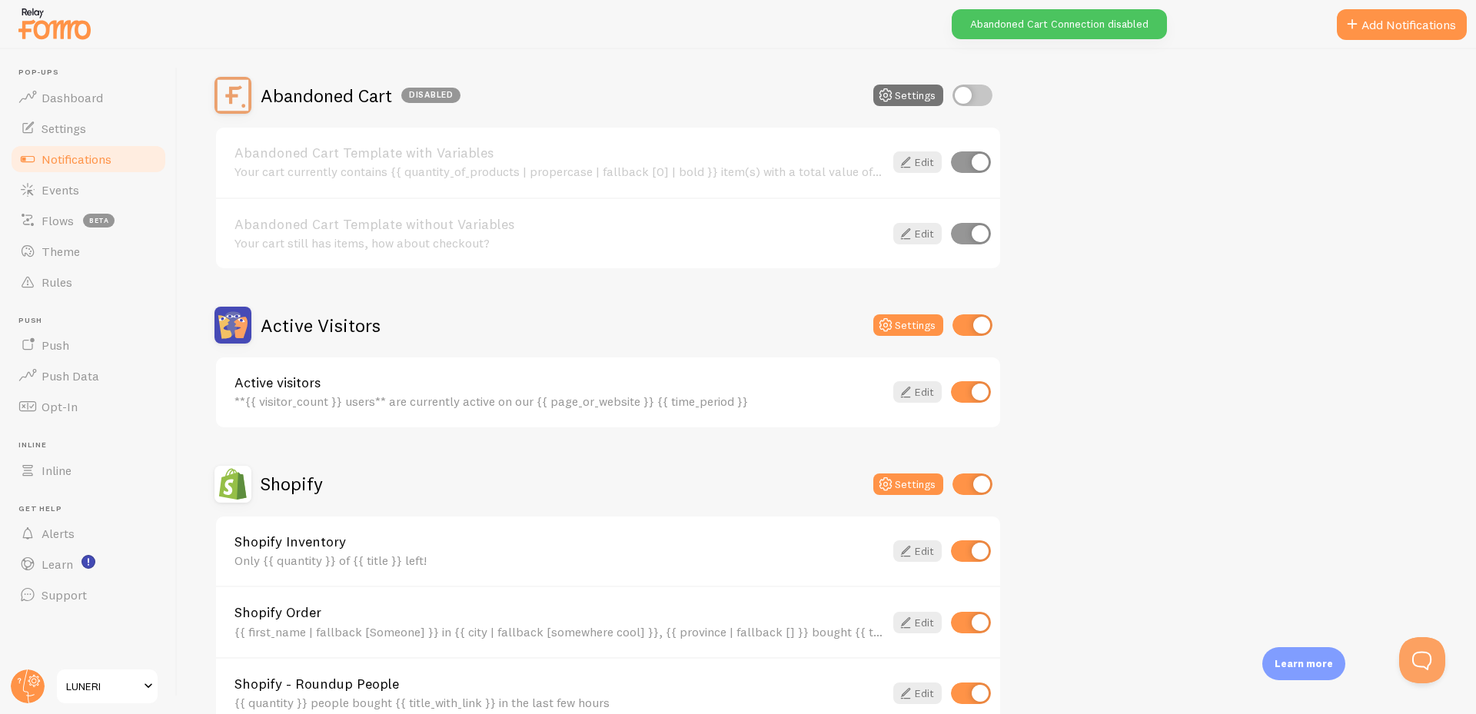
scroll to position [231, 0]
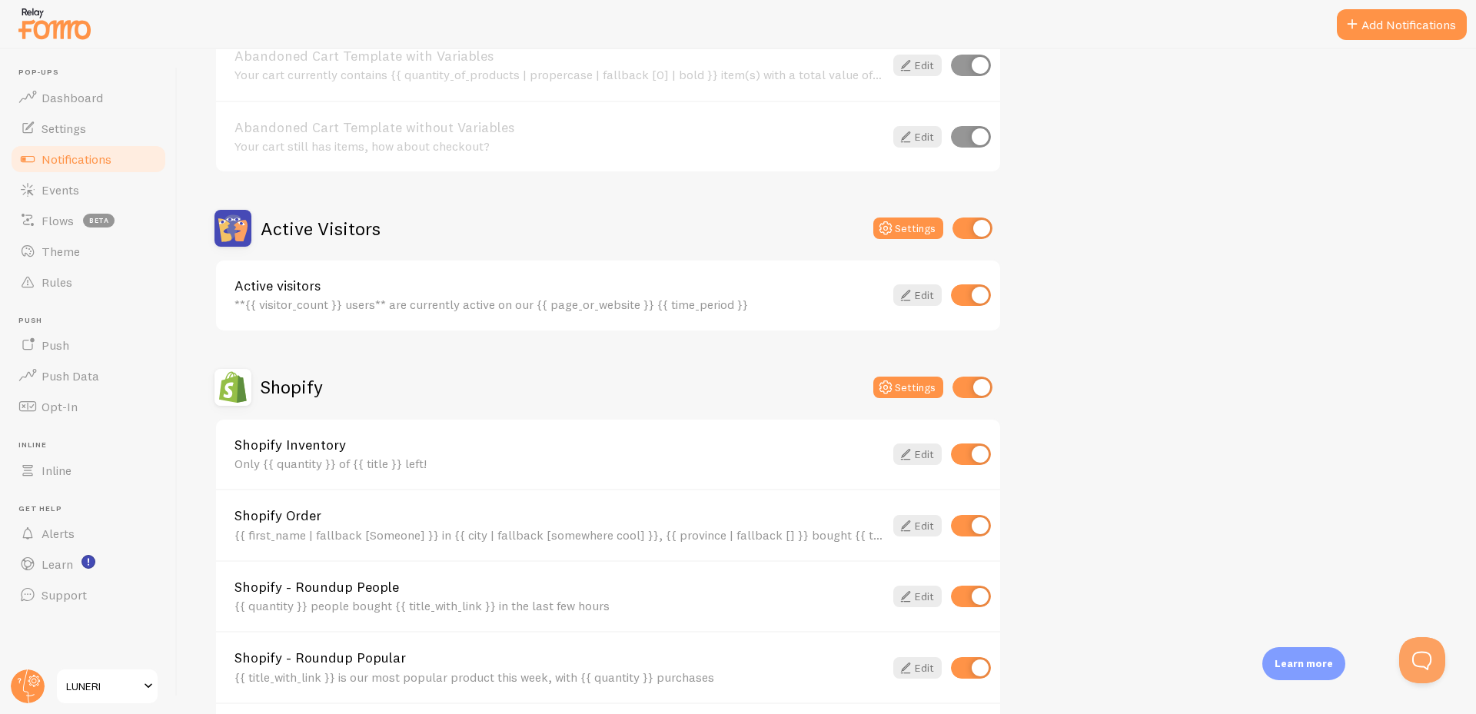
click at [351, 228] on h2 "Active Visitors" at bounding box center [321, 229] width 120 height 24
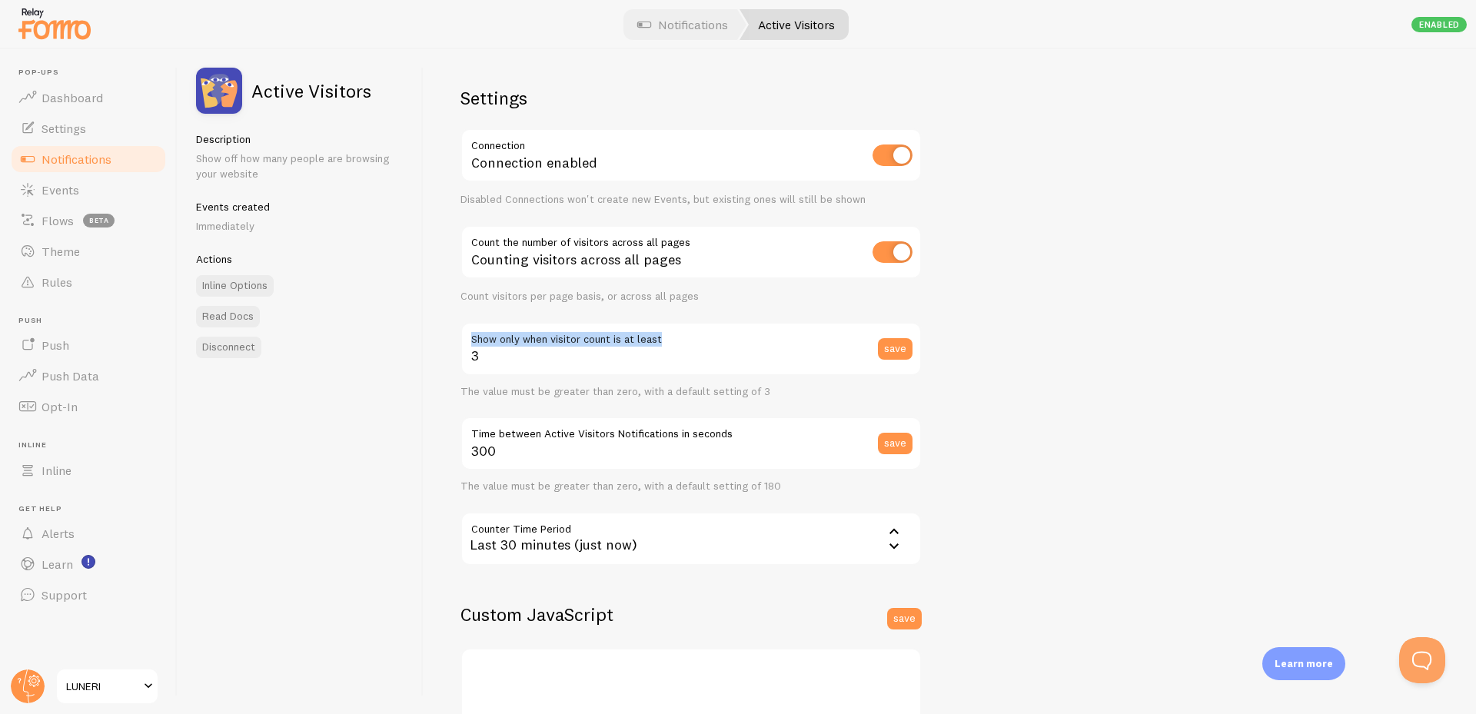
drag, startPoint x: 677, startPoint y: 341, endPoint x: 464, endPoint y: 328, distance: 214.1
click at [464, 328] on label "Show only when visitor count is at least" at bounding box center [691, 335] width 461 height 26
click at [1050, 271] on div "Settings Connection Connection enabled Disabled Connections won't create new Ev…" at bounding box center [950, 381] width 1053 height 665
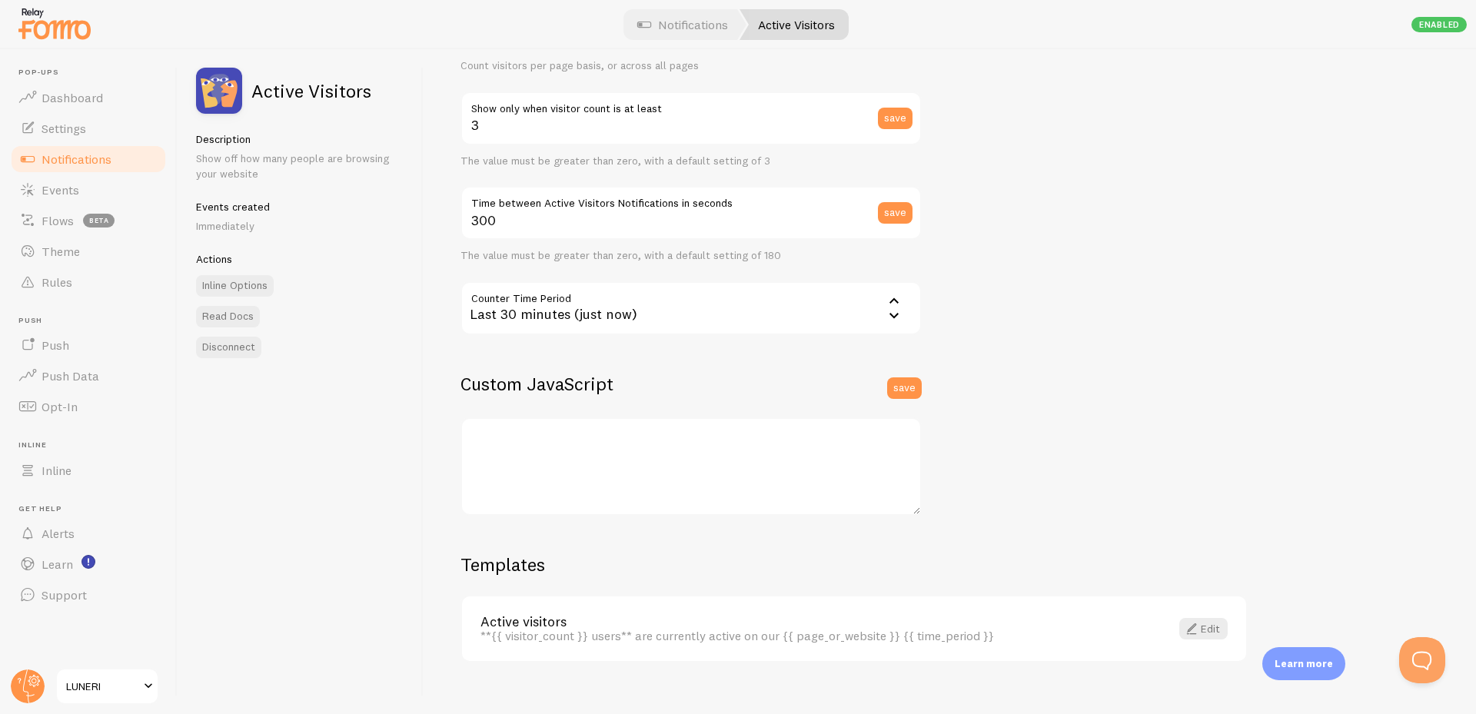
scroll to position [253, 0]
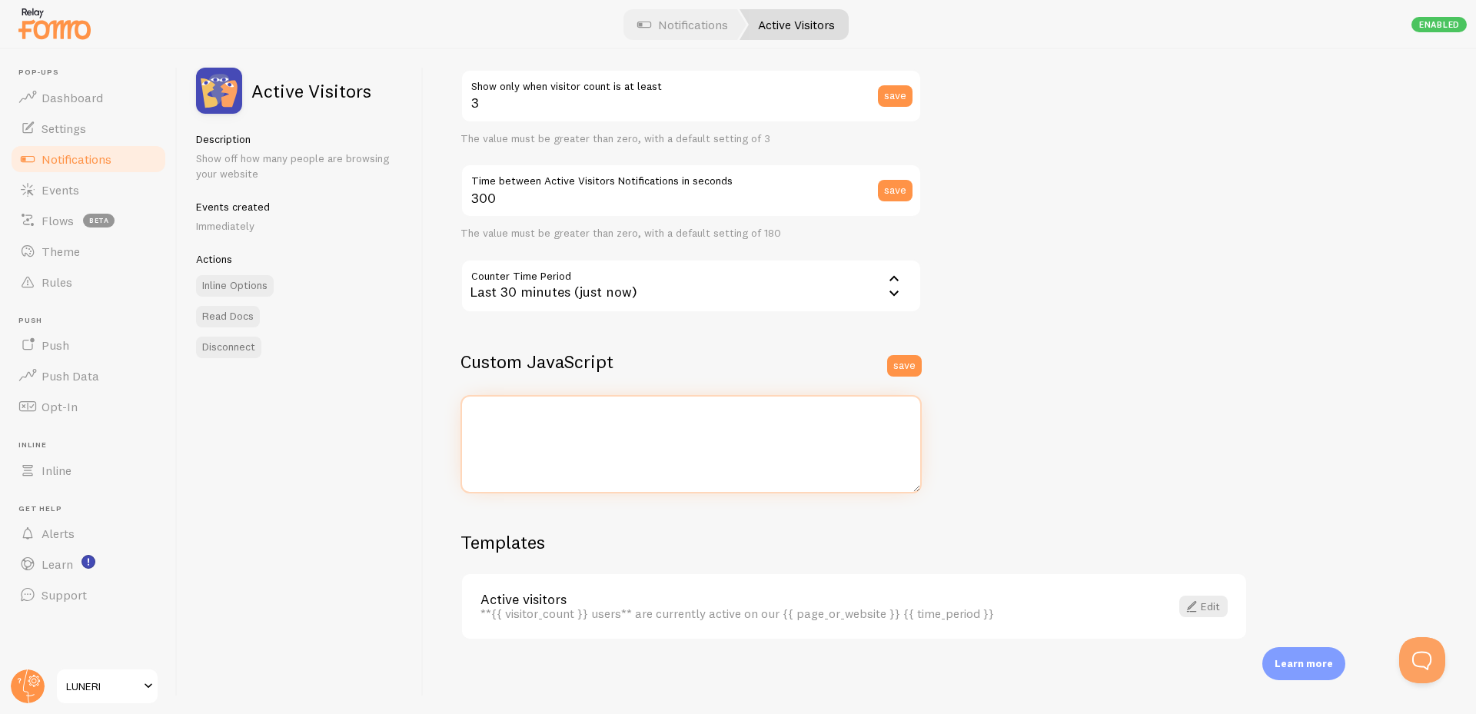
click at [637, 423] on textarea at bounding box center [691, 444] width 461 height 98
type textarea "//window.html_meta_fomo_title = function() { // var h1_elements = document.getE…"
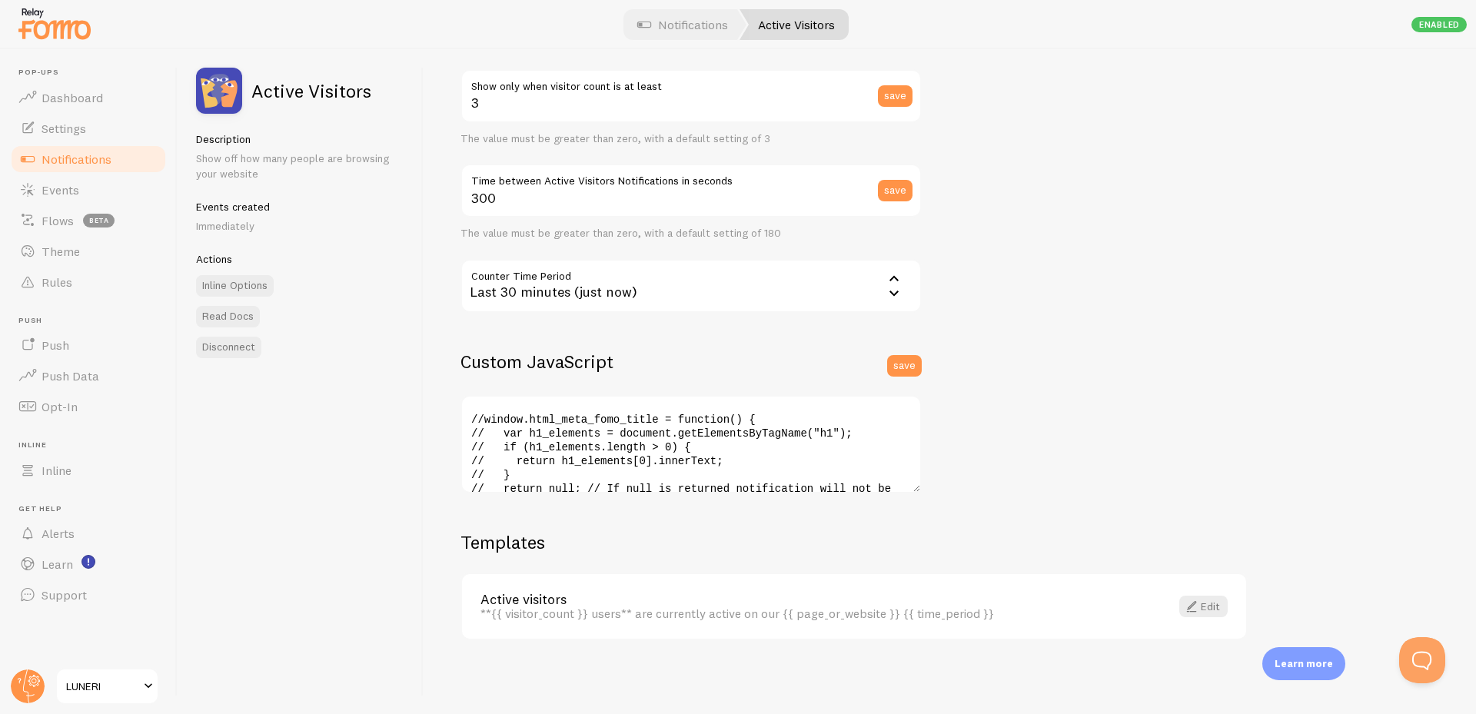
click at [972, 425] on div "Settings Connection Connection enabled Disabled Connections won't create new Ev…" at bounding box center [950, 381] width 1053 height 665
click at [755, 438] on textarea "//window.html_meta_fomo_title = function() { // var h1_elements = document.getE…" at bounding box center [691, 444] width 461 height 98
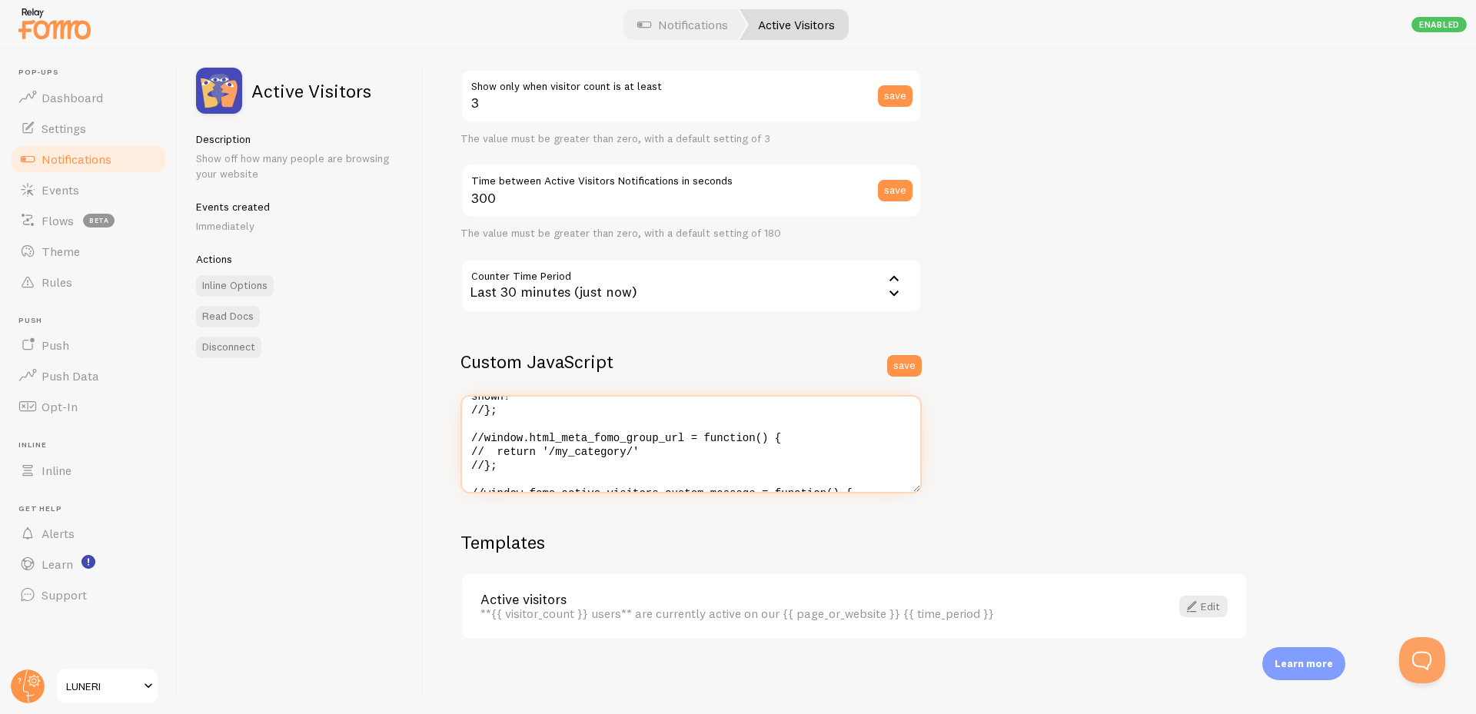
scroll to position [0, 0]
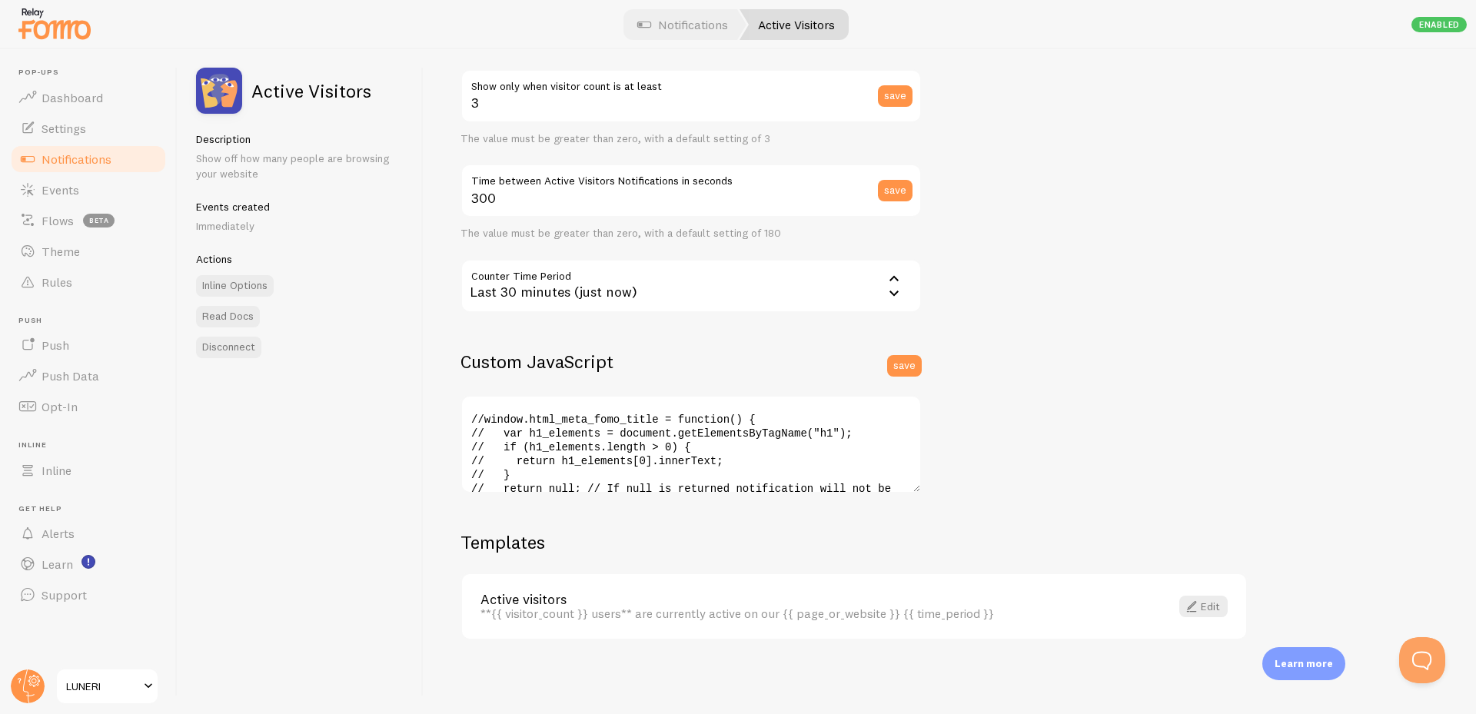
click at [1070, 452] on div "Settings Connection Connection enabled Disabled Connections won't create new Ev…" at bounding box center [950, 381] width 1053 height 665
drag, startPoint x: 503, startPoint y: 616, endPoint x: 1061, endPoint y: 619, distance: 558.3
click at [1061, 620] on div "**{{ visitor_count }} users** are currently active on our {{ page_or_website }}…" at bounding box center [816, 614] width 671 height 14
click at [996, 430] on div "Settings Connection Connection enabled Disabled Connections won't create new Ev…" at bounding box center [950, 381] width 1053 height 665
click at [805, 596] on link "Active visitors" at bounding box center [816, 600] width 671 height 14
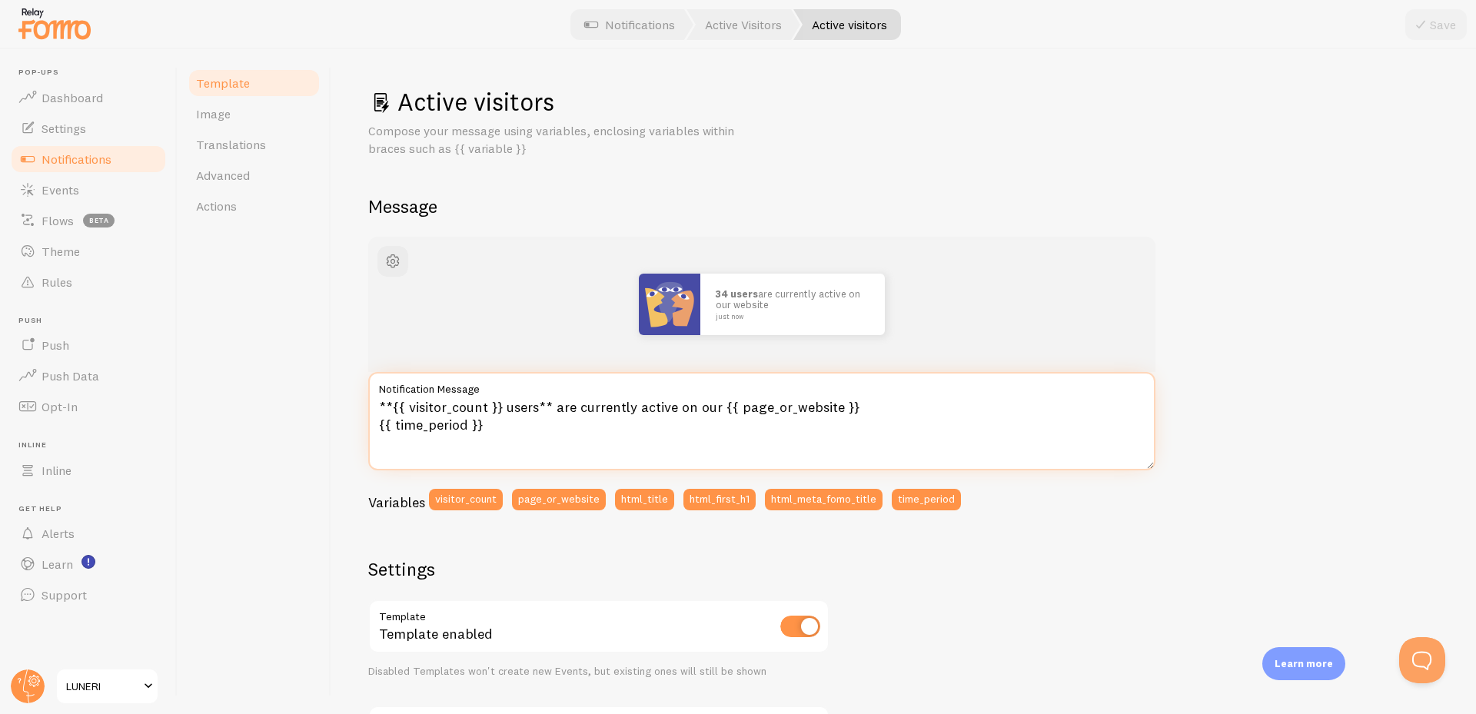
click at [591, 438] on textarea "**{{ visitor_count }} users** are currently active on our {{ page_or_website }}…" at bounding box center [761, 421] width 787 height 98
click at [570, 427] on textarea "**{{ visitor_count }} users** are currently active on our {{ page_or_website }}…" at bounding box center [761, 421] width 787 height 98
click at [570, 431] on textarea "**{{ visitor_count }} users** are currently active on our {{ page_or_website }}…" at bounding box center [761, 421] width 787 height 98
click at [571, 431] on textarea "**{{ visitor_count }} users** are currently active on our {{ page_or_website }}…" at bounding box center [761, 421] width 787 height 98
drag, startPoint x: 571, startPoint y: 431, endPoint x: 593, endPoint y: 432, distance: 21.6
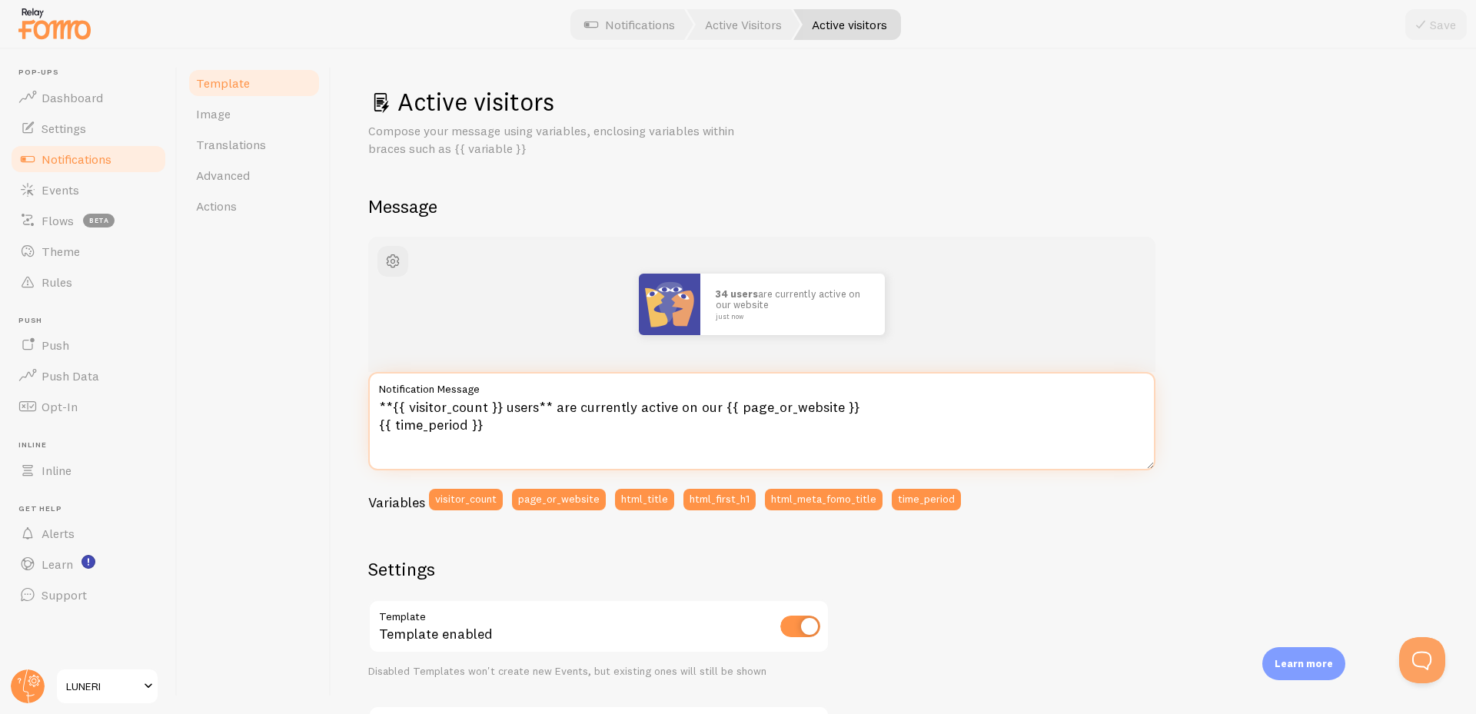
click at [575, 431] on textarea "**{{ visitor_count }} users** are currently active on our {{ page_or_website }}…" at bounding box center [761, 421] width 787 height 98
click at [657, 430] on textarea "**{{ visitor_count }} users** are currently active on our {{ page_or_website }}…" at bounding box center [761, 421] width 787 height 98
click at [593, 431] on textarea "**{{ visitor_count }} users** are currently active on our {{ page_or_website }}…" at bounding box center [761, 421] width 787 height 98
click at [647, 426] on textarea "**{{ visitor_count }} users** are currently active on our {{ page_or_website }}…" at bounding box center [761, 421] width 787 height 98
click at [584, 437] on textarea "**{{ visitor_count }} users** are currently active on our {{ page_or_website }}…" at bounding box center [761, 421] width 787 height 98
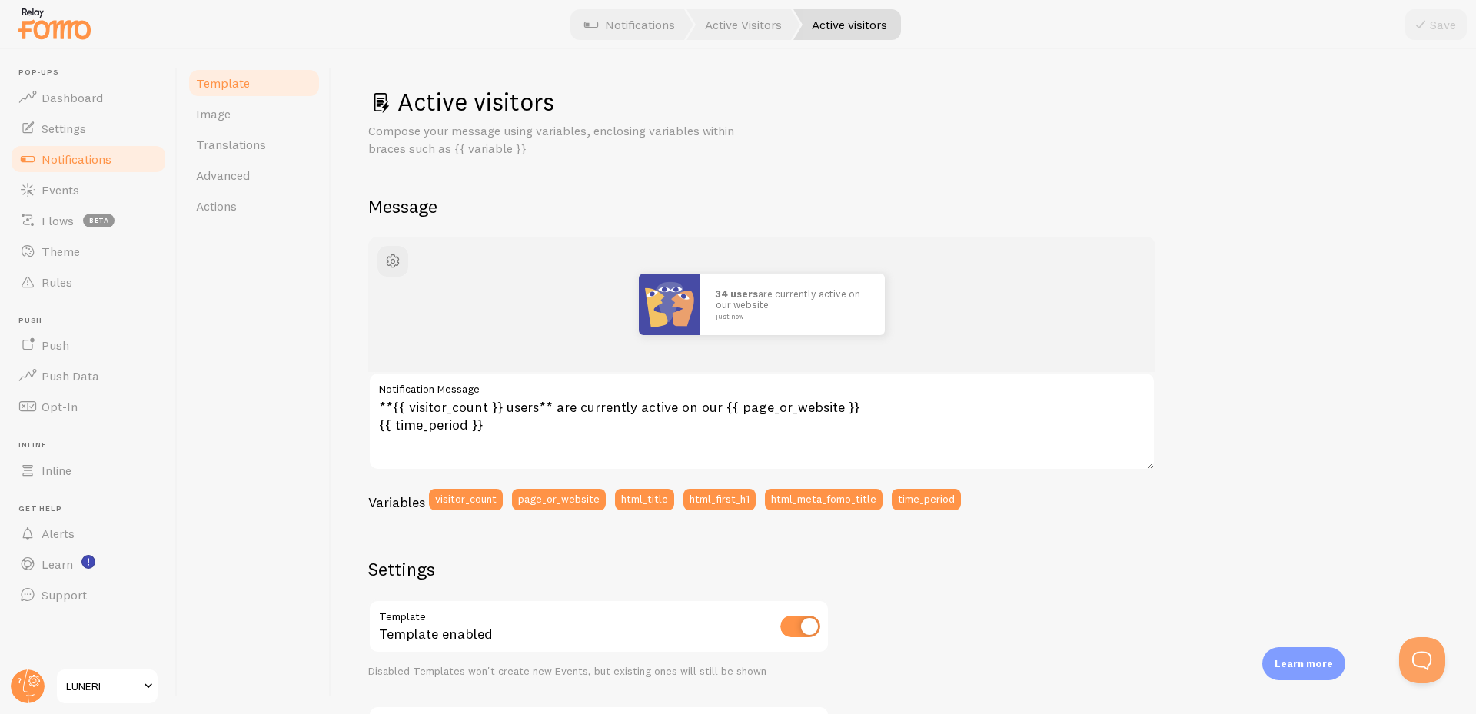
click at [621, 386] on label "Notification Message" at bounding box center [761, 385] width 787 height 26
click at [621, 386] on textarea "**{{ visitor_count }} users** are currently active on our {{ page_or_website }}…" at bounding box center [761, 421] width 787 height 98
drag, startPoint x: 604, startPoint y: 428, endPoint x: 611, endPoint y: 398, distance: 31.7
click at [604, 428] on textarea "**{{ visitor_count }} users** are currently active on our {{ page_or_website }}…" at bounding box center [761, 421] width 787 height 98
drag, startPoint x: 611, startPoint y: 398, endPoint x: 614, endPoint y: 381, distance: 16.4
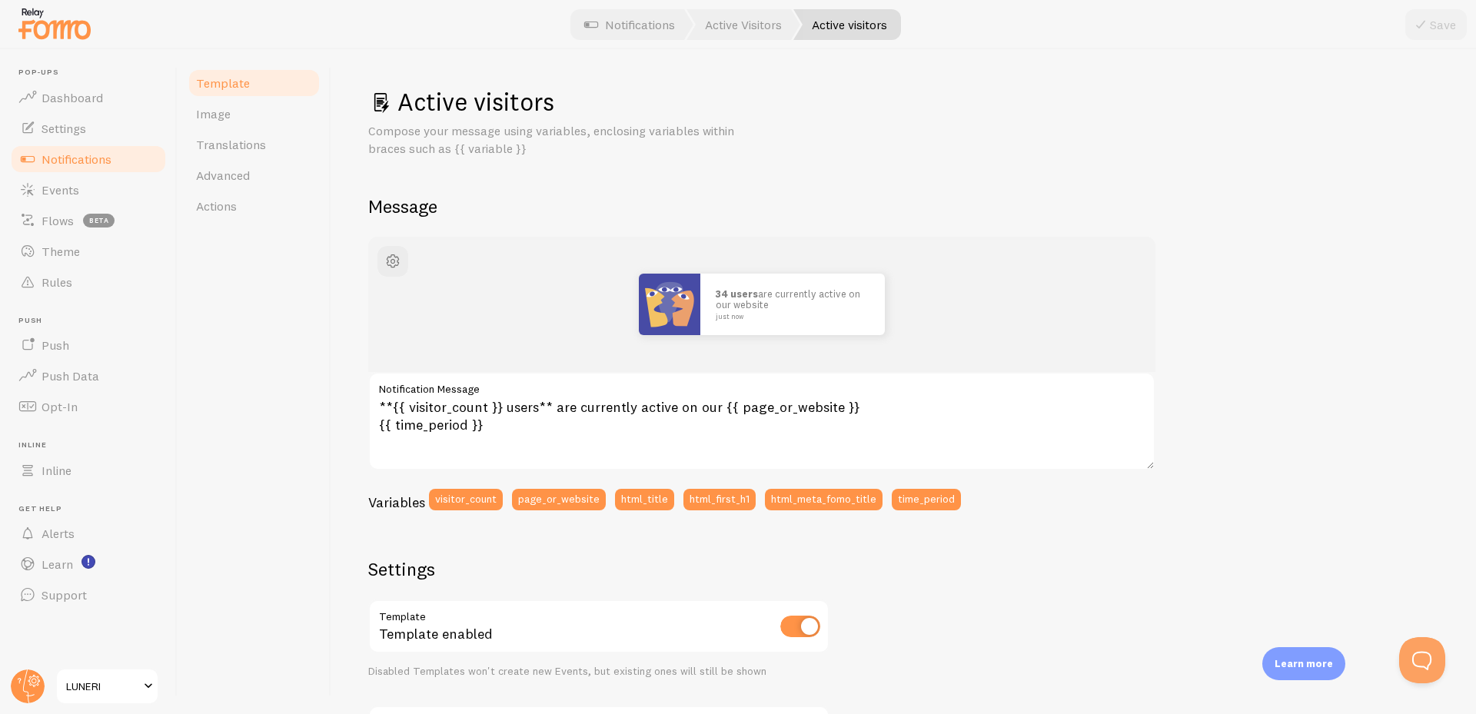
click at [613, 392] on label "Notification Message" at bounding box center [761, 385] width 787 height 26
click at [613, 392] on textarea "**{{ visitor_count }} users** are currently active on our {{ page_or_website }}…" at bounding box center [761, 421] width 787 height 98
click at [614, 381] on label "Notification Message" at bounding box center [761, 385] width 787 height 26
click at [614, 381] on textarea "**{{ visitor_count }} users** are currently active on our {{ page_or_website }}…" at bounding box center [761, 421] width 787 height 98
drag, startPoint x: 604, startPoint y: 388, endPoint x: 604, endPoint y: 401, distance: 12.3
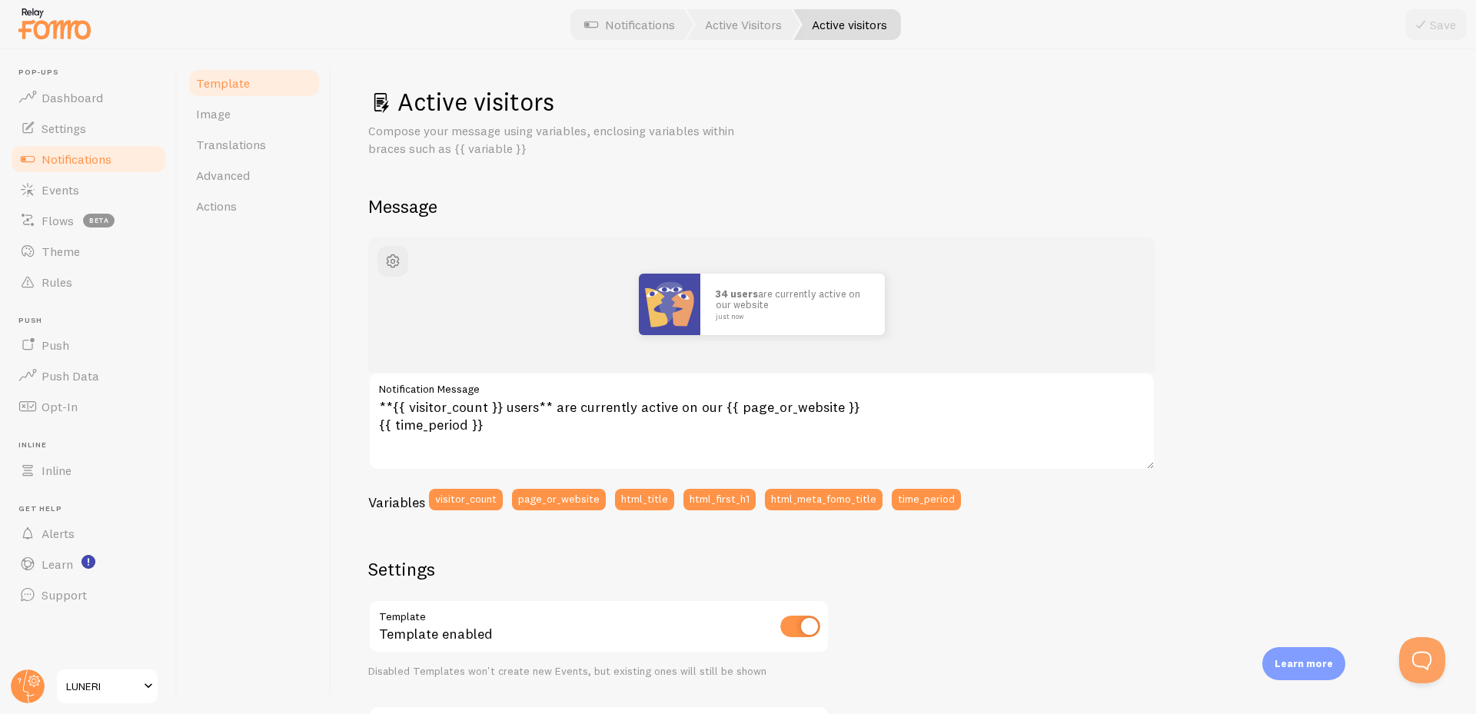
click at [604, 394] on label "Notification Message" at bounding box center [761, 385] width 787 height 26
click at [604, 394] on textarea "**{{ visitor_count }} users** are currently active on our {{ page_or_website }}…" at bounding box center [761, 421] width 787 height 98
click at [594, 423] on textarea "**{{ visitor_count }} users** are currently active on our {{ page_or_website }}…" at bounding box center [761, 421] width 787 height 98
drag, startPoint x: 604, startPoint y: 392, endPoint x: 598, endPoint y: 424, distance: 32.0
click at [604, 398] on label "Notification Message" at bounding box center [761, 385] width 787 height 26
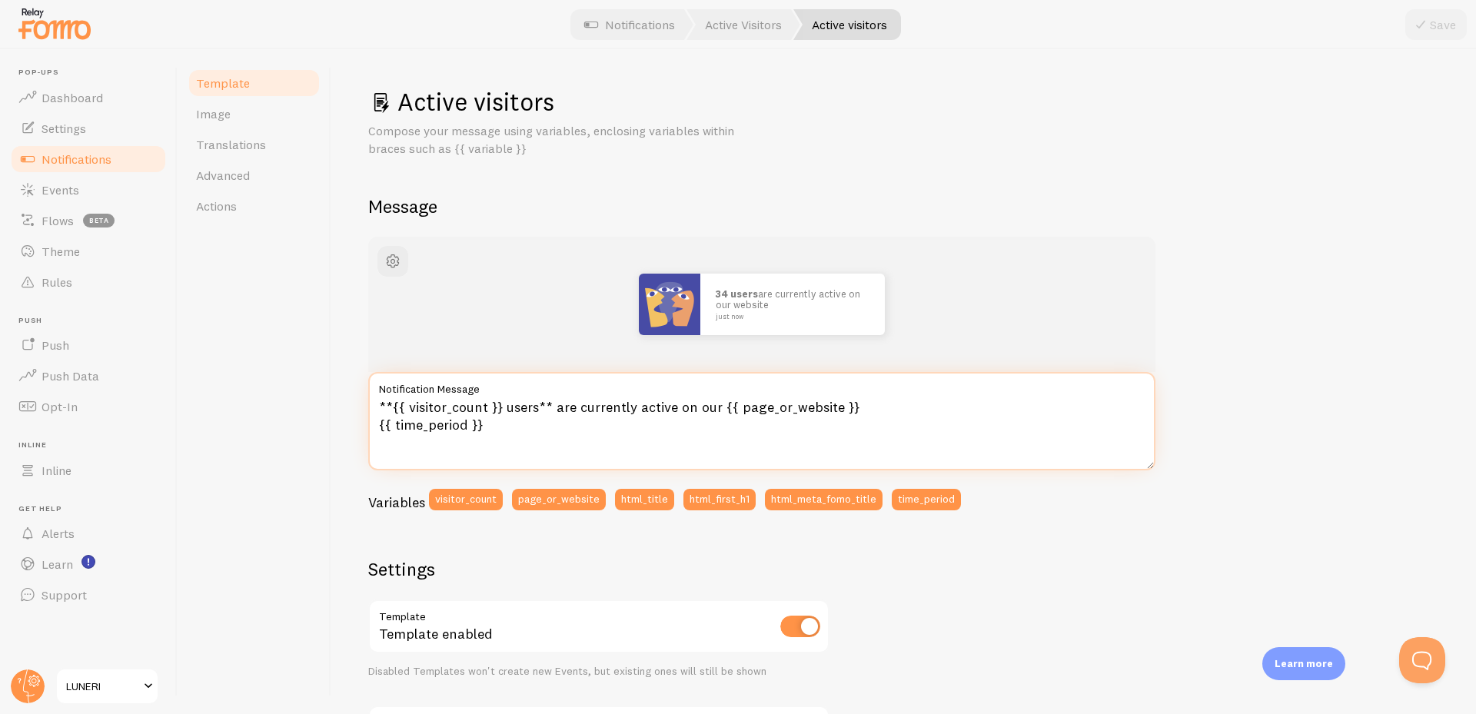
click at [604, 398] on textarea "**{{ visitor_count }} users** are currently active on our {{ page_or_website }}…" at bounding box center [761, 421] width 787 height 98
click at [598, 424] on textarea "**{{ visitor_count }} users** are currently active on our {{ page_or_website }}…" at bounding box center [761, 421] width 787 height 98
drag, startPoint x: 607, startPoint y: 386, endPoint x: 604, endPoint y: 378, distance: 8.0
click at [607, 384] on label "Notification Message" at bounding box center [761, 385] width 787 height 26
click at [607, 384] on textarea "**{{ visitor_count }} users** are currently active on our {{ page_or_website }}…" at bounding box center [761, 421] width 787 height 98
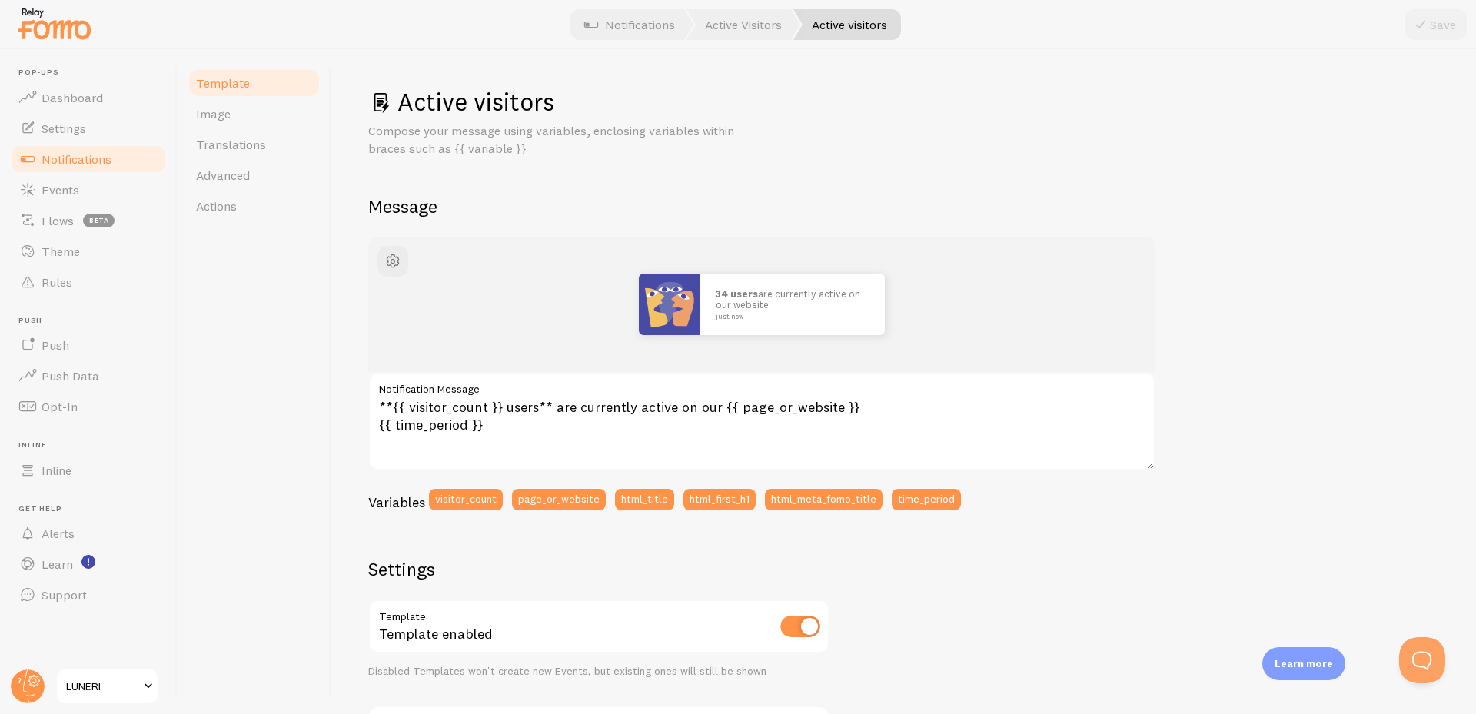
click at [604, 378] on label "Notification Message" at bounding box center [761, 385] width 787 height 26
click at [604, 378] on textarea "**{{ visitor_count }} users** are currently active on our {{ page_or_website }}…" at bounding box center [761, 421] width 787 height 98
drag, startPoint x: 600, startPoint y: 374, endPoint x: 594, endPoint y: 397, distance: 23.7
click at [600, 380] on label "Notification Message" at bounding box center [761, 385] width 787 height 26
click at [600, 380] on textarea "**{{ visitor_count }} users** are currently active on our {{ page_or_website }}…" at bounding box center [761, 421] width 787 height 98
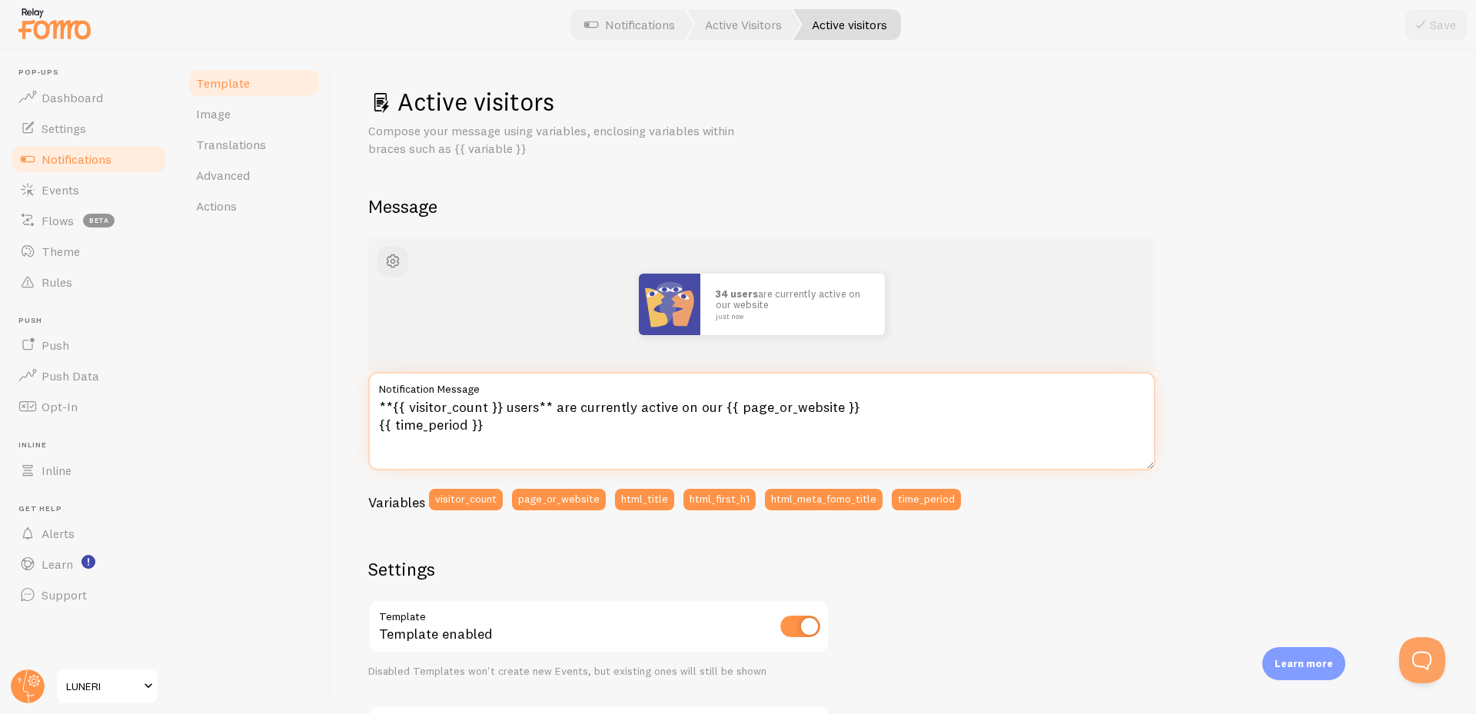
drag, startPoint x: 590, startPoint y: 410, endPoint x: 598, endPoint y: 381, distance: 29.7
click at [590, 411] on textarea "**{{ visitor_count }} users** are currently active on our {{ page_or_website }}…" at bounding box center [761, 421] width 787 height 98
drag, startPoint x: 598, startPoint y: 381, endPoint x: 591, endPoint y: 424, distance: 43.0
click at [598, 386] on label "Notification Message" at bounding box center [761, 385] width 787 height 26
click at [598, 386] on textarea "**{{ visitor_count }} users** are currently active on our {{ page_or_website }}…" at bounding box center [761, 421] width 787 height 98
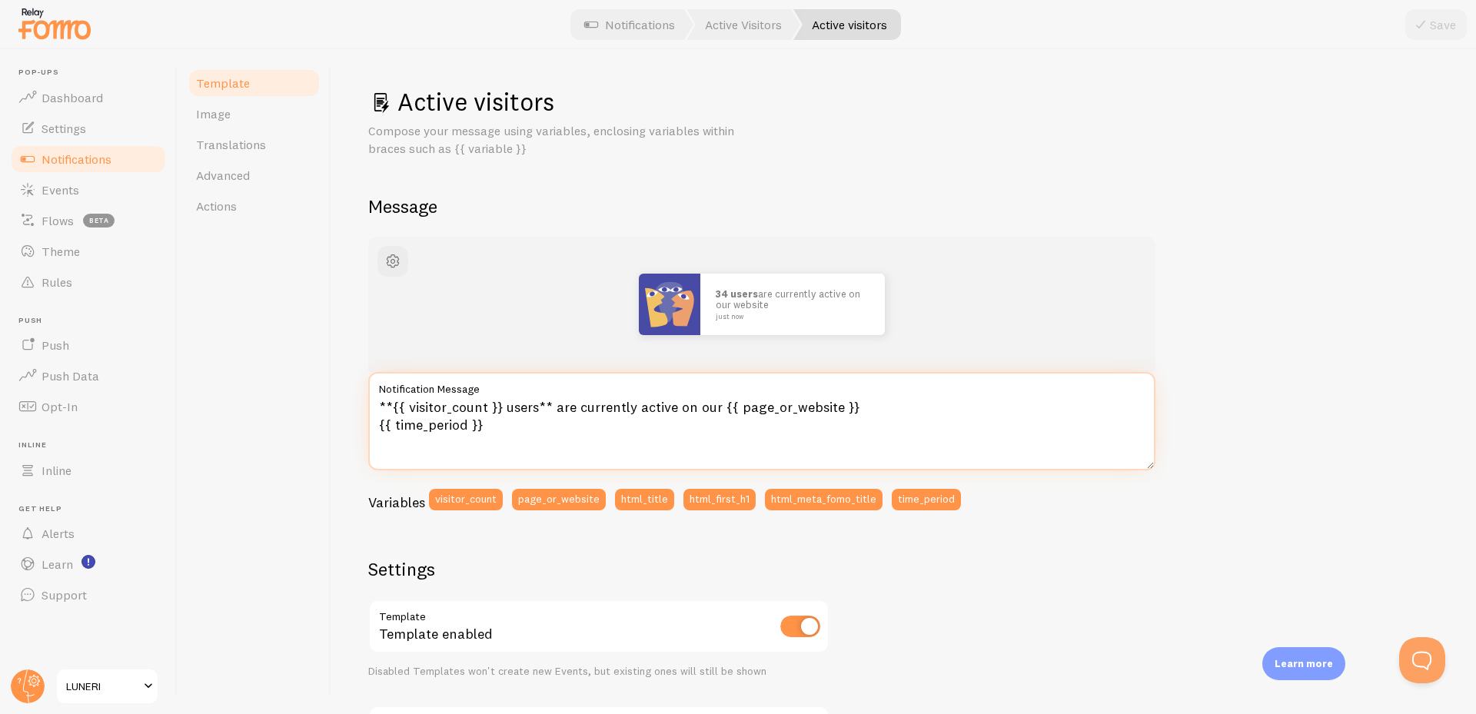
click at [591, 424] on textarea "**{{ visitor_count }} users** are currently active on our {{ page_or_website }}…" at bounding box center [761, 421] width 787 height 98
click at [601, 390] on label "Notification Message" at bounding box center [761, 385] width 787 height 26
click at [601, 390] on textarea "**{{ visitor_count }} users** are currently active on our {{ page_or_website }}…" at bounding box center [761, 421] width 787 height 98
click at [602, 379] on label "Notification Message" at bounding box center [761, 385] width 787 height 26
click at [602, 379] on textarea "**{{ visitor_count }} users** are currently active on our {{ page_or_website }}…" at bounding box center [761, 421] width 787 height 98
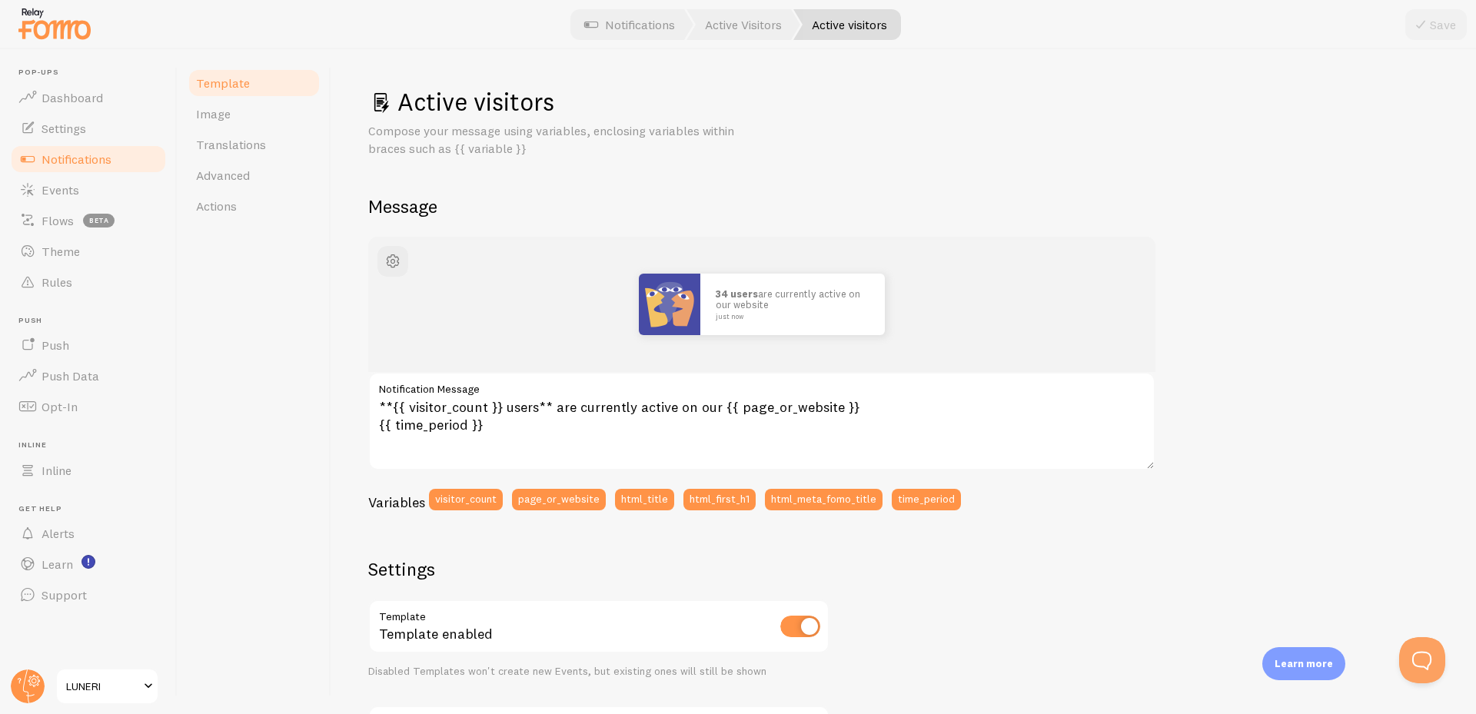
drag, startPoint x: 605, startPoint y: 376, endPoint x: 591, endPoint y: 416, distance: 42.3
click at [605, 379] on label "Notification Message" at bounding box center [761, 385] width 787 height 26
click at [605, 379] on textarea "**{{ visitor_count }} users** are currently active on our {{ page_or_website }}…" at bounding box center [761, 421] width 787 height 98
click at [589, 425] on textarea "**{{ visitor_count }} users** are currently active on our {{ page_or_website }}…" at bounding box center [761, 421] width 787 height 98
click at [601, 390] on label "Notification Message" at bounding box center [761, 385] width 787 height 26
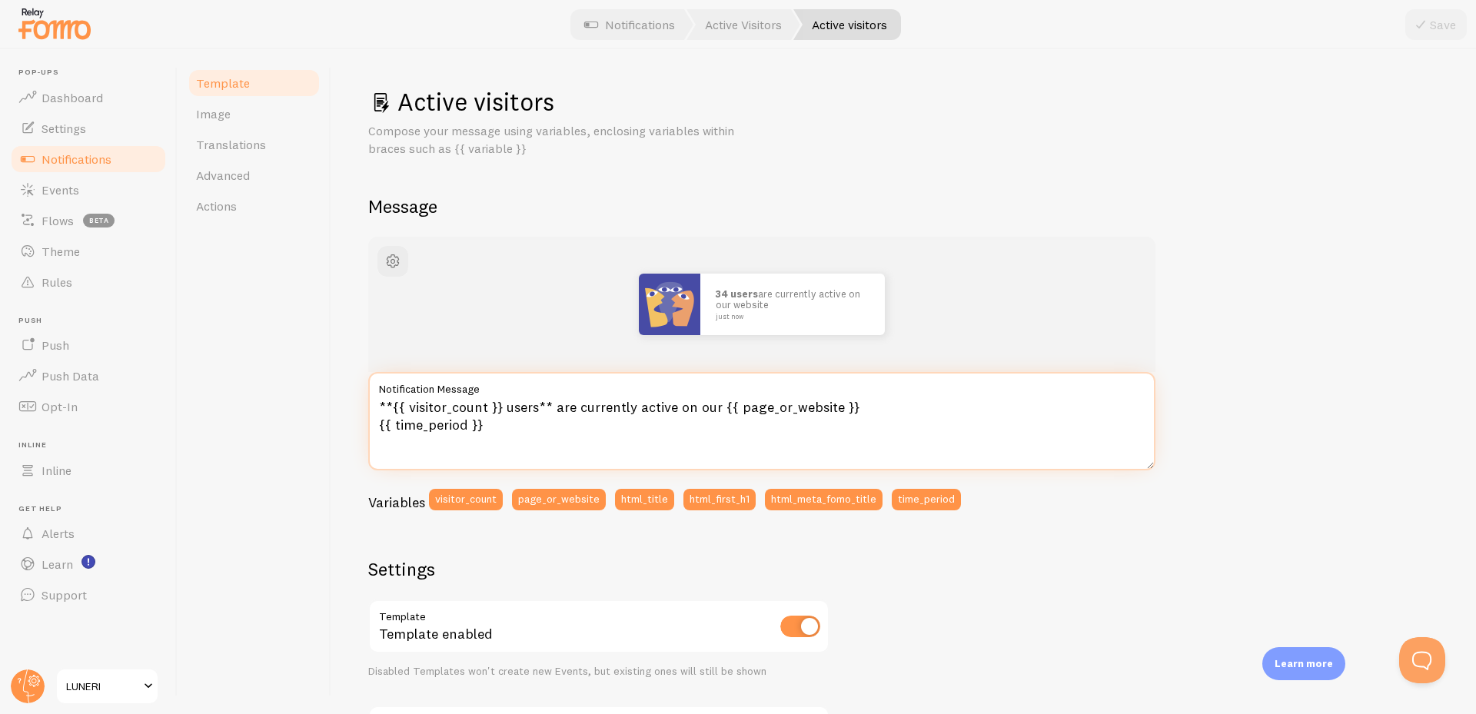
click at [601, 390] on textarea "**{{ visitor_count }} users** are currently active on our {{ page_or_website }}…" at bounding box center [761, 421] width 787 height 98
drag, startPoint x: 585, startPoint y: 430, endPoint x: 598, endPoint y: 390, distance: 42.1
click at [587, 424] on textarea "**{{ visitor_count }} users** are currently active on our {{ page_or_website }}…" at bounding box center [761, 421] width 787 height 98
drag, startPoint x: 598, startPoint y: 390, endPoint x: 595, endPoint y: 403, distance: 13.4
click at [597, 400] on div "**{{ visitor_count }} users** are currently active on our {{ page_or_website }}…" at bounding box center [761, 421] width 787 height 98
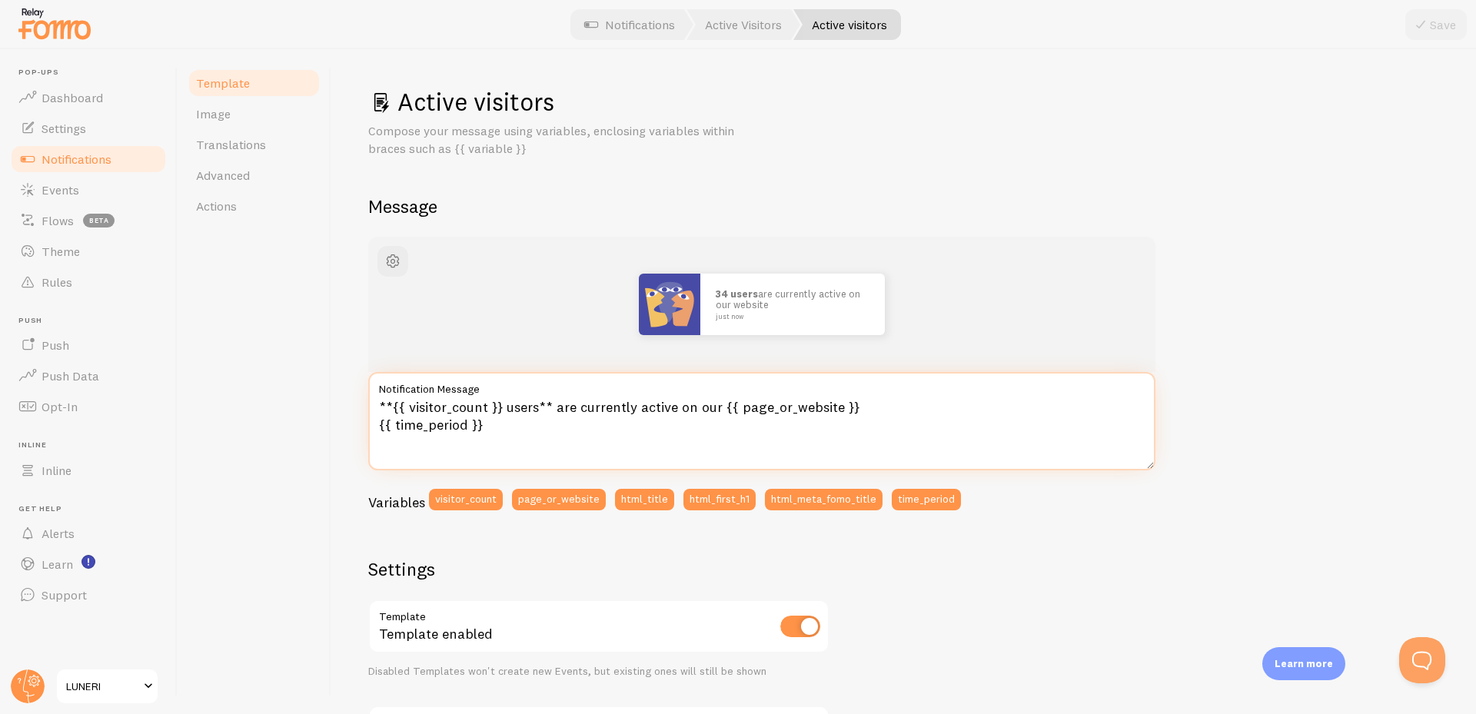
drag, startPoint x: 587, startPoint y: 424, endPoint x: 601, endPoint y: 384, distance: 43.0
click at [591, 414] on textarea "**{{ visitor_count }} users** are currently active on our {{ page_or_website }}…" at bounding box center [761, 421] width 787 height 98
click at [601, 381] on label "Notification Message" at bounding box center [761, 385] width 787 height 26
click at [601, 381] on textarea "**{{ visitor_count }} users** are currently active on our {{ page_or_website }}…" at bounding box center [761, 421] width 787 height 98
drag, startPoint x: 653, startPoint y: 429, endPoint x: 664, endPoint y: 401, distance: 30.4
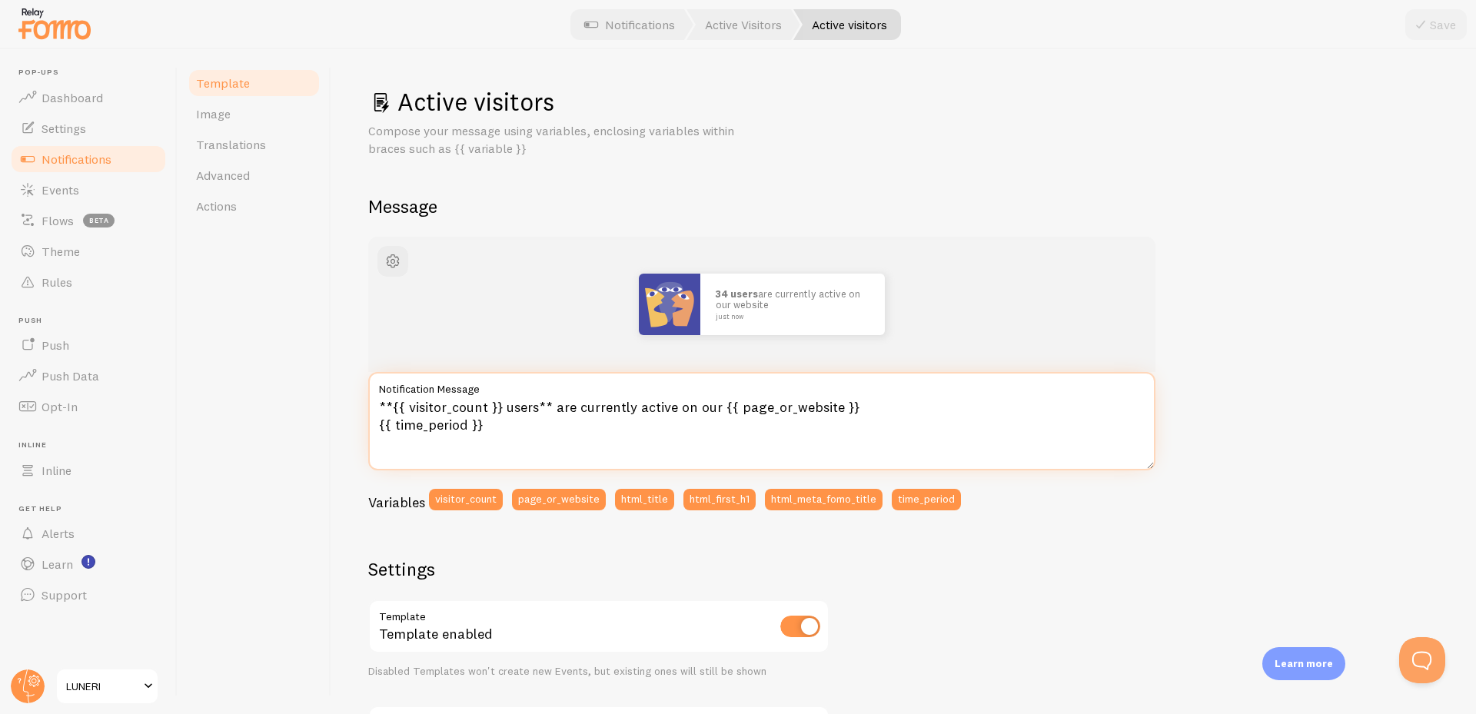
click at [653, 428] on textarea "**{{ visitor_count }} users** are currently active on our {{ page_or_website }}…" at bounding box center [761, 421] width 787 height 98
click at [666, 387] on label "Notification Message" at bounding box center [761, 385] width 787 height 26
click at [666, 387] on textarea "**{{ visitor_count }} users** are currently active on our {{ page_or_website }}…" at bounding box center [761, 421] width 787 height 98
click at [666, 379] on label "Notification Message" at bounding box center [761, 385] width 787 height 26
click at [666, 379] on textarea "**{{ visitor_count }} users** are currently active on our {{ page_or_website }}…" at bounding box center [761, 421] width 787 height 98
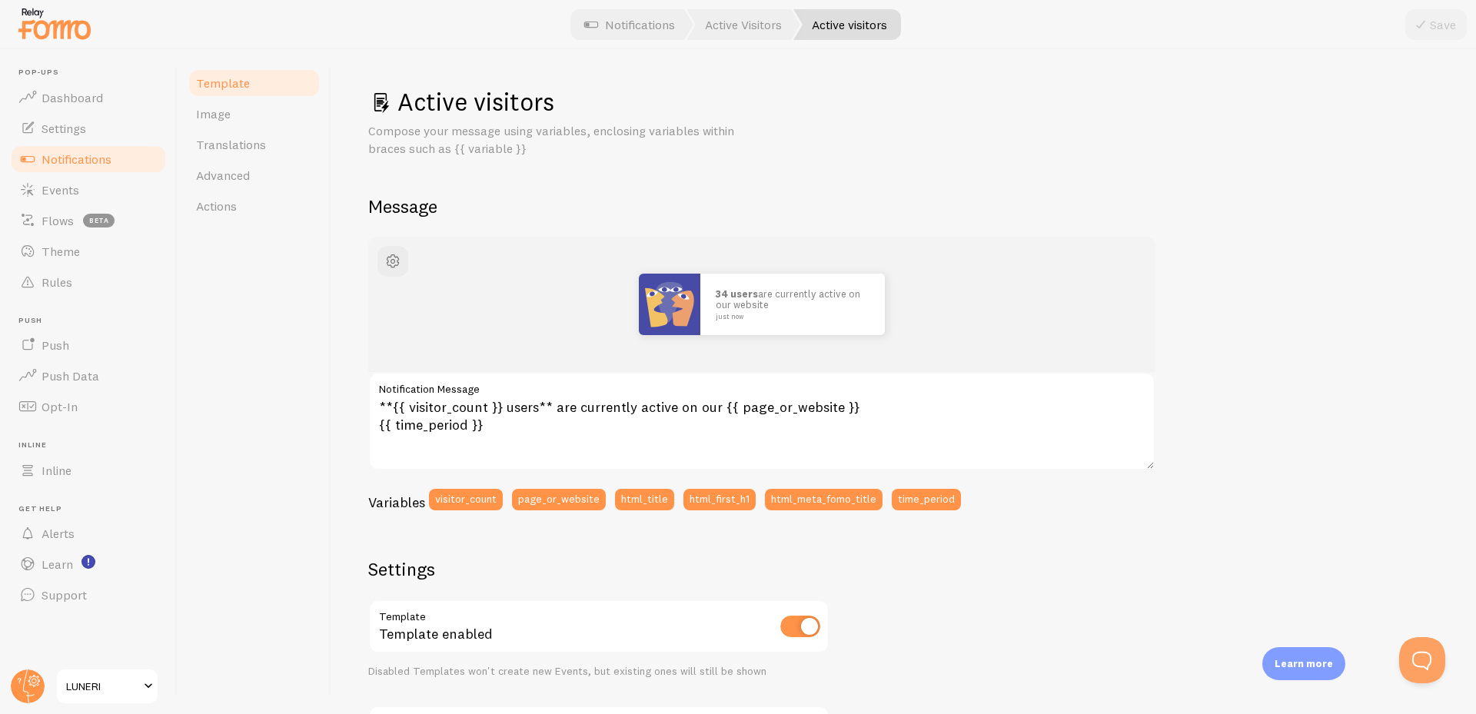
click at [665, 378] on label "Notification Message" at bounding box center [761, 385] width 787 height 26
click at [665, 378] on textarea "**{{ visitor_count }} users** are currently active on our {{ page_or_website }}…" at bounding box center [761, 421] width 787 height 98
click at [693, 290] on img at bounding box center [670, 305] width 62 height 62
click at [269, 114] on link "Image" at bounding box center [254, 113] width 135 height 31
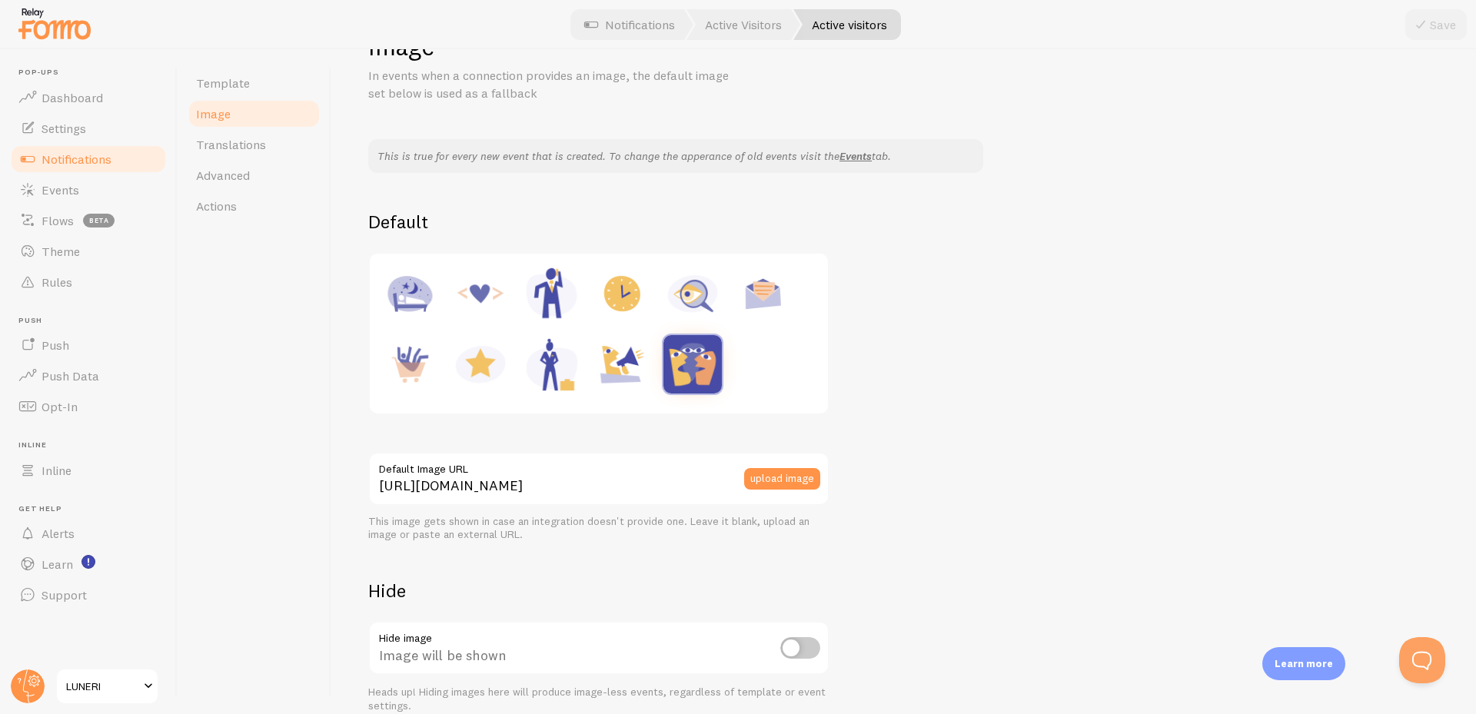
scroll to position [128, 0]
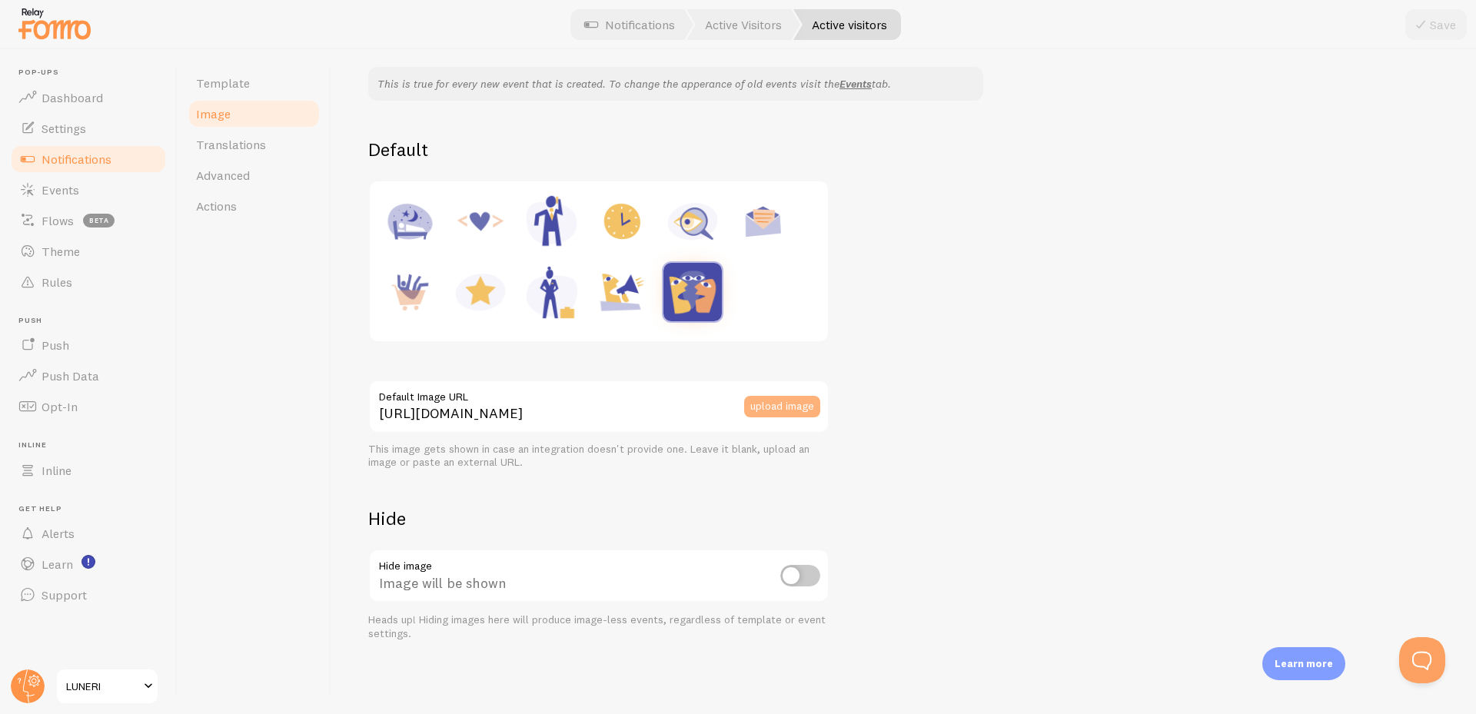
click at [764, 402] on button "upload image" at bounding box center [782, 407] width 76 height 22
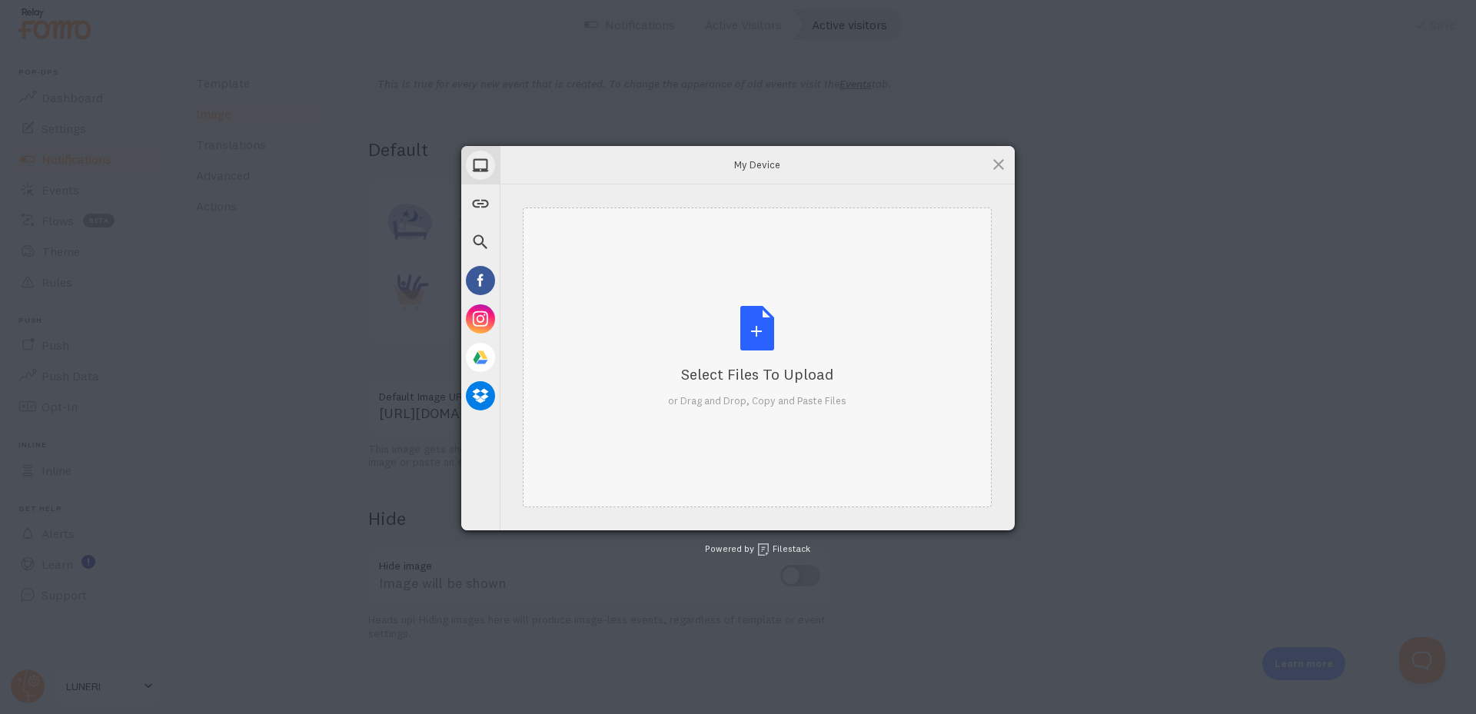
click at [644, 334] on div "Select Files to Upload or Drag and Drop, Copy and Paste Files" at bounding box center [757, 358] width 469 height 300
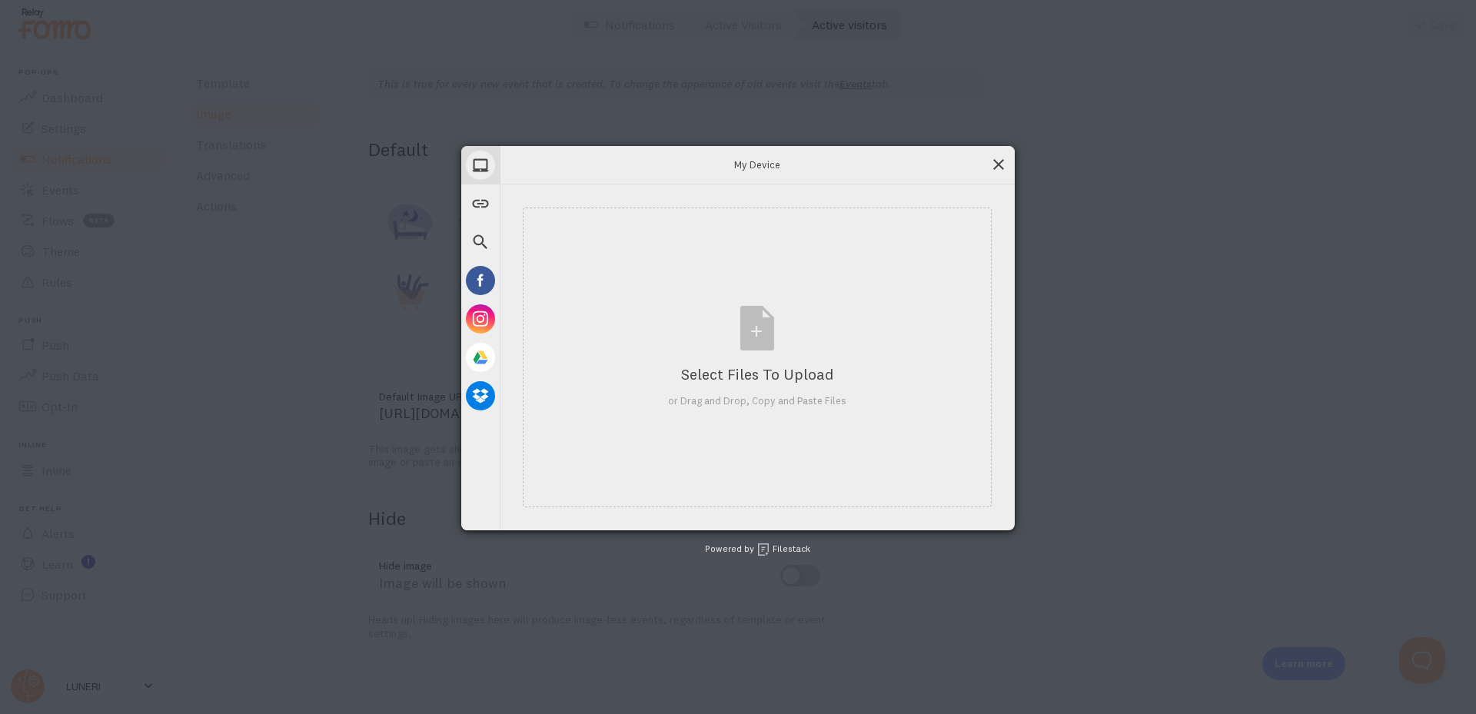
click at [1000, 164] on span at bounding box center [998, 164] width 17 height 17
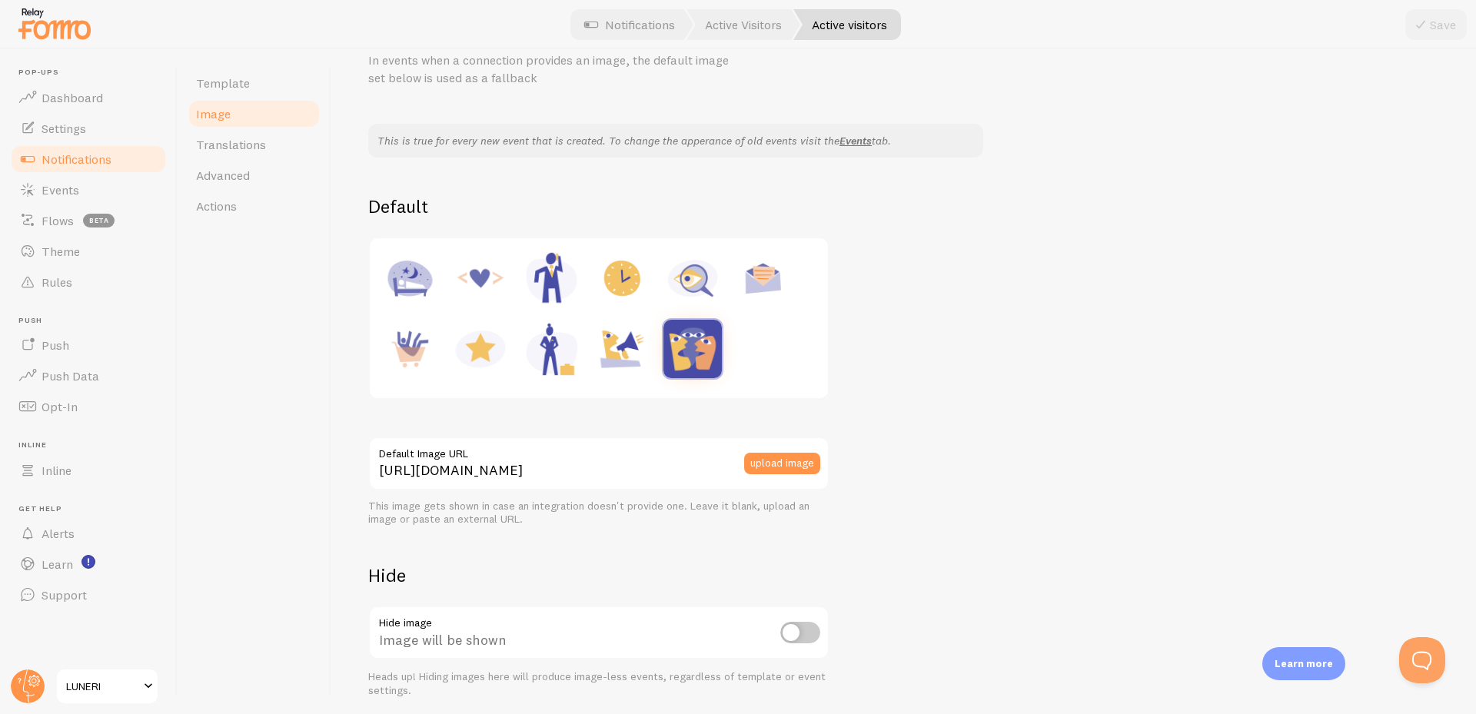
scroll to position [0, 0]
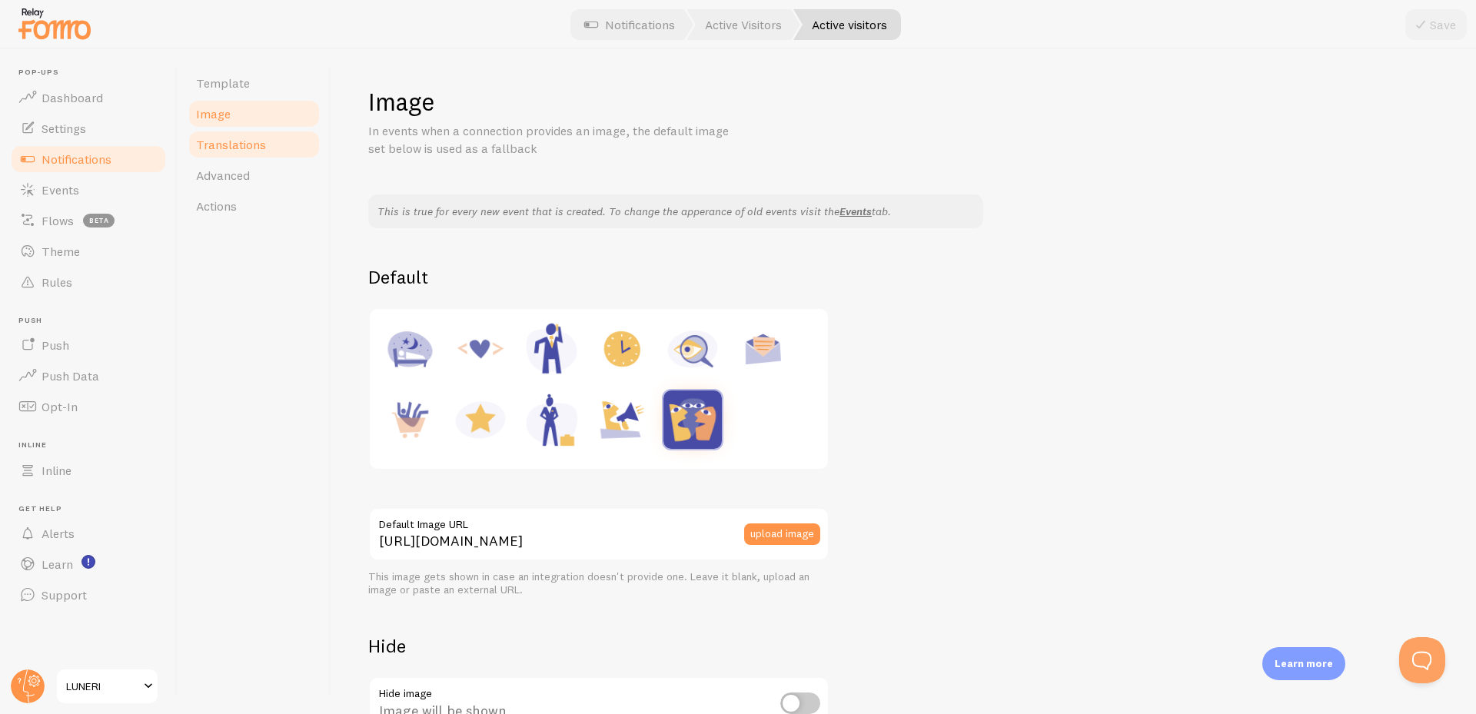
click at [283, 151] on link "Translations" at bounding box center [254, 144] width 135 height 31
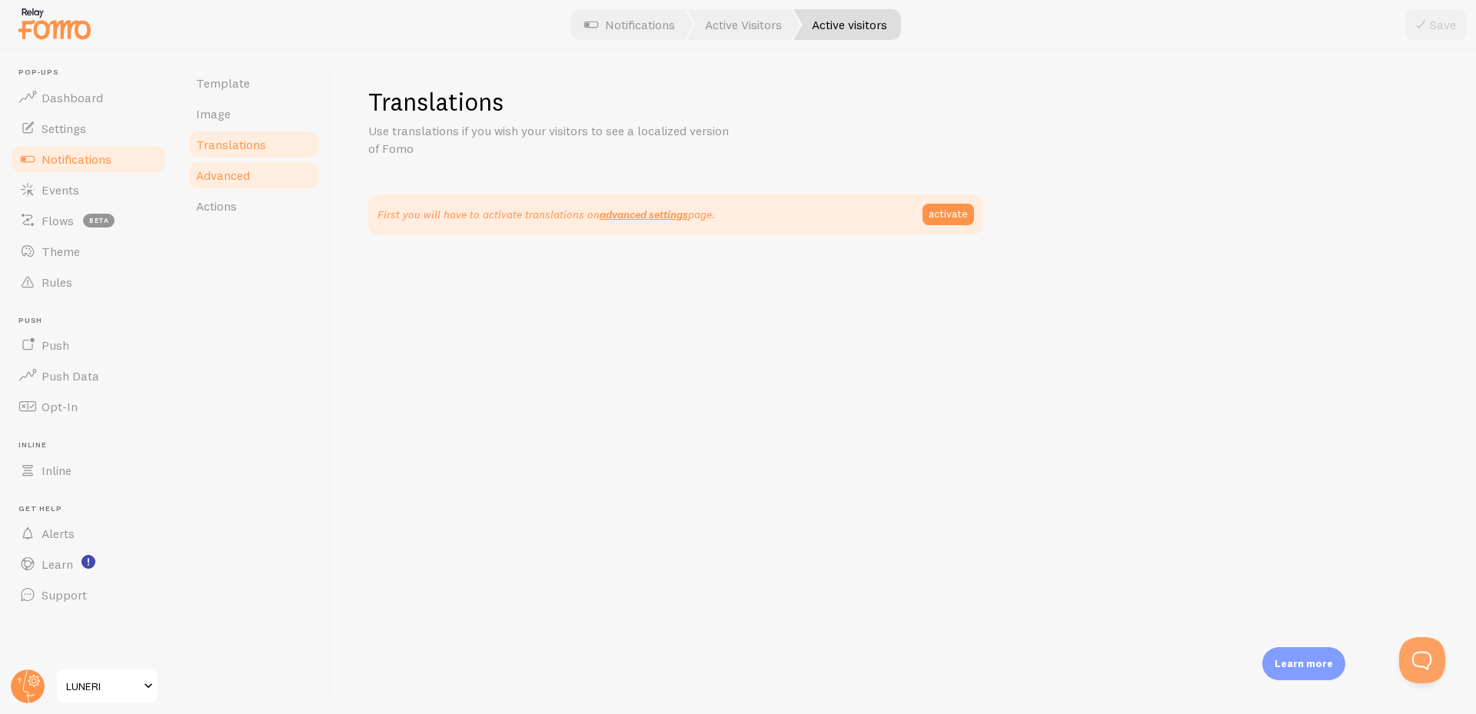
click at [264, 176] on link "Advanced" at bounding box center [254, 175] width 135 height 31
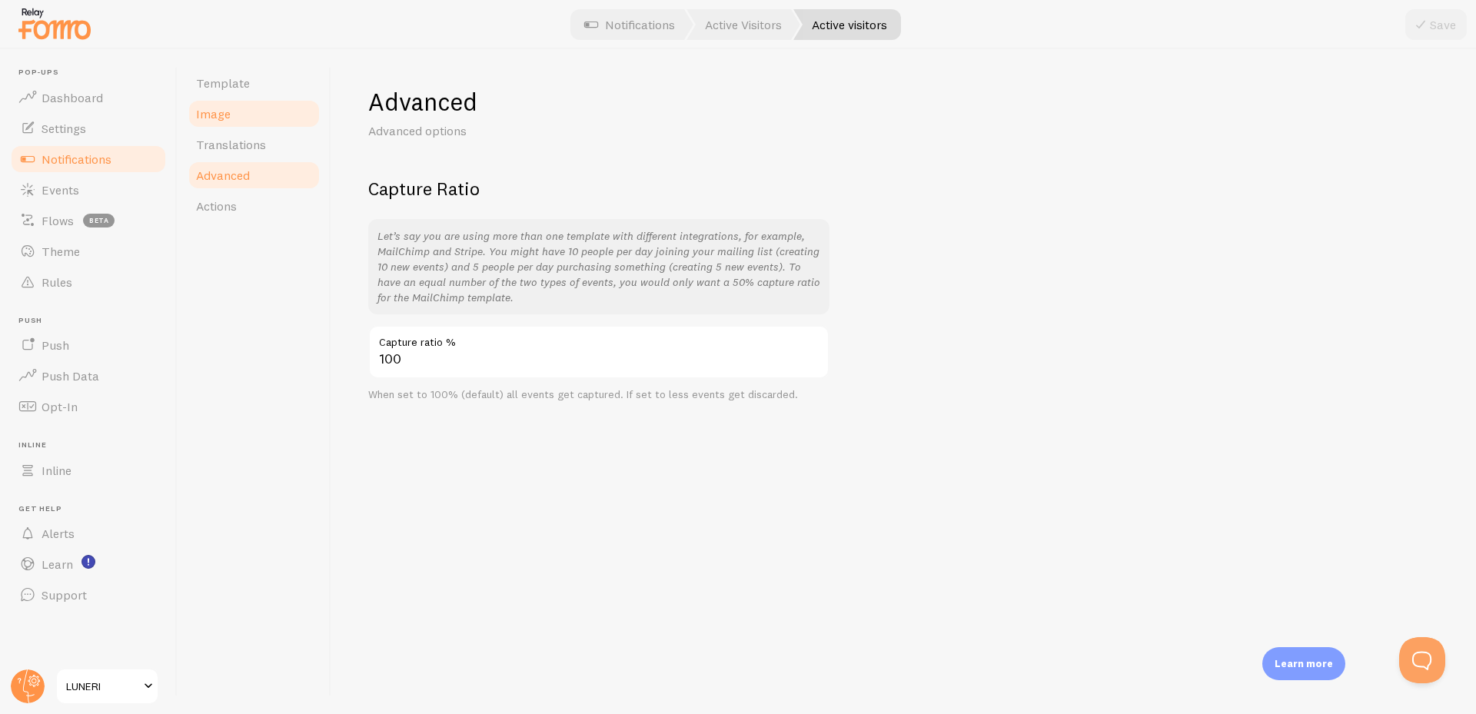
click at [251, 100] on link "Image" at bounding box center [254, 113] width 135 height 31
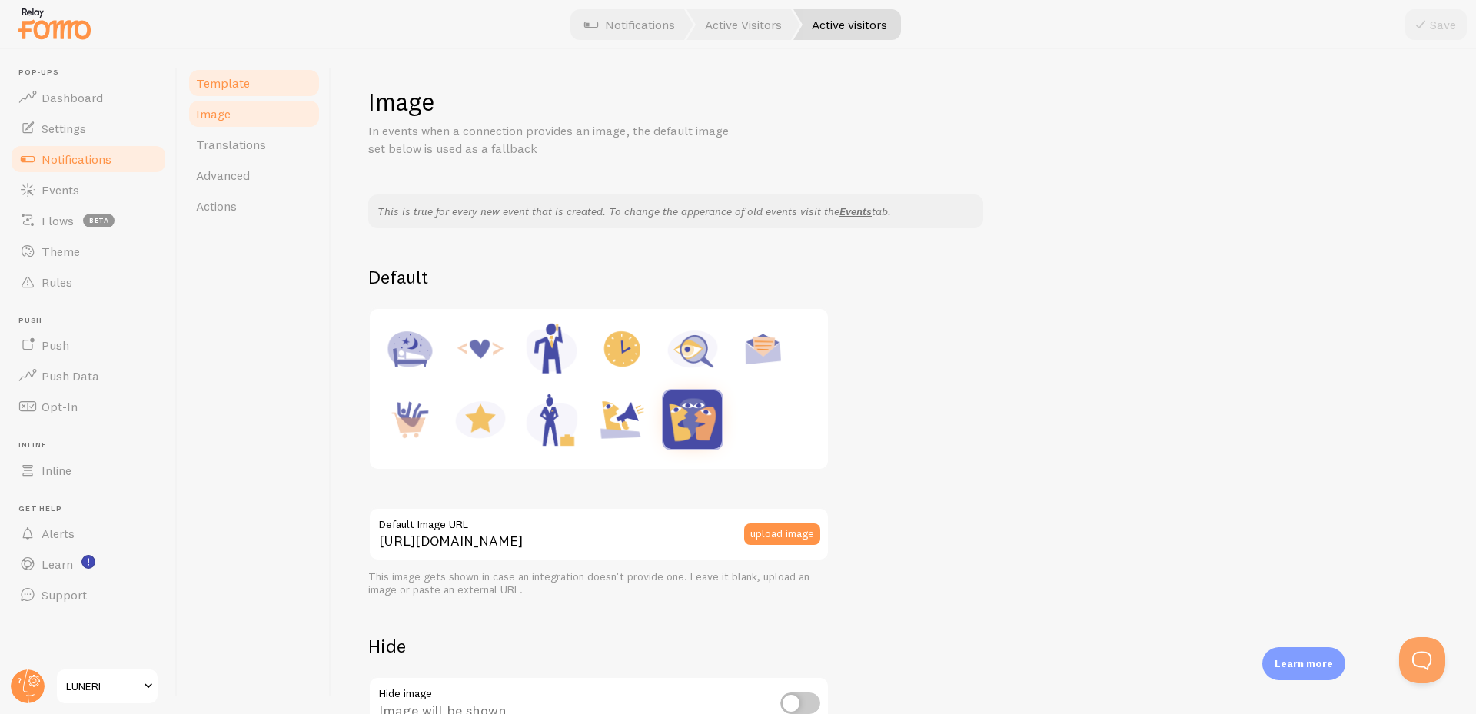
click at [252, 82] on link "Template" at bounding box center [254, 83] width 135 height 31
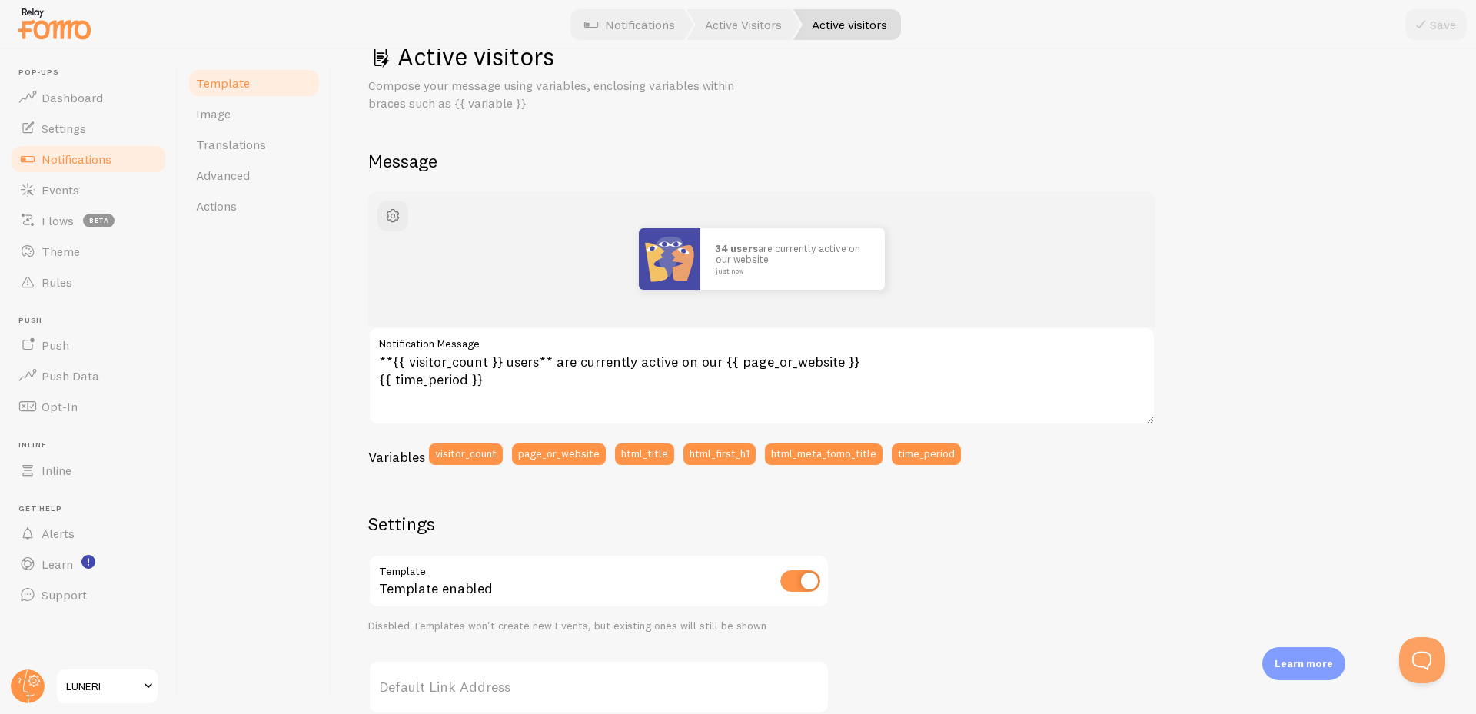
click at [969, 228] on div "34 users are currently active on our website just now" at bounding box center [762, 259] width 714 height 62
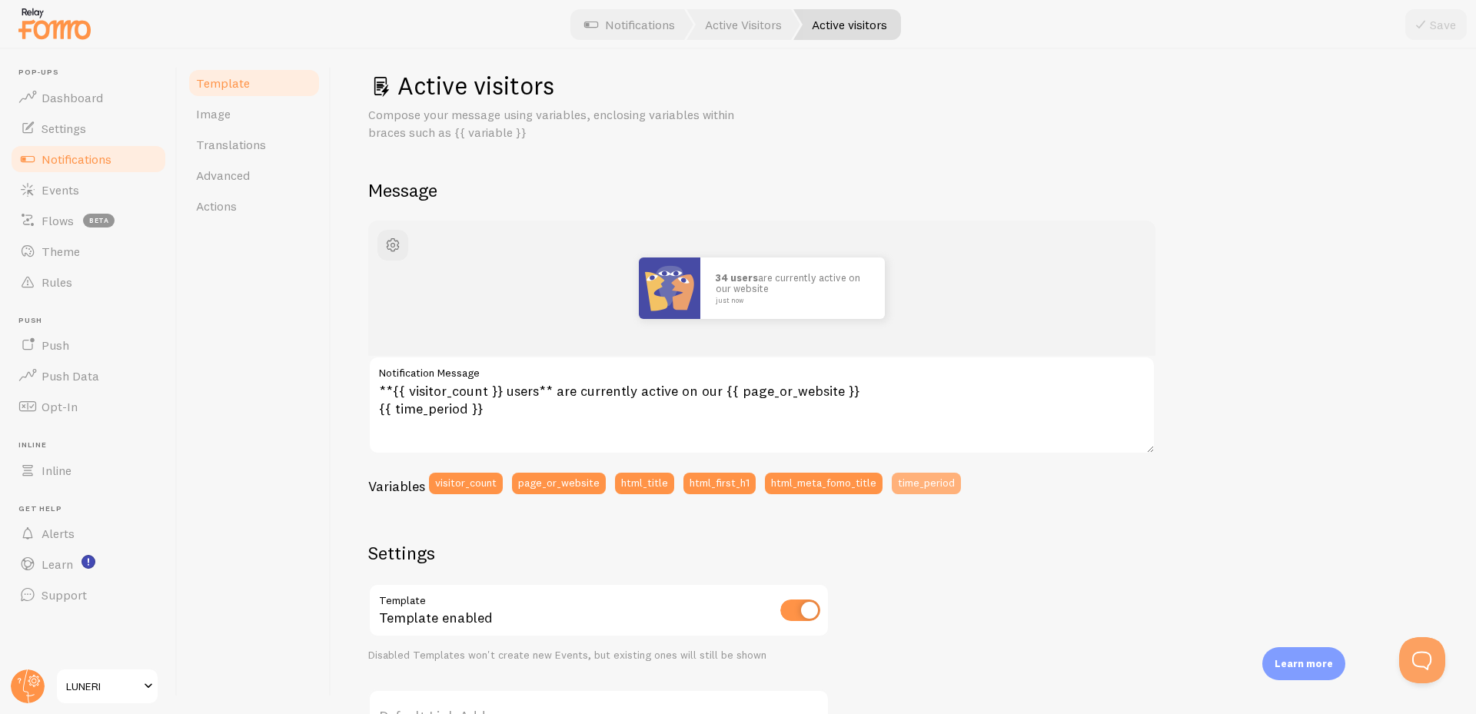
scroll to position [0, 0]
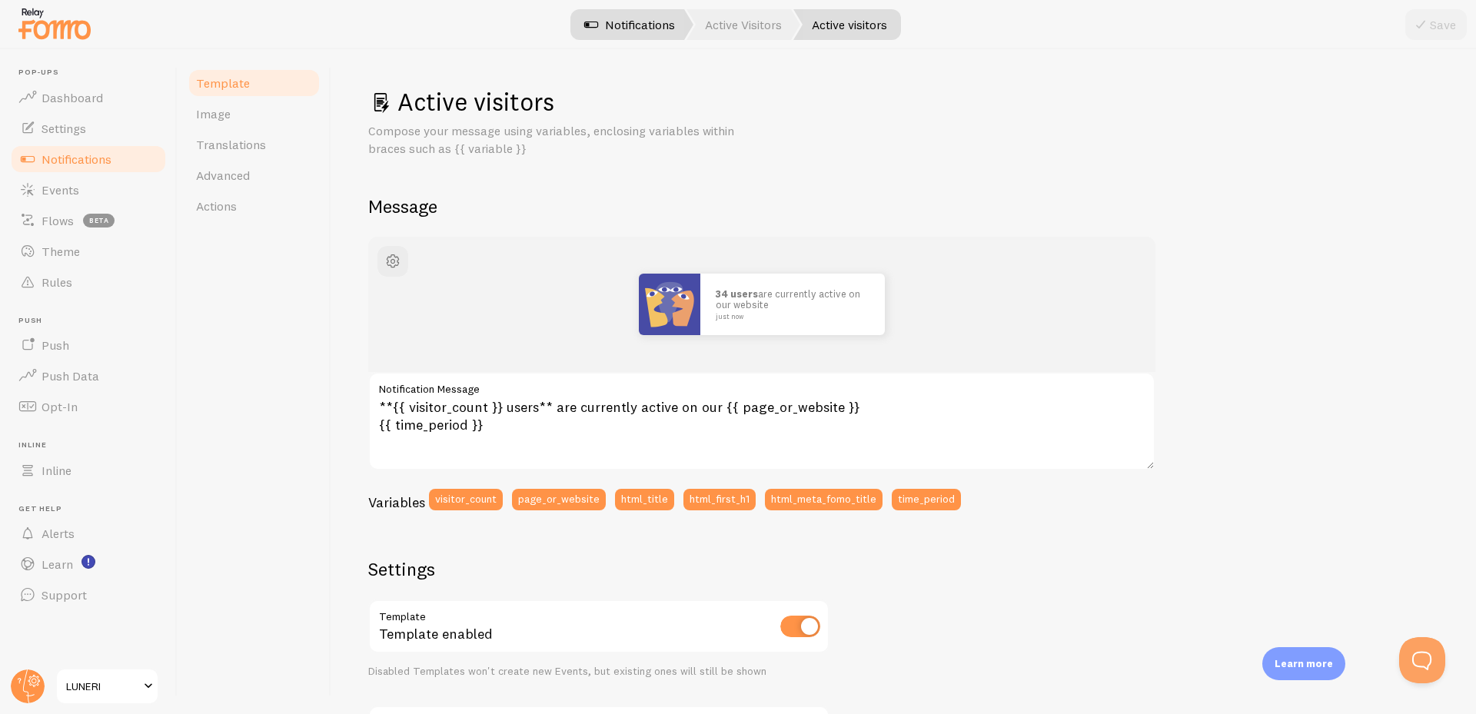
click at [634, 28] on link "Notifications" at bounding box center [630, 24] width 128 height 31
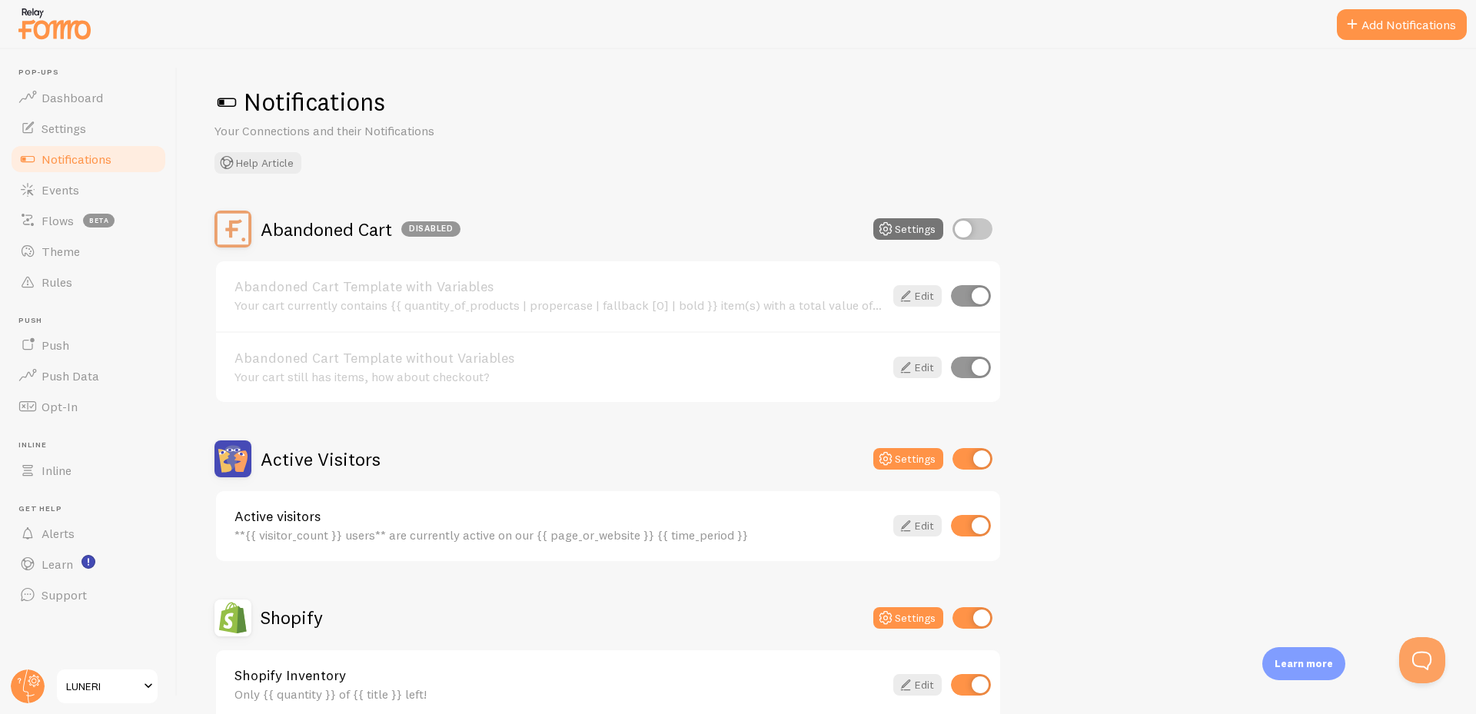
click at [787, 153] on div "Notifications Your Connections and their Notifications Help Article" at bounding box center [827, 130] width 1225 height 88
